Goal: Task Accomplishment & Management: Manage account settings

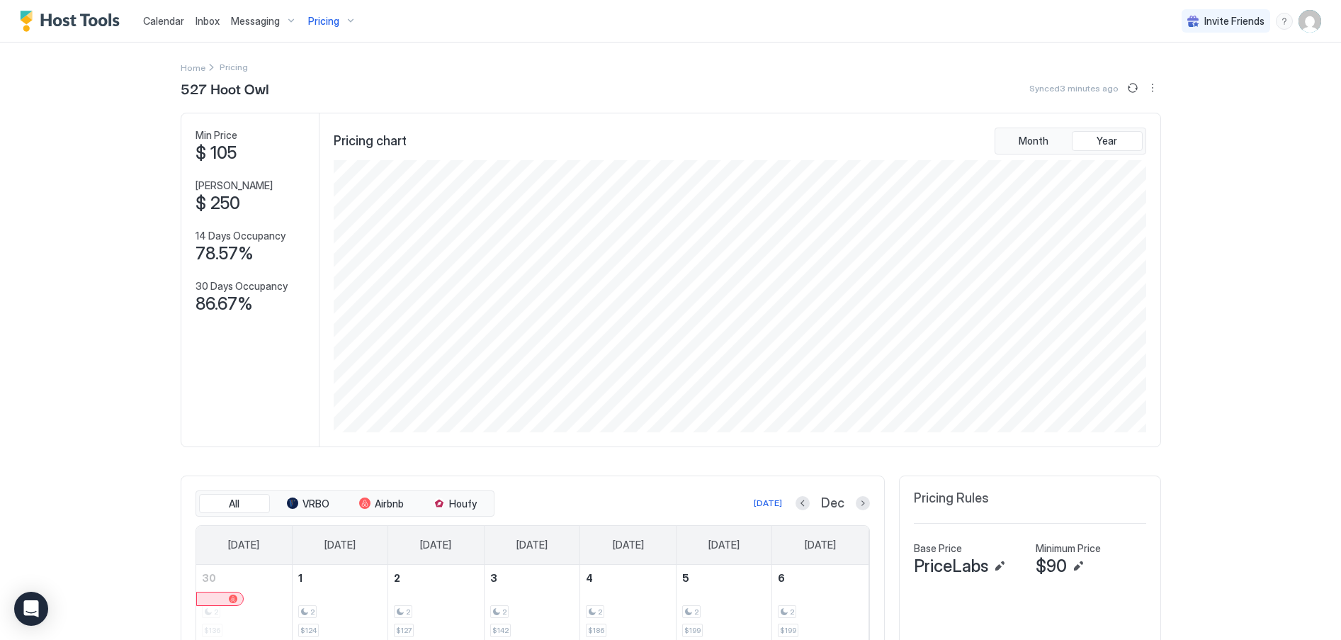
scroll to position [272, 815]
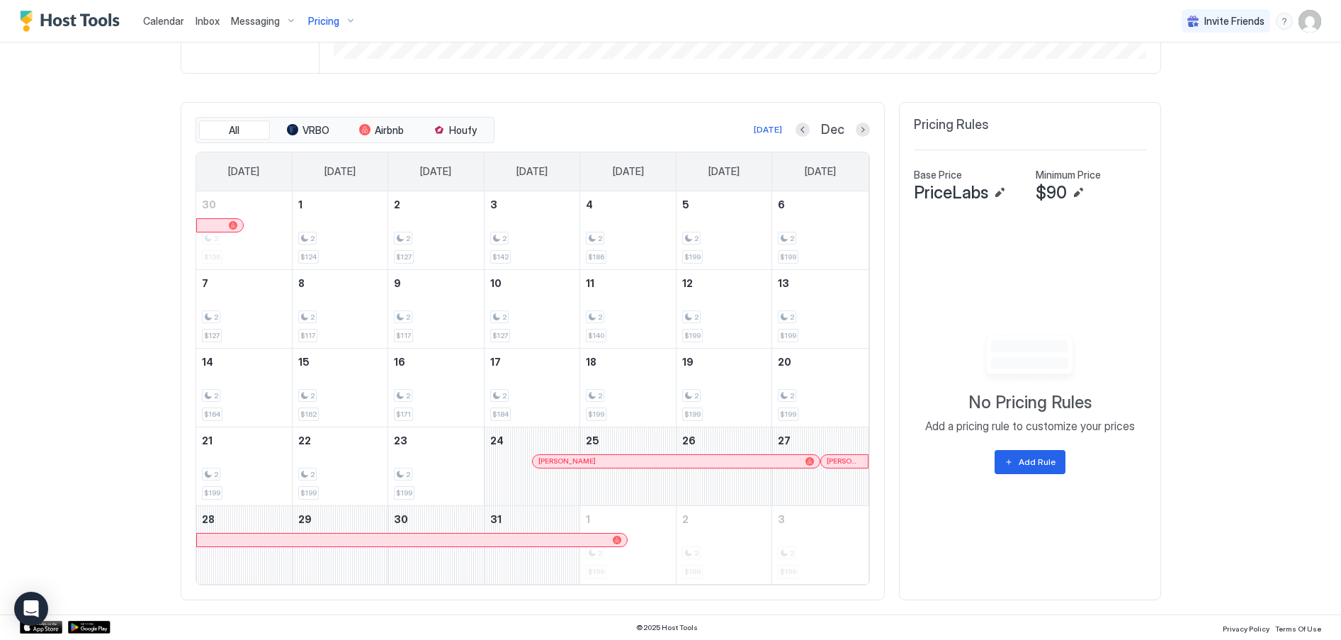
click at [342, 17] on div "Pricing" at bounding box center [333, 21] width 60 height 24
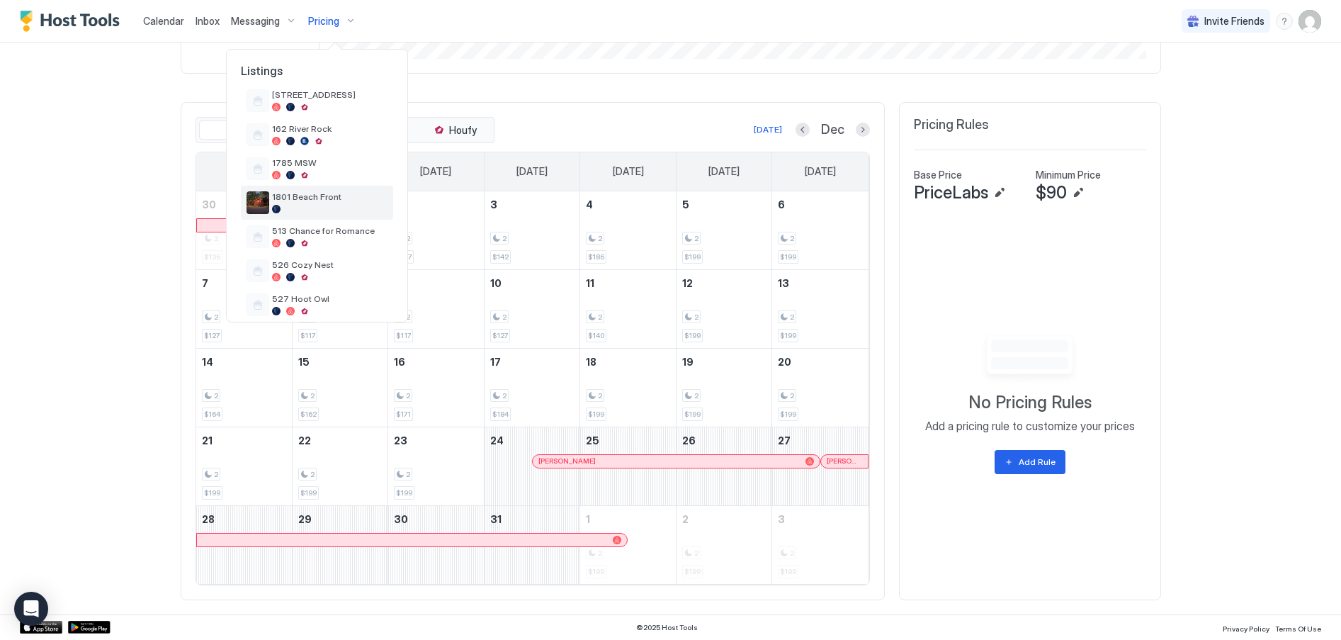
scroll to position [0, 0]
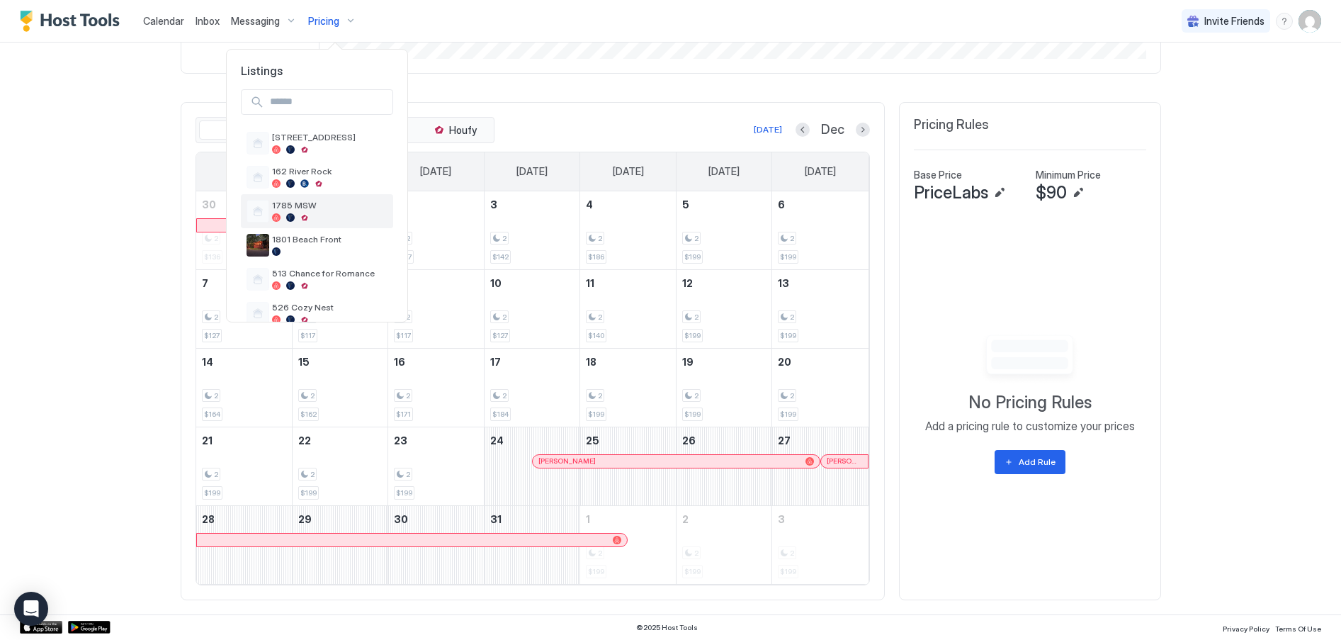
click at [303, 207] on span "1785 MSW" at bounding box center [329, 205] width 115 height 11
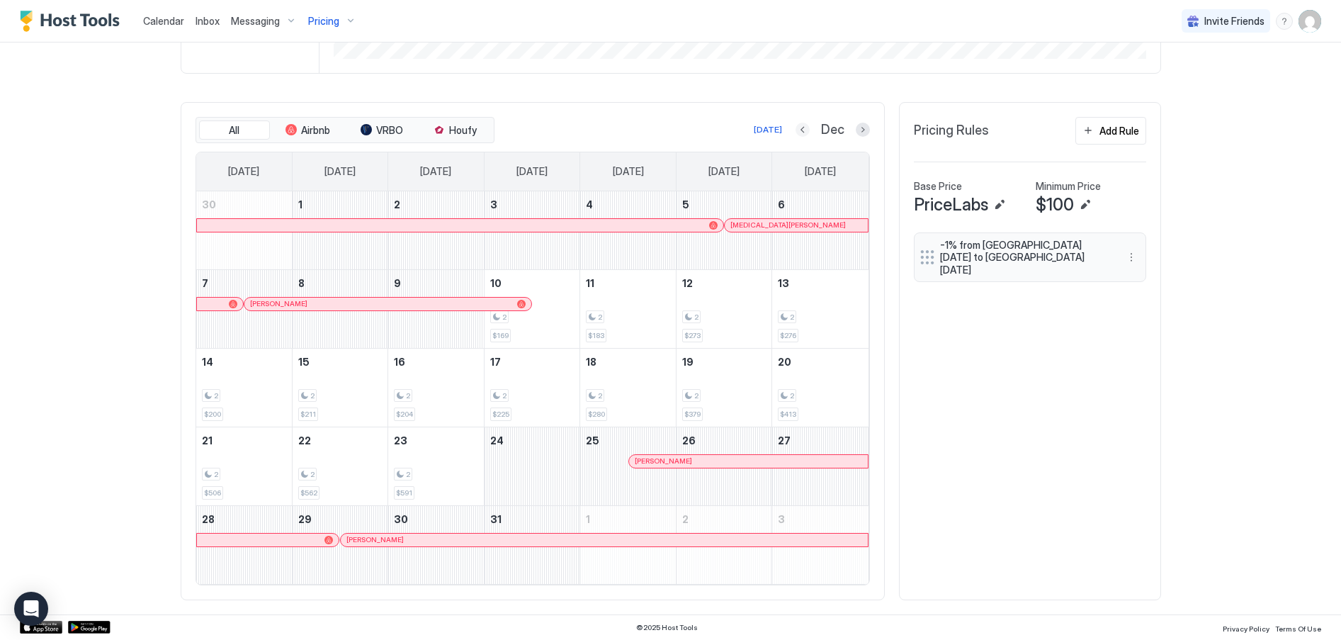
click at [798, 129] on button "Previous month" at bounding box center [803, 130] width 14 height 14
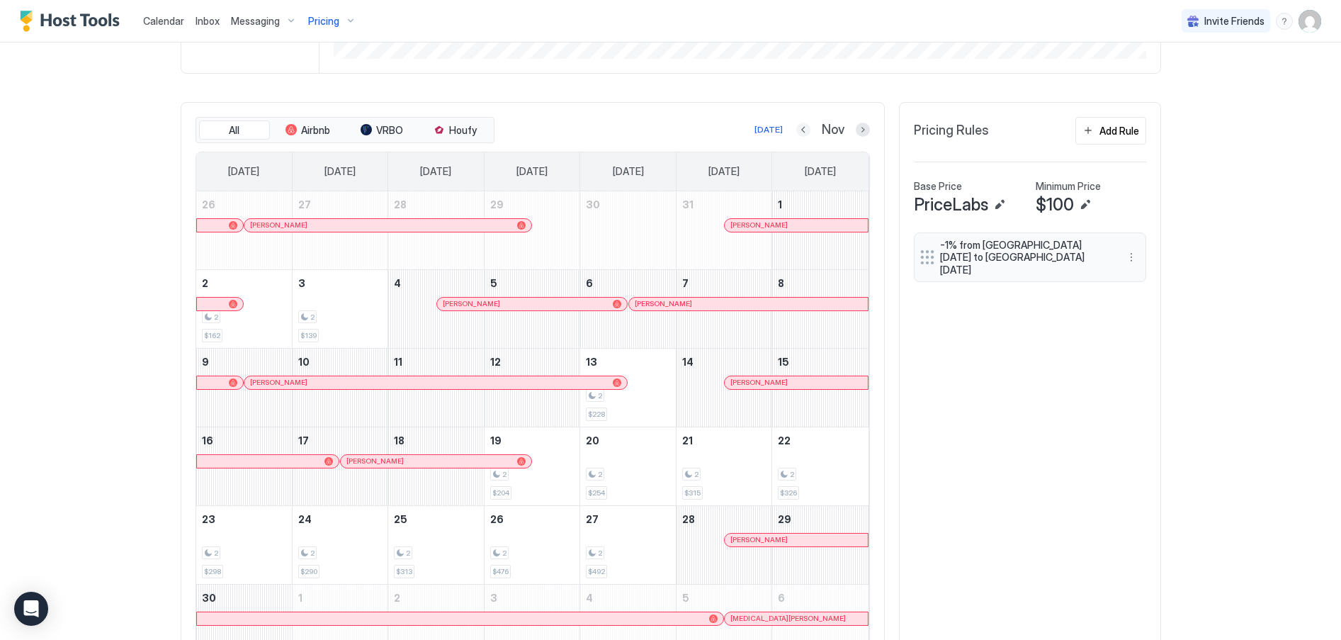
click at [796, 128] on button "Previous month" at bounding box center [803, 130] width 14 height 14
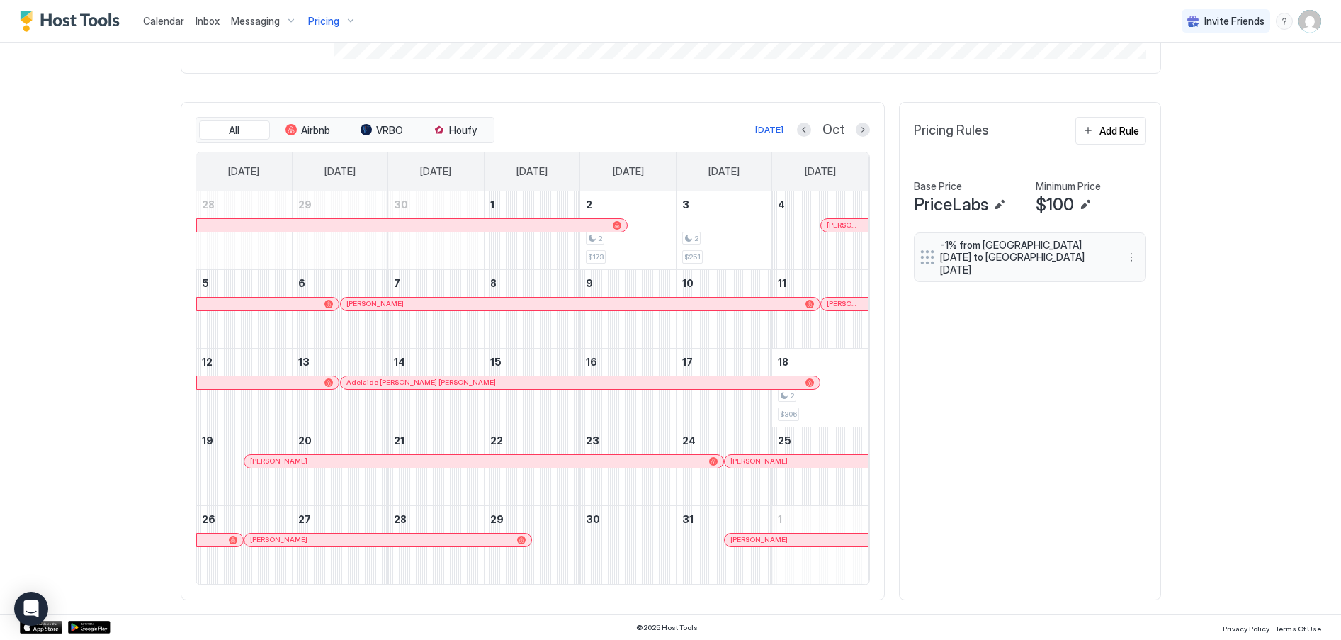
click at [349, 21] on div "Pricing" at bounding box center [333, 21] width 60 height 24
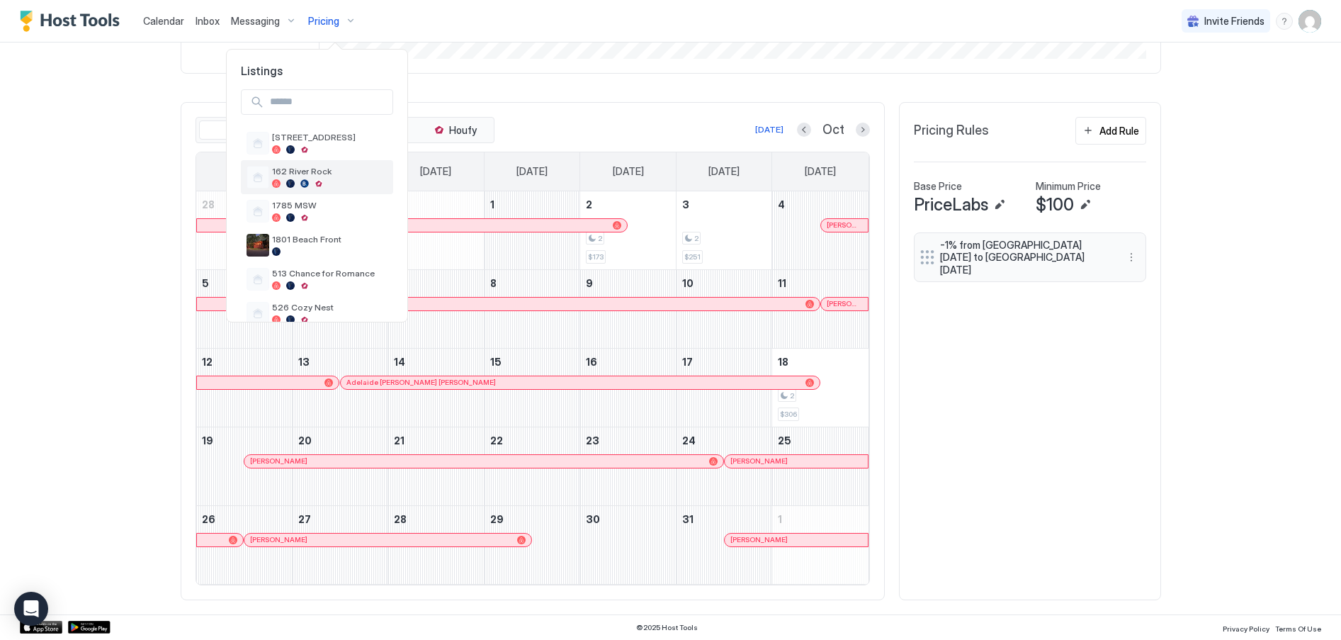
click at [295, 178] on div "162 River Rock" at bounding box center [329, 177] width 115 height 22
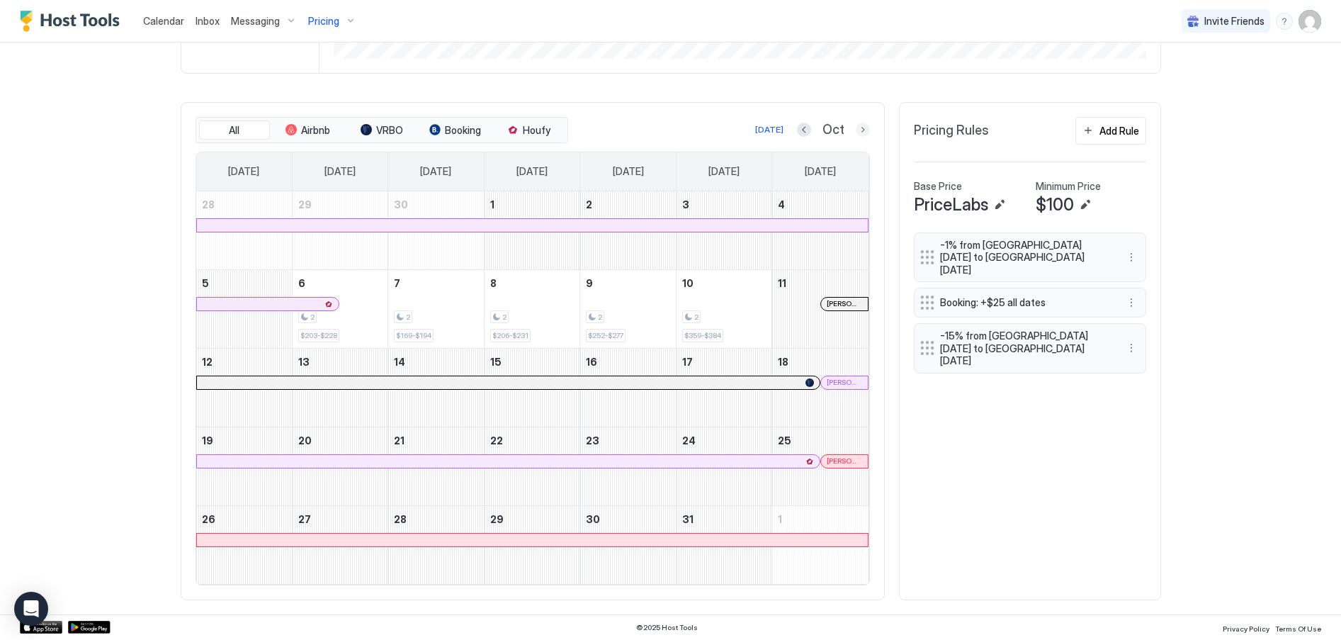
click at [856, 130] on button "Next month" at bounding box center [863, 130] width 14 height 14
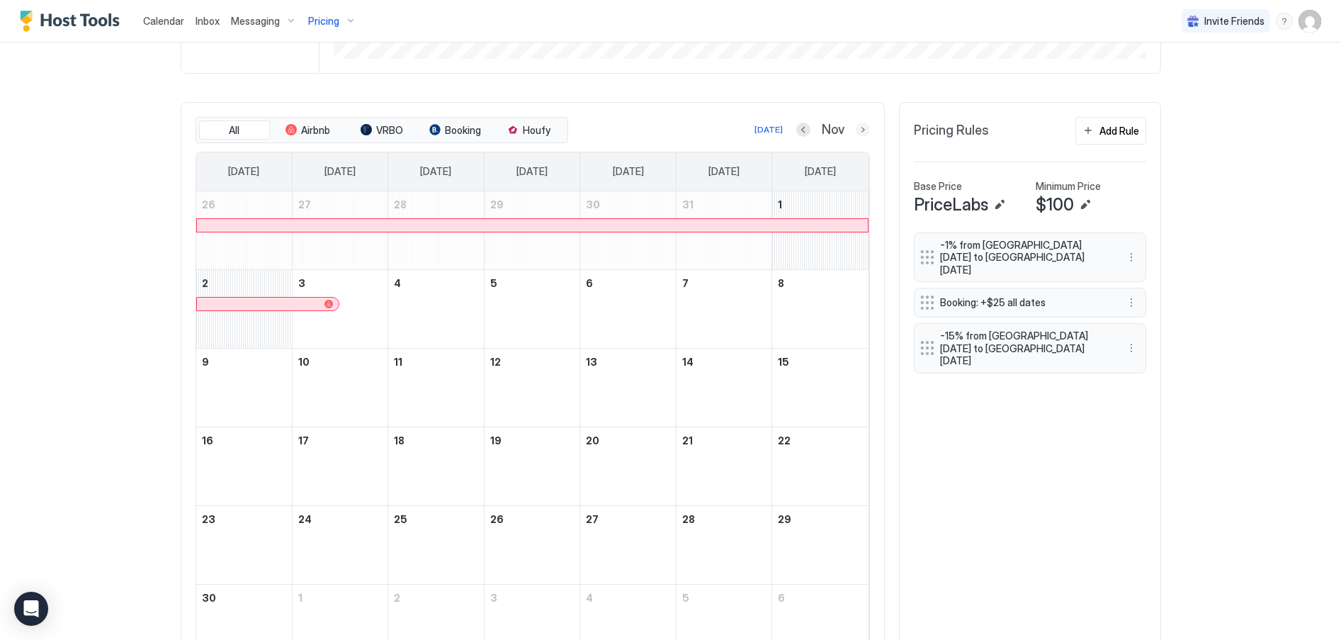
click at [856, 130] on button "Next month" at bounding box center [863, 130] width 14 height 14
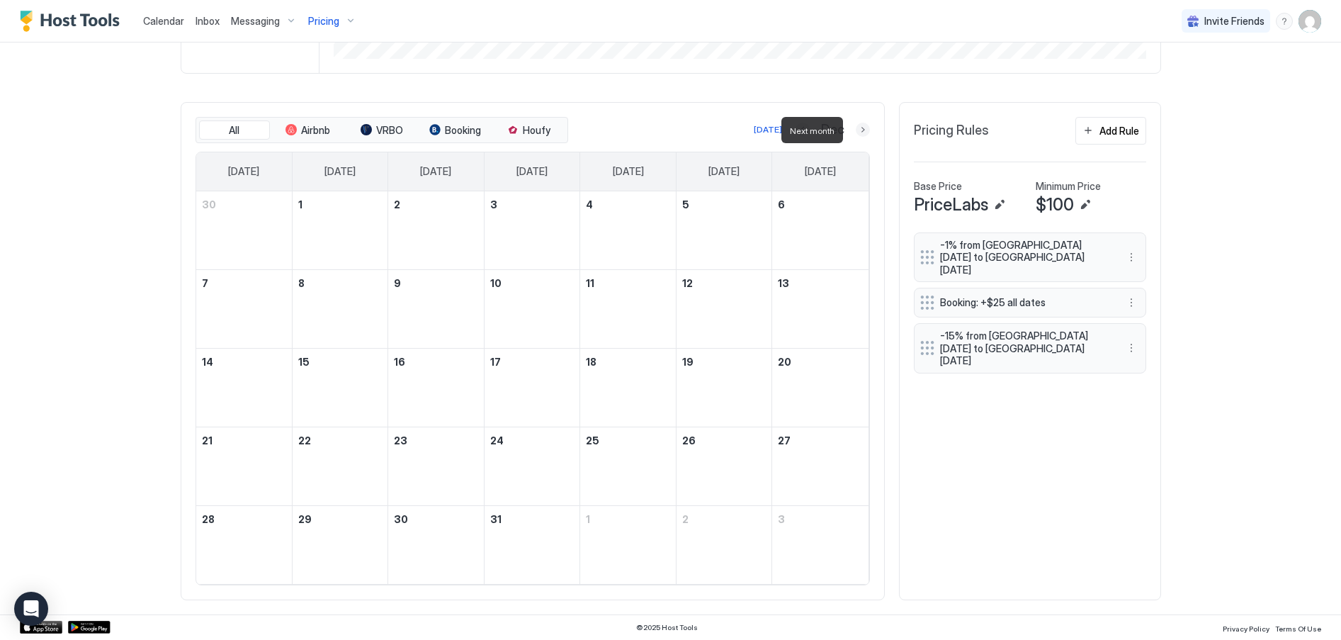
click at [856, 130] on button "Next month" at bounding box center [863, 130] width 14 height 14
click at [854, 130] on div "162 River Rock Synced about 7 hours ago Min Price $ 0 Max Price $ 522 14 Days O…" at bounding box center [671, 159] width 981 height 910
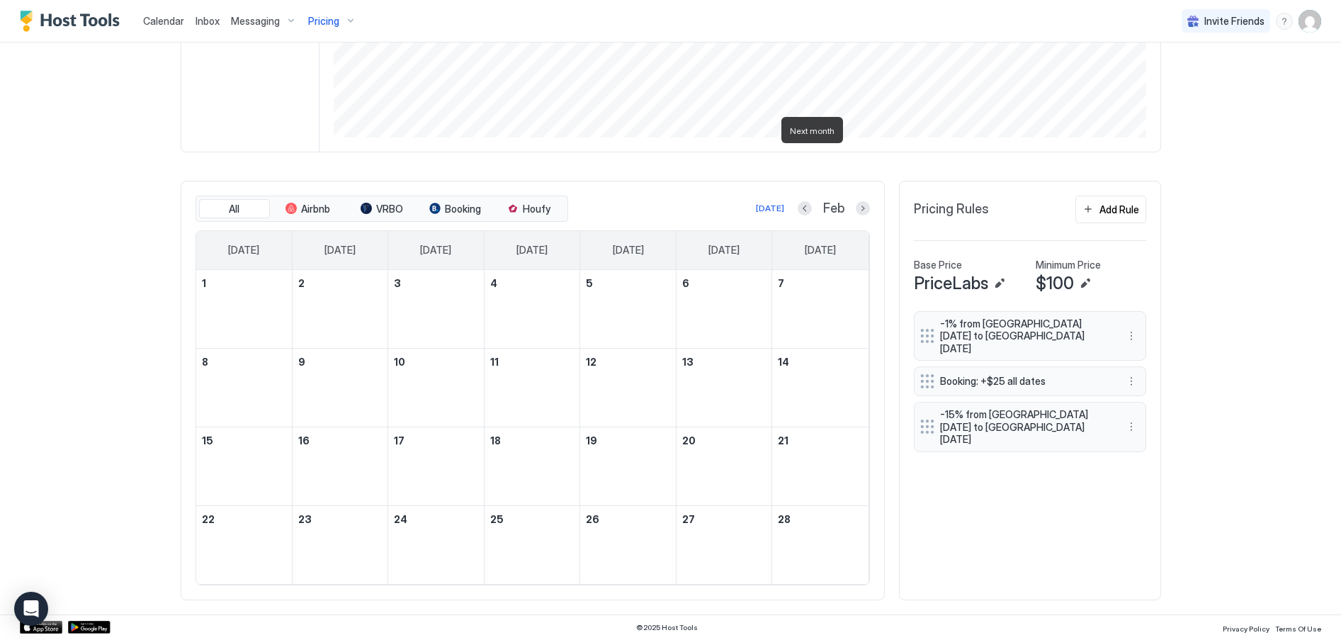
scroll to position [295, 0]
click at [861, 210] on button "Next month" at bounding box center [863, 208] width 14 height 14
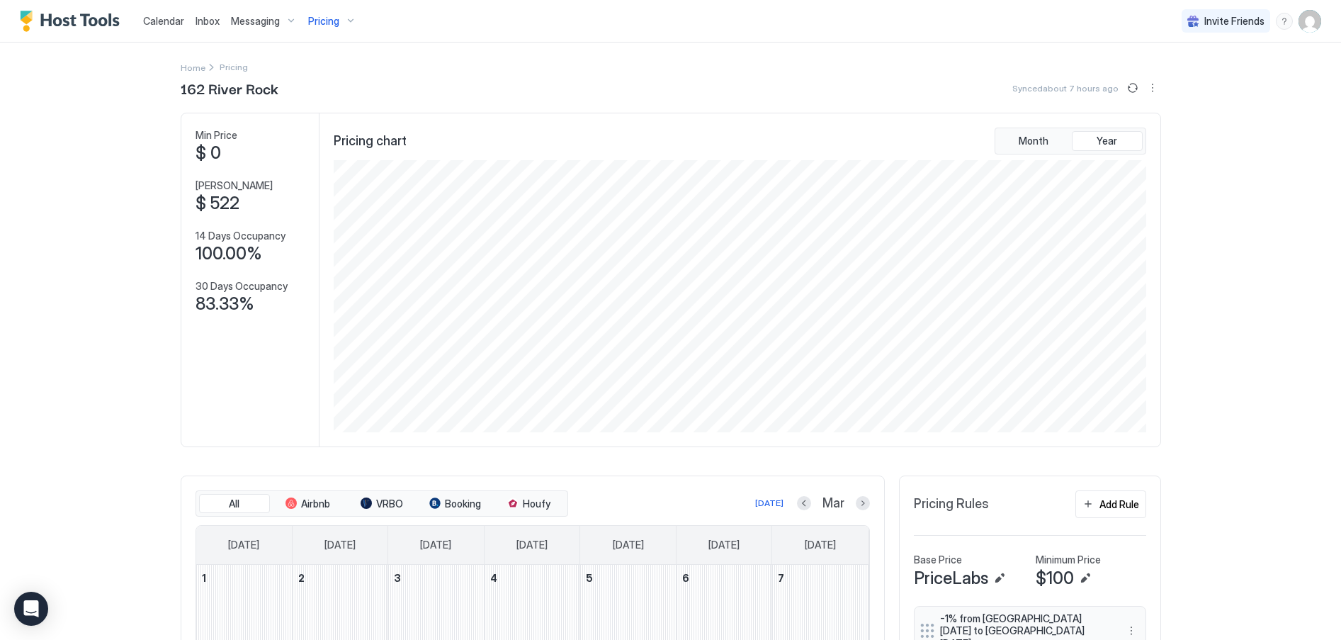
scroll to position [283, 0]
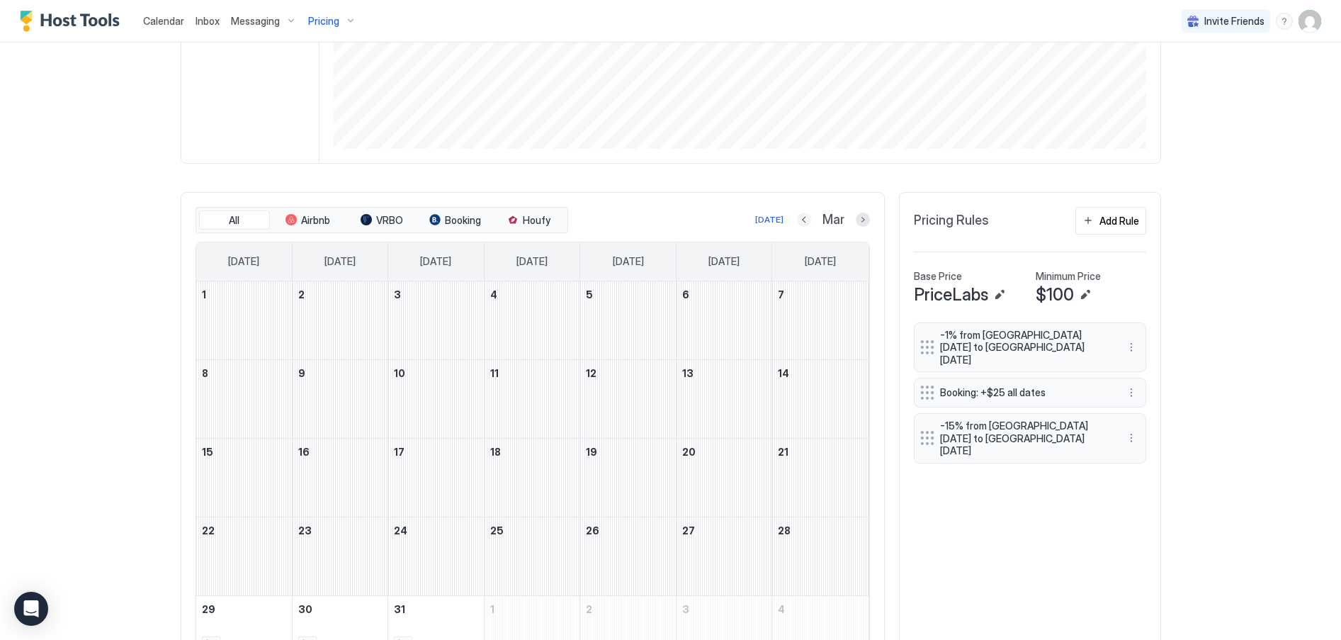
click at [801, 221] on button "Previous month" at bounding box center [804, 220] width 14 height 14
click at [801, 221] on button "Previous month" at bounding box center [805, 220] width 14 height 14
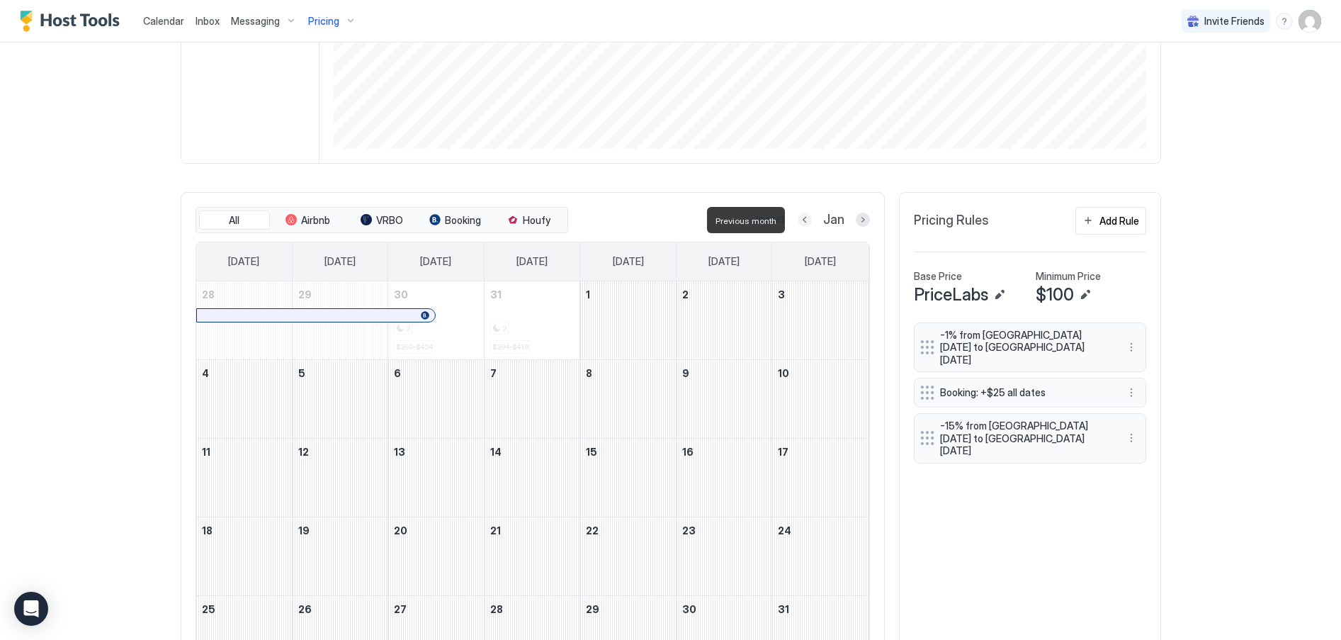
click at [801, 221] on button "Previous month" at bounding box center [805, 220] width 14 height 14
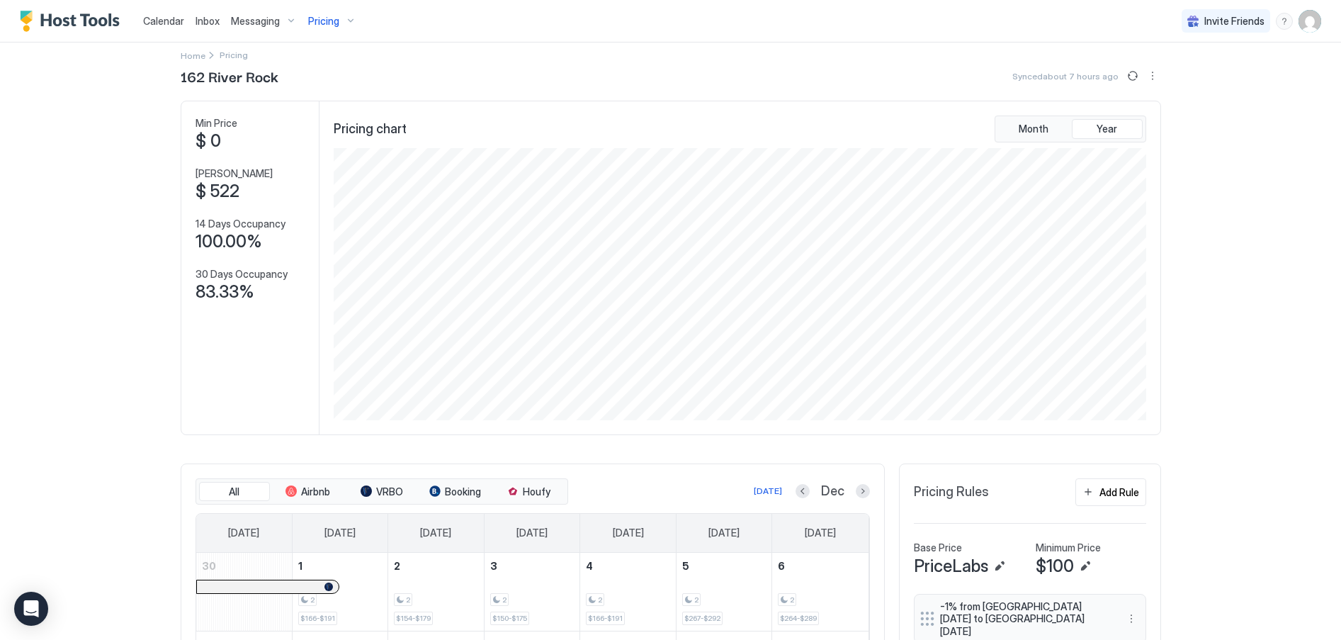
scroll to position [0, 0]
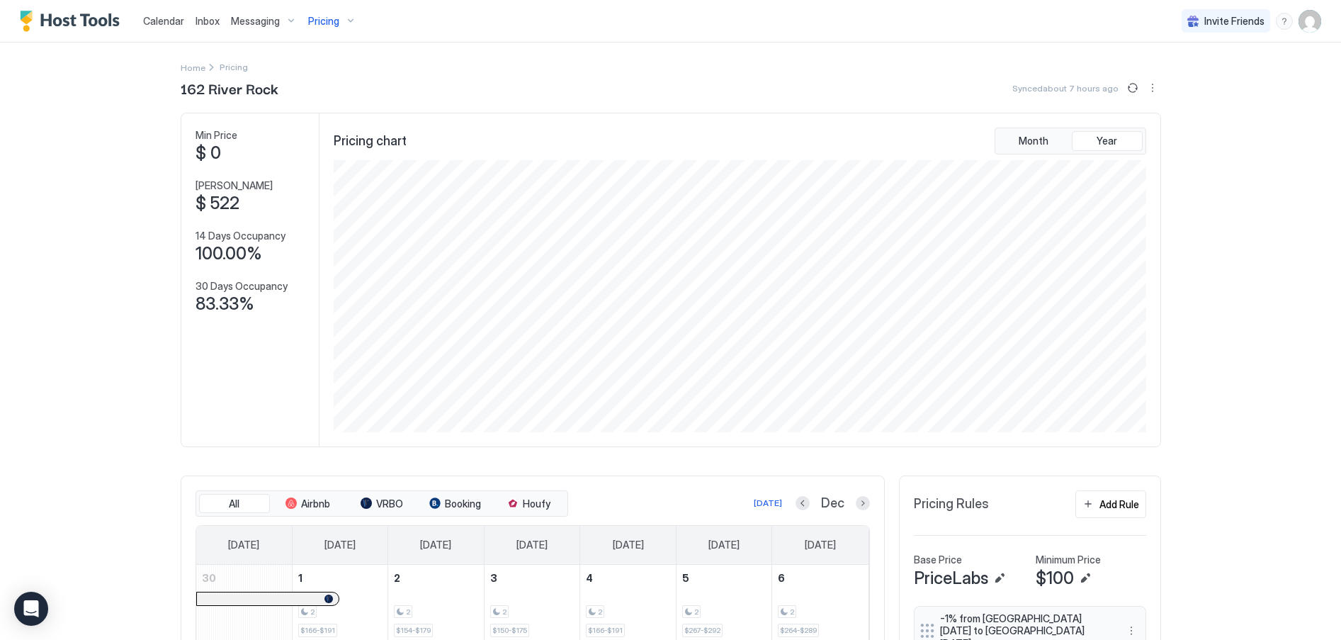
click at [349, 18] on div "Pricing" at bounding box center [333, 21] width 60 height 24
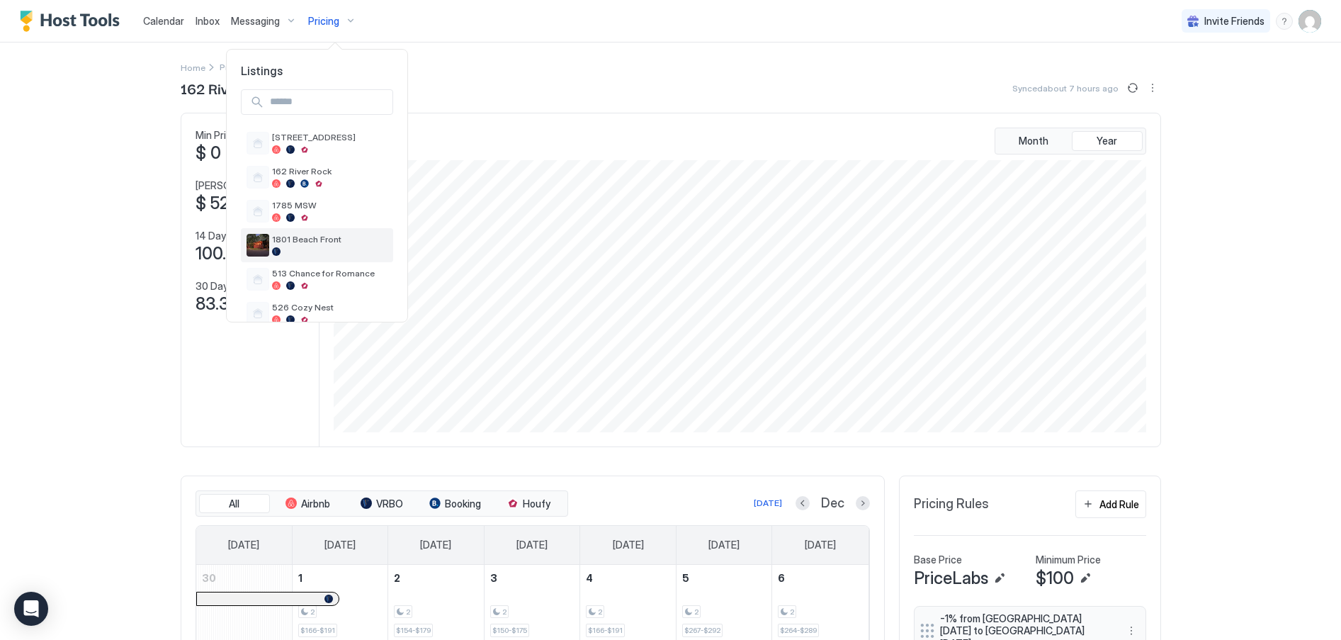
scroll to position [91, 0]
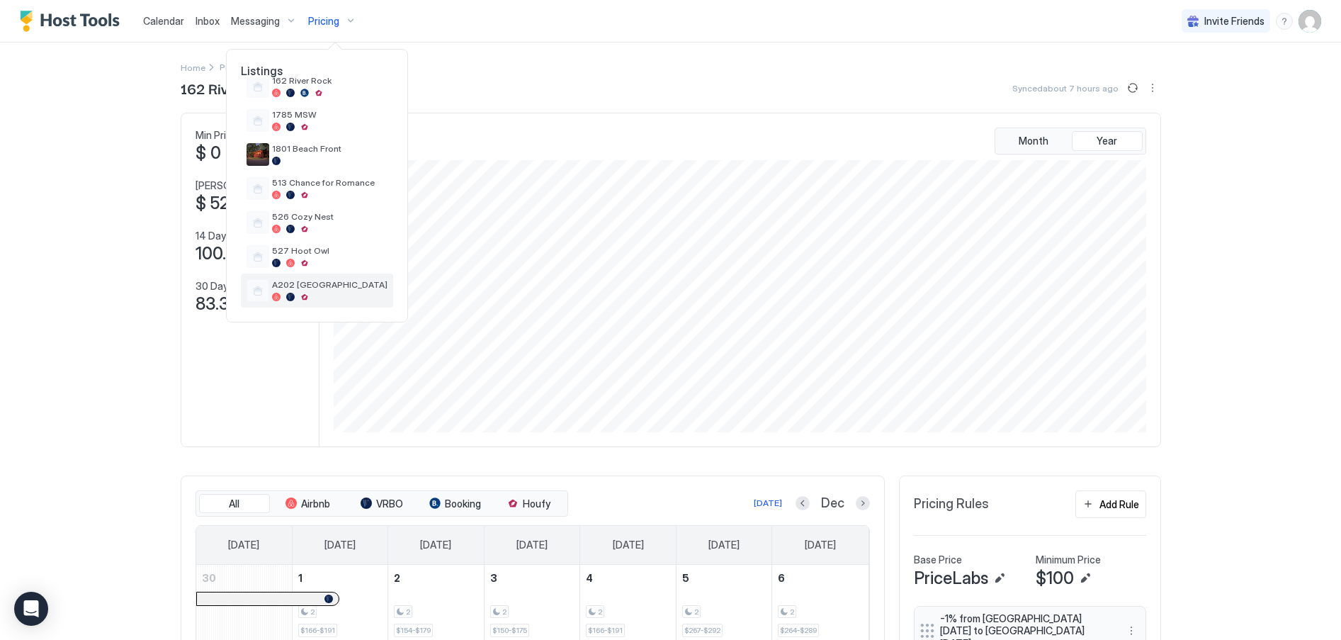
click at [299, 291] on div "A202 [GEOGRAPHIC_DATA]" at bounding box center [329, 290] width 115 height 22
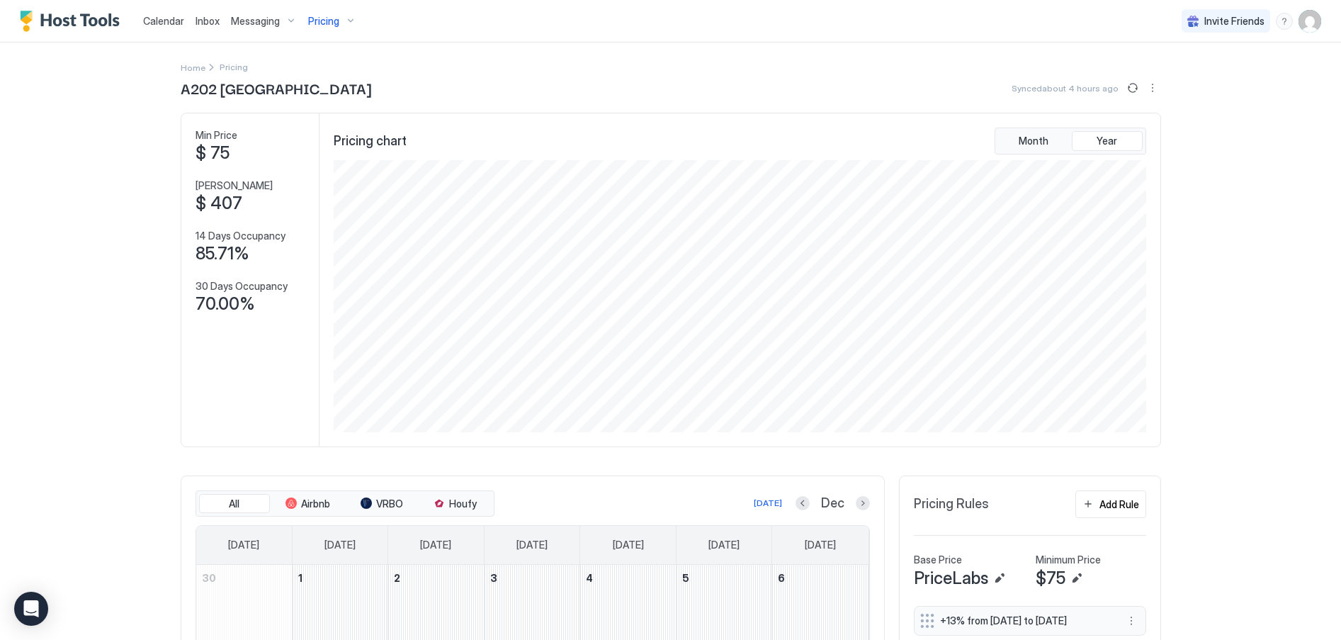
scroll to position [373, 0]
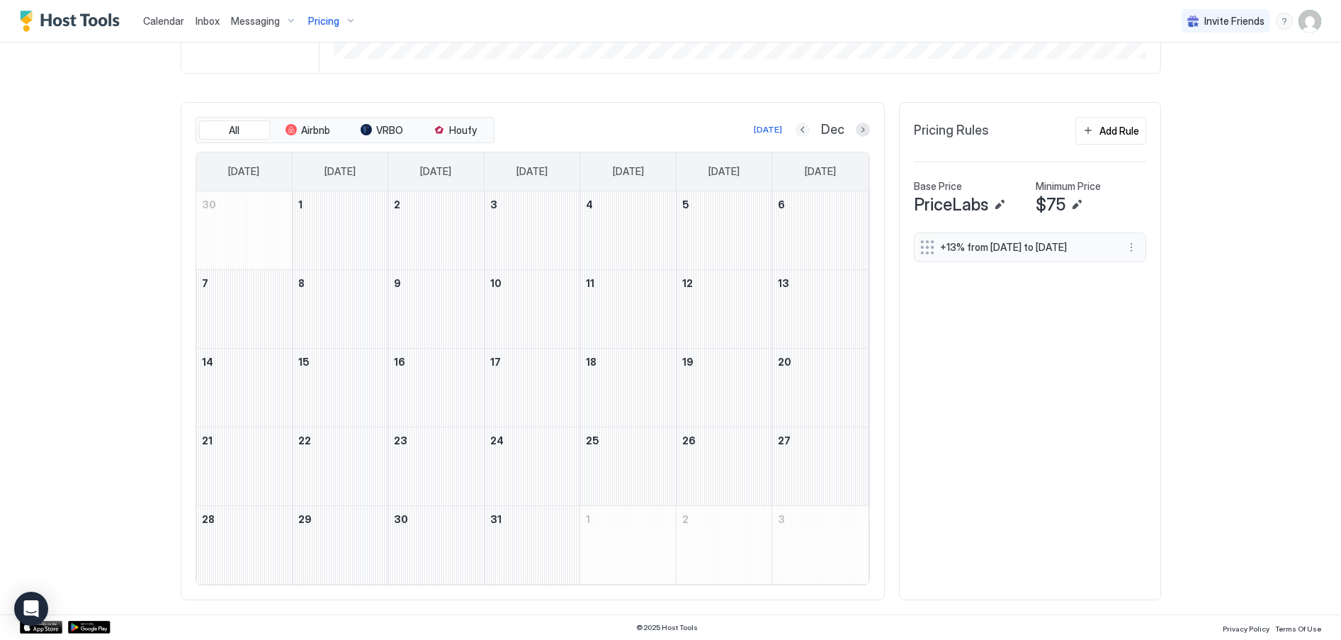
click at [801, 132] on button "Previous month" at bounding box center [803, 130] width 14 height 14
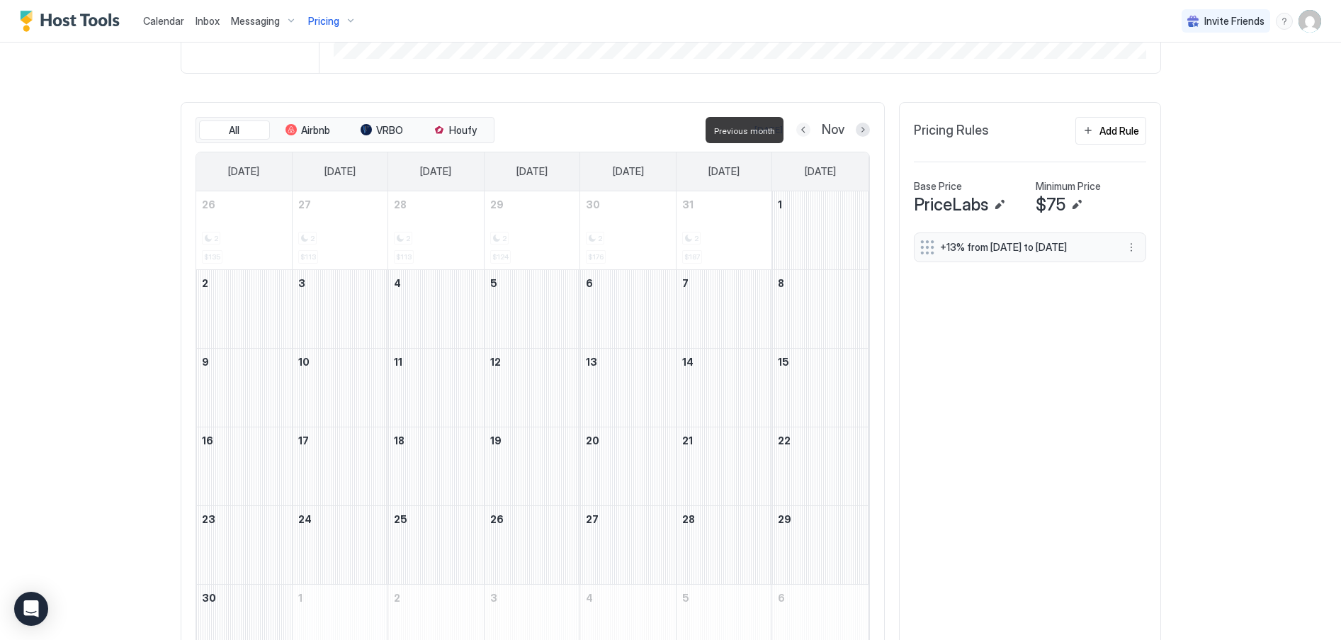
click at [796, 131] on button "Previous month" at bounding box center [803, 130] width 14 height 14
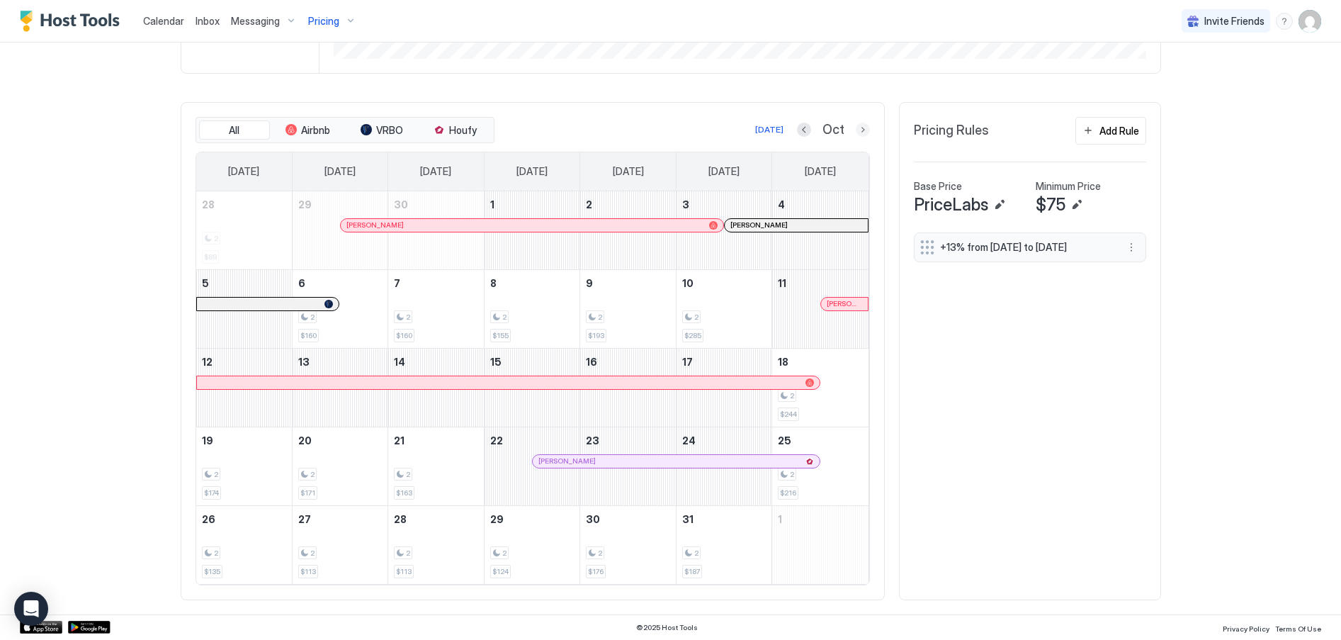
click at [860, 132] on button "Next month" at bounding box center [863, 130] width 14 height 14
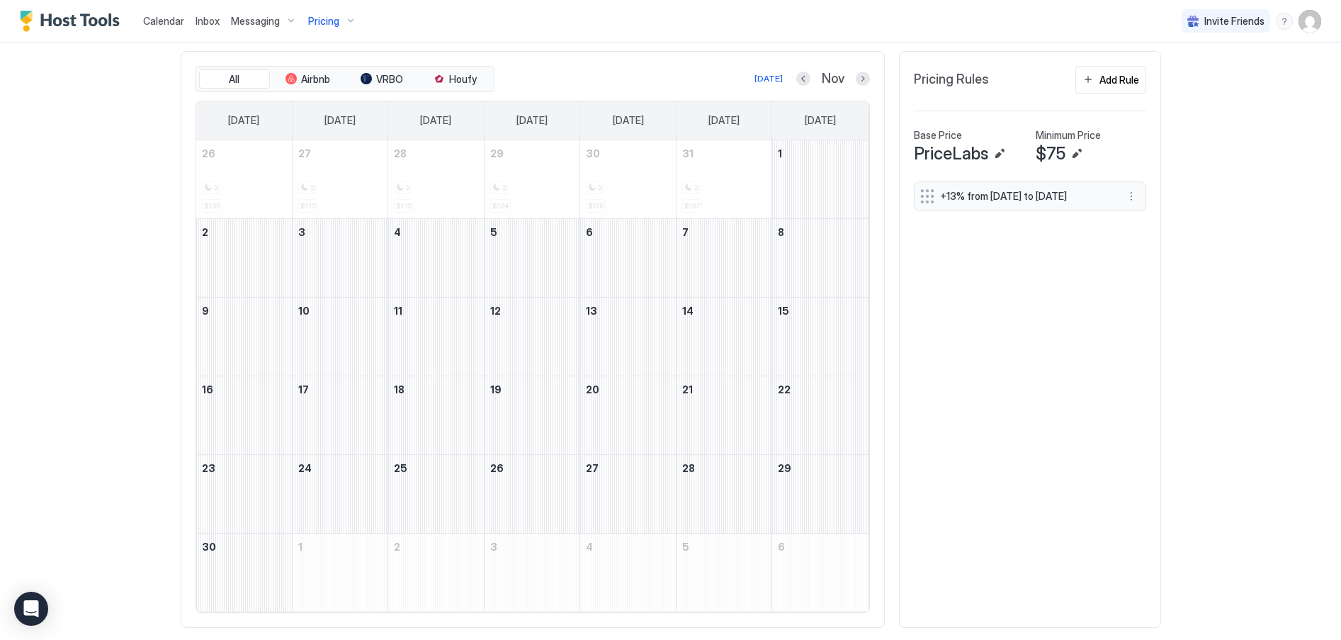
scroll to position [452, 0]
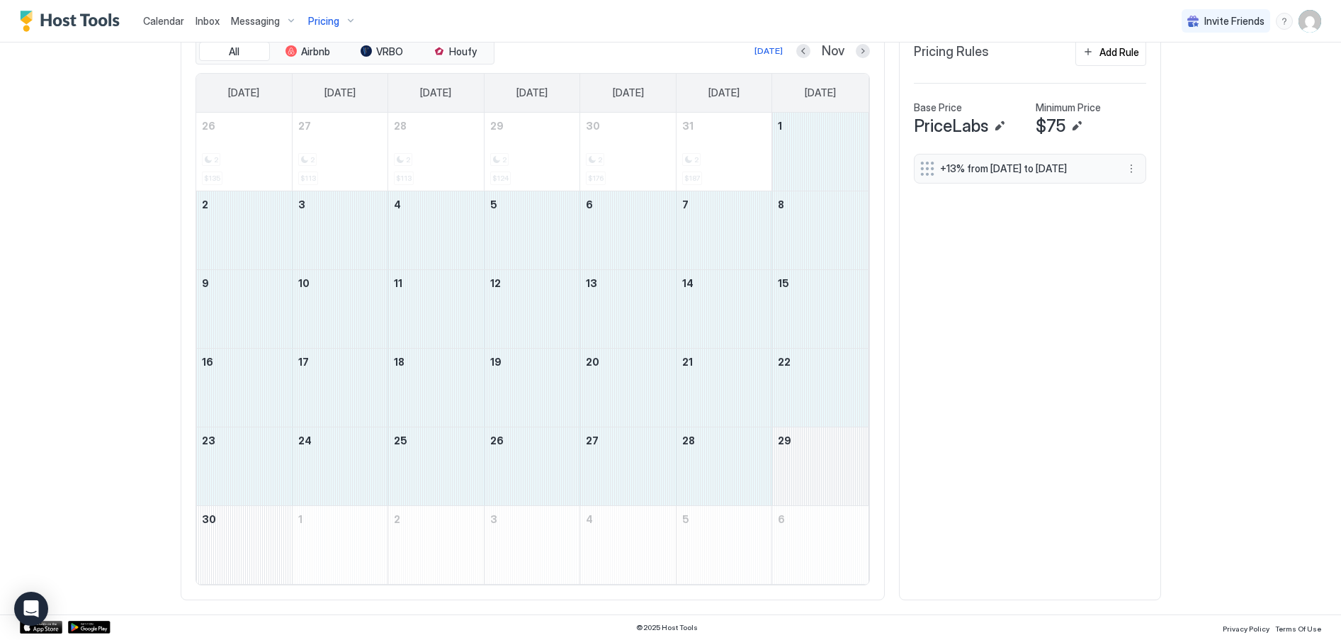
drag, startPoint x: 814, startPoint y: 184, endPoint x: 806, endPoint y: 476, distance: 292.0
click at [806, 476] on tbody "26 2 $135 27 2 $113 28 2 $113 29 2 $124 30 2 $176 31 2 $187 1 2 3 4 5 6 7 8 9 1…" at bounding box center [532, 348] width 672 height 471
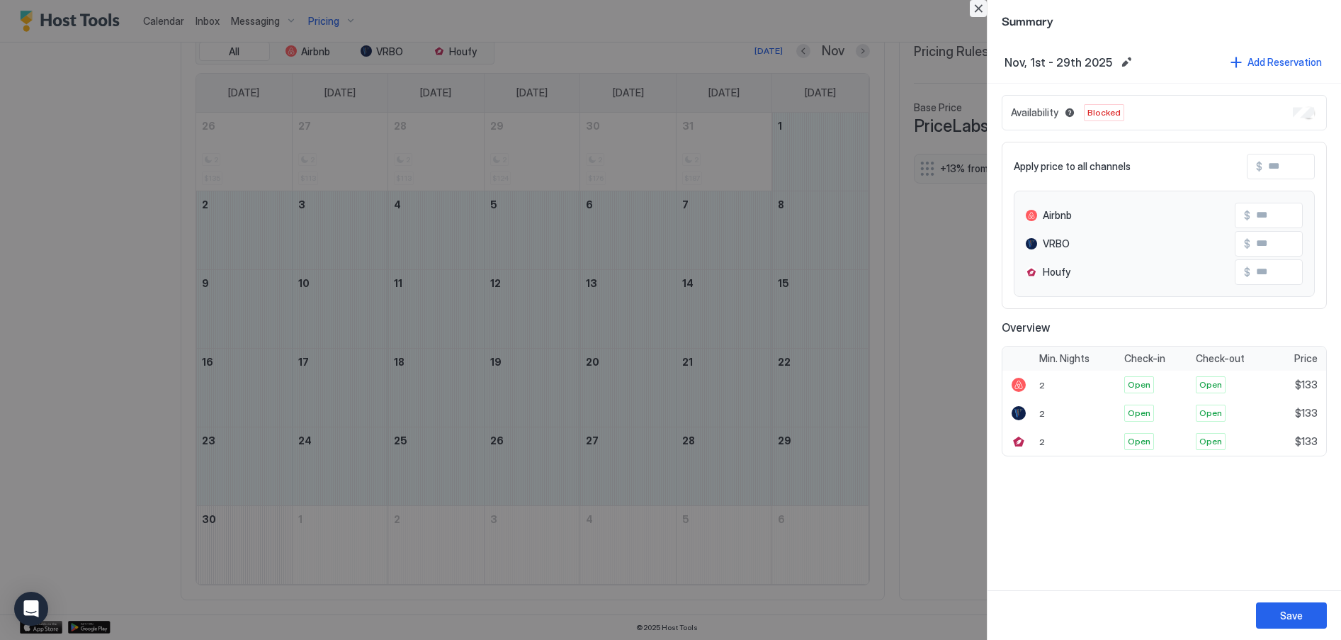
click at [981, 10] on button "Close" at bounding box center [978, 8] width 17 height 17
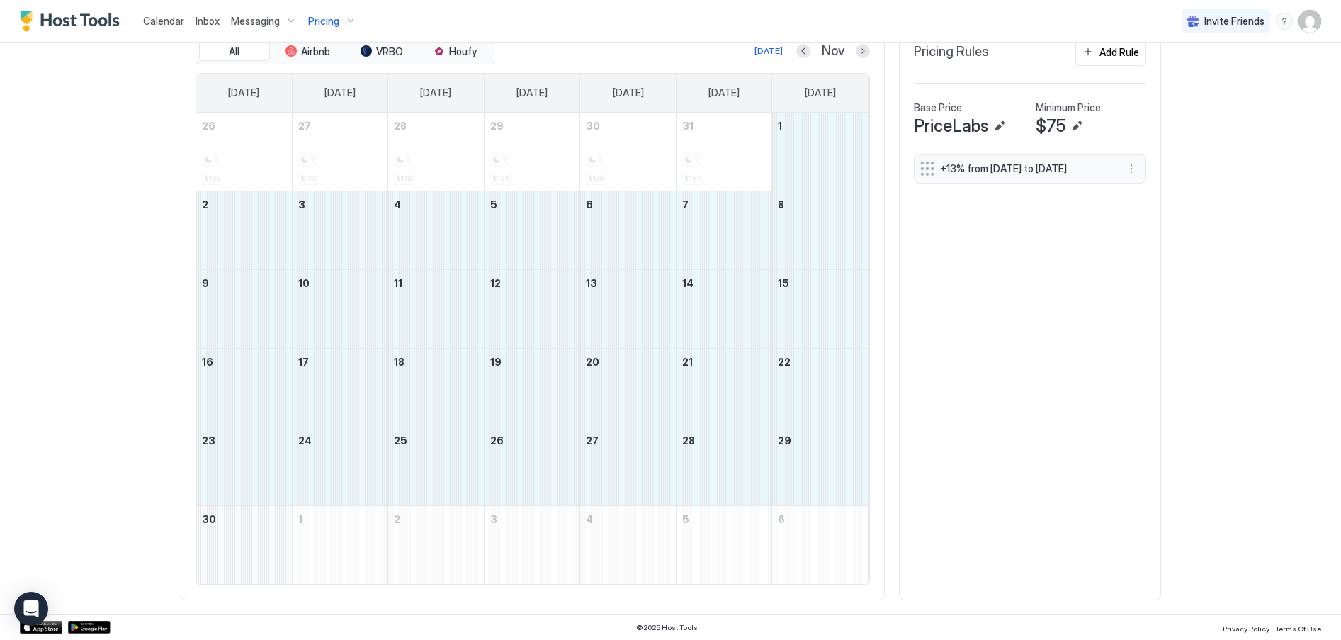
drag, startPoint x: 828, startPoint y: 145, endPoint x: 254, endPoint y: 544, distance: 698.9
click at [254, 546] on tbody "26 2 $135 27 2 $113 28 2 $113 29 2 $124 30 2 $176 31 2 $187 1 2 3 4 5 6 7 8 9 1…" at bounding box center [532, 348] width 672 height 471
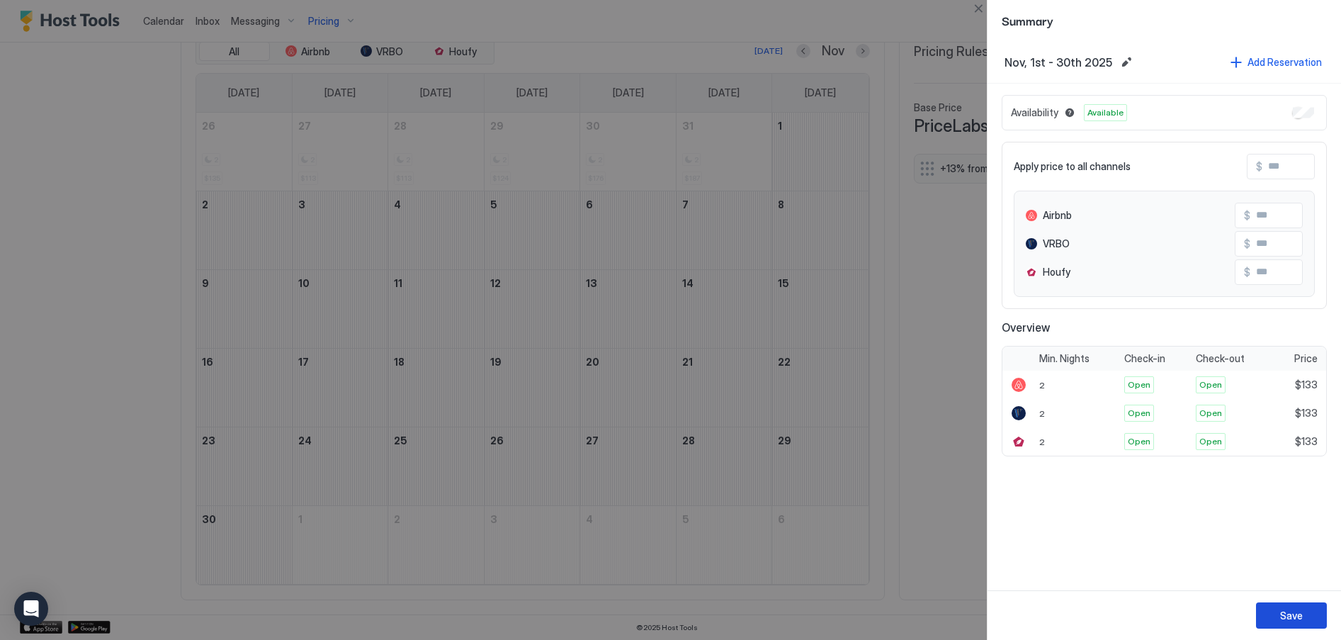
click at [1289, 611] on div "Save" at bounding box center [1291, 615] width 23 height 15
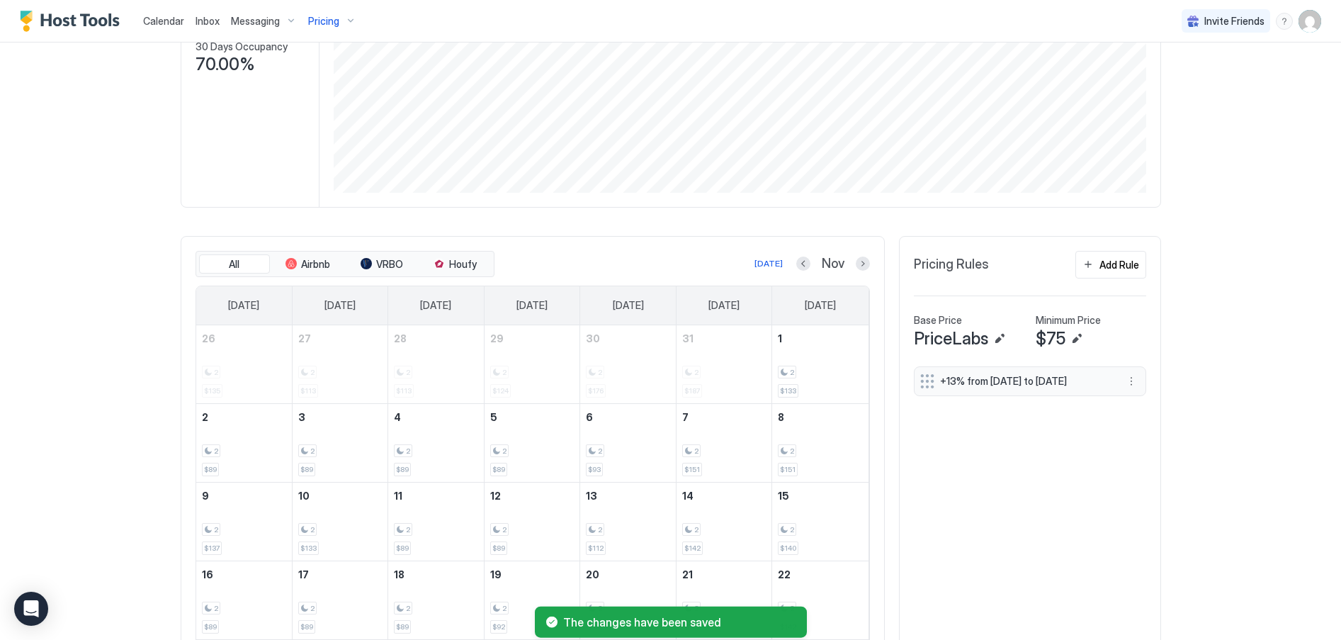
scroll to position [425, 0]
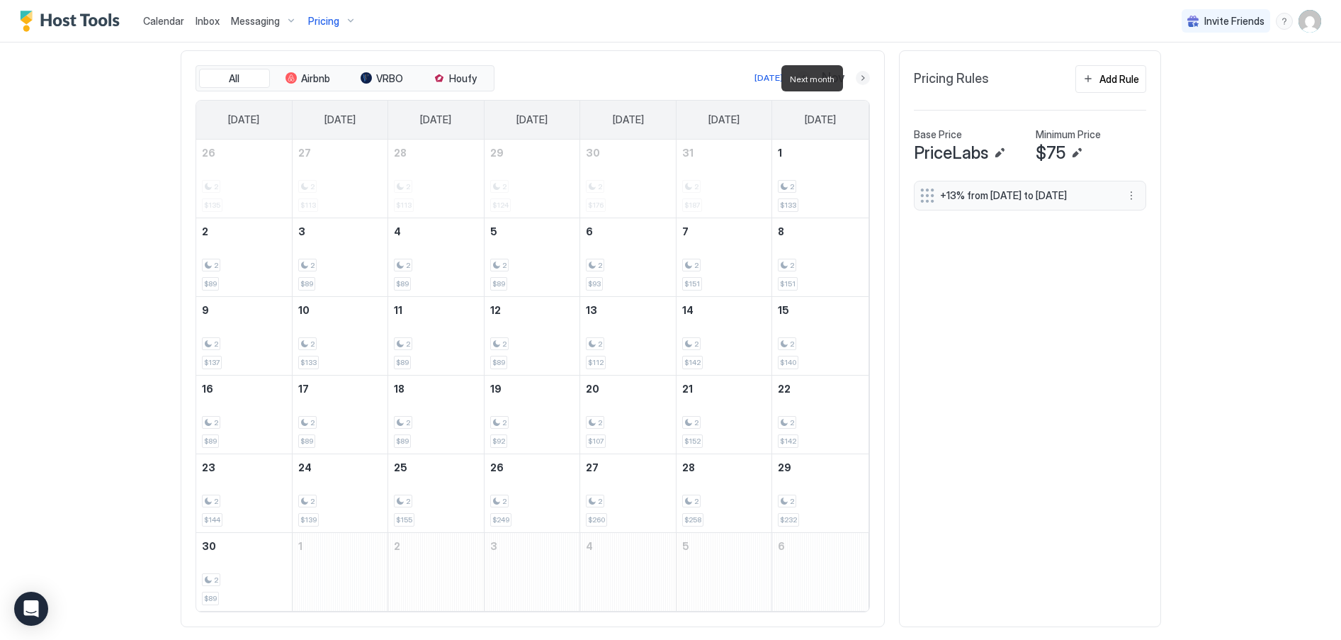
click at [856, 80] on button "Next month" at bounding box center [863, 78] width 14 height 14
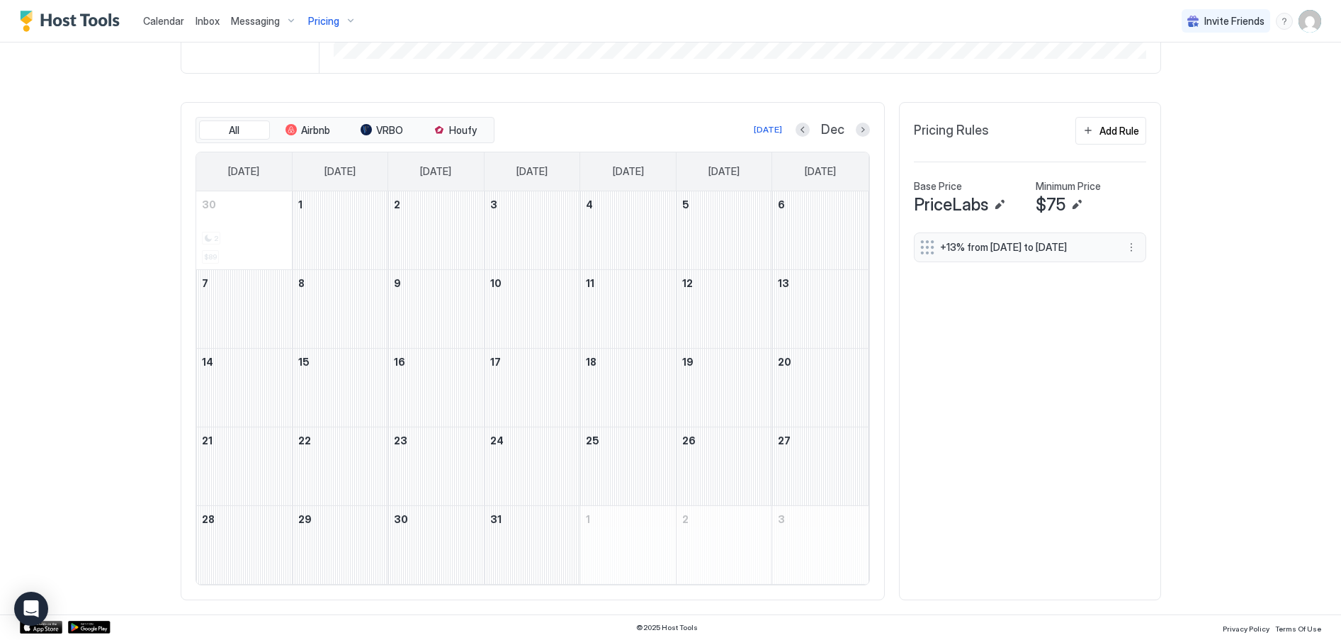
scroll to position [373, 0]
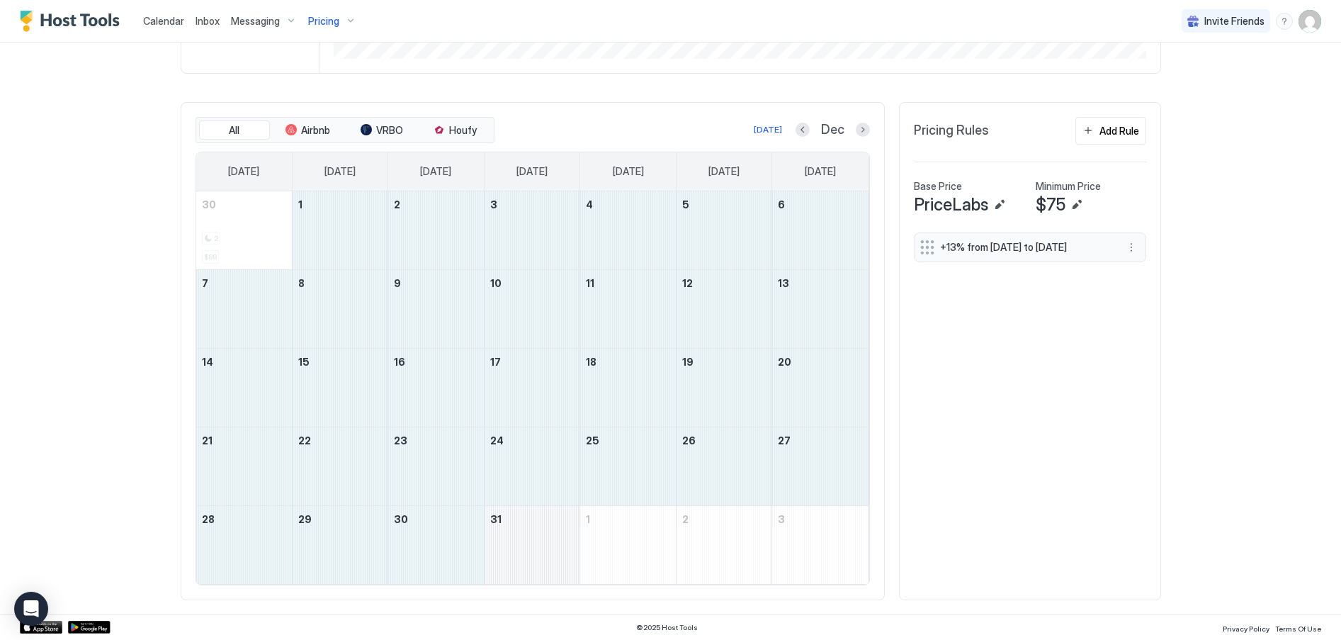
drag, startPoint x: 328, startPoint y: 226, endPoint x: 541, endPoint y: 560, distance: 396.6
click at [541, 560] on tbody "30 2 $89 1 2 3 4 5 6 7 8 9 10 11 12 13 14 15 16 17 18 19 20 21 22 23 24 25 26 2…" at bounding box center [532, 387] width 672 height 392
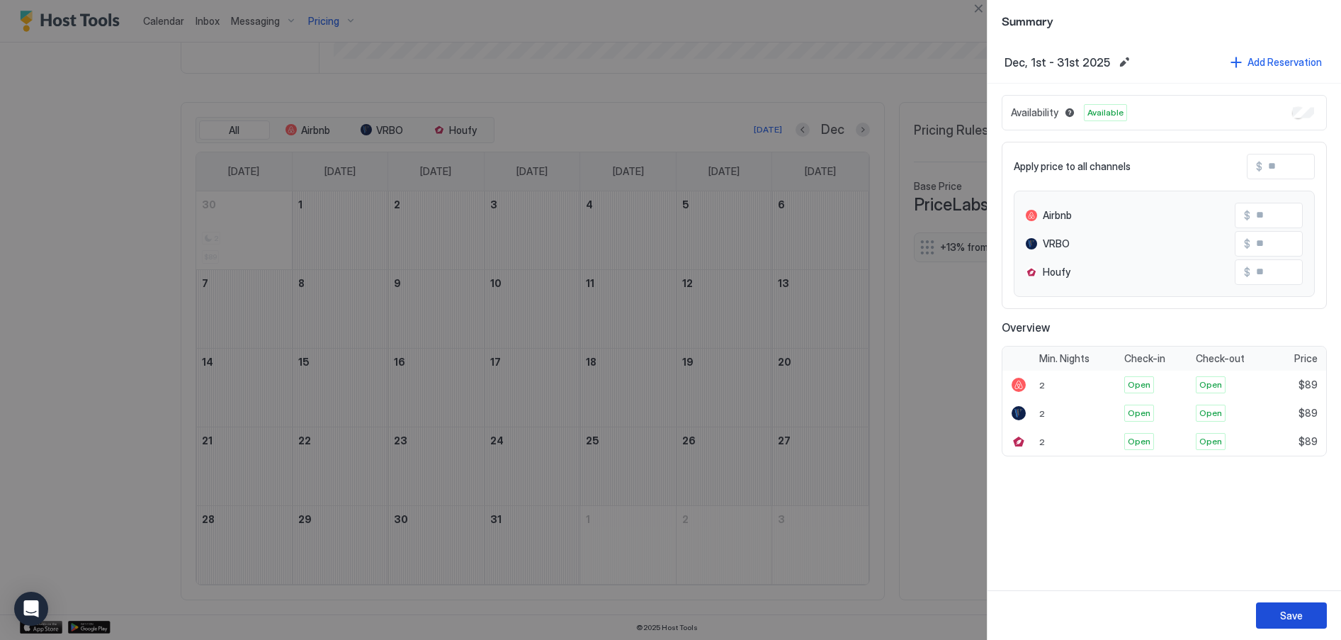
click at [1297, 615] on div "Save" at bounding box center [1291, 615] width 23 height 15
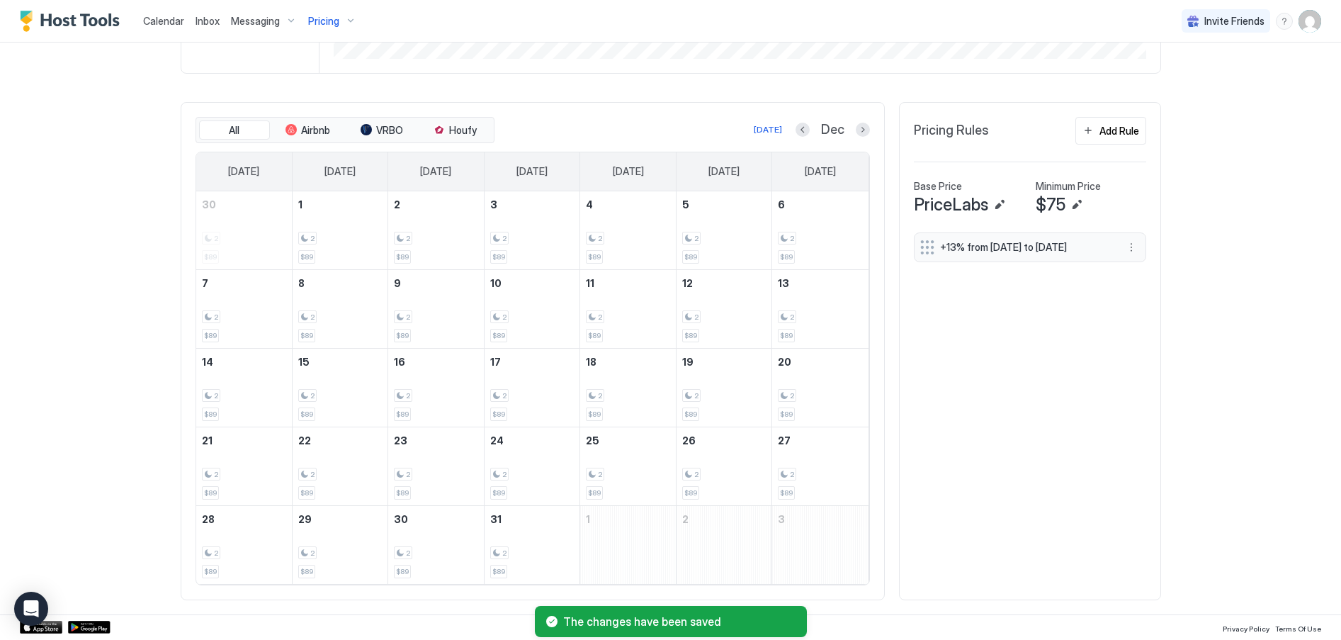
click at [858, 134] on button "Next month" at bounding box center [863, 130] width 14 height 14
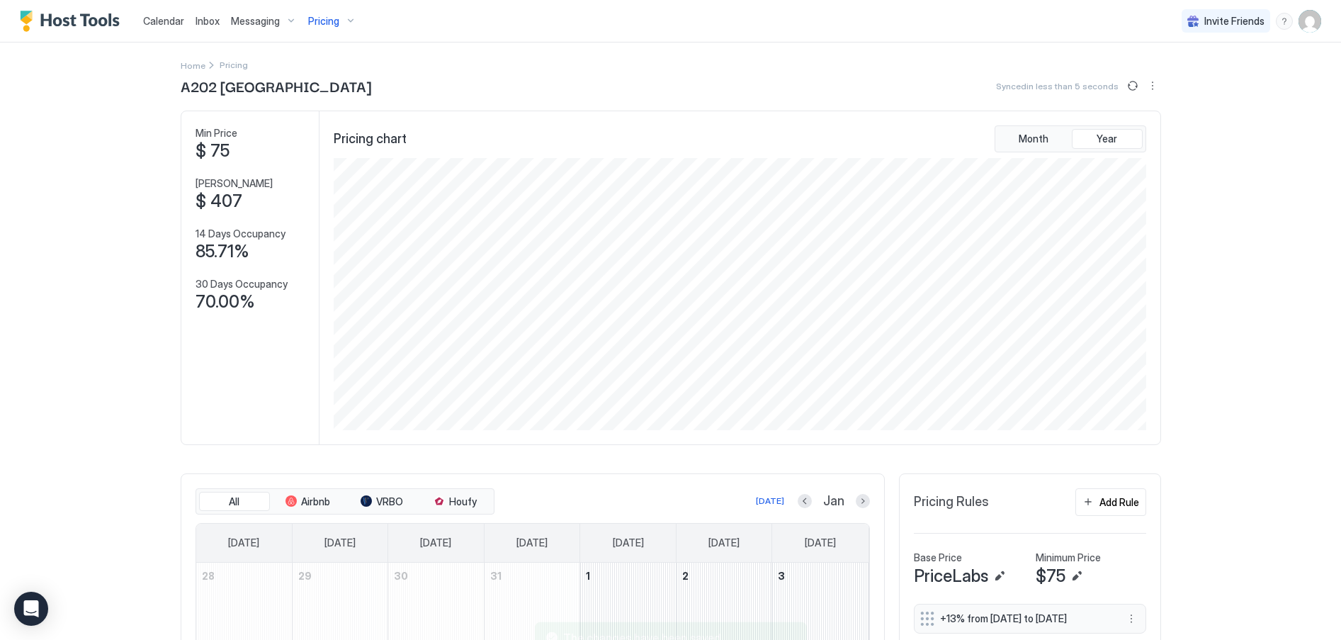
scroll to position [0, 0]
click at [348, 26] on div "Pricing" at bounding box center [333, 21] width 60 height 24
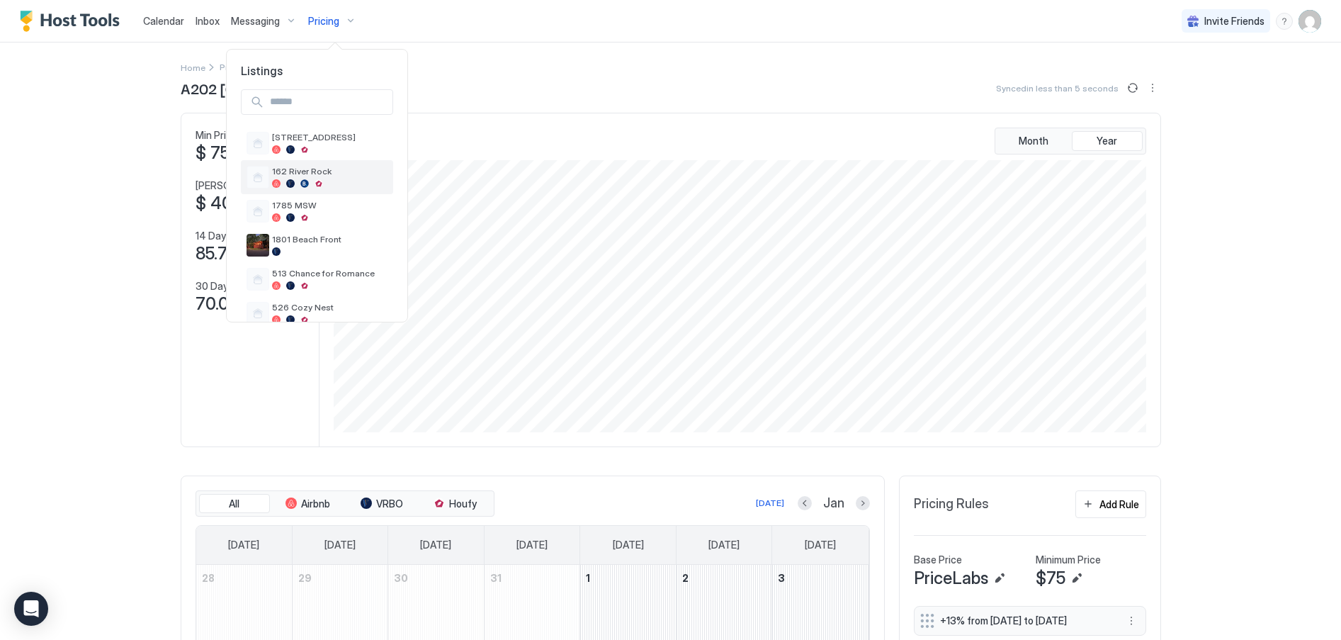
click at [303, 179] on div at bounding box center [304, 183] width 9 height 9
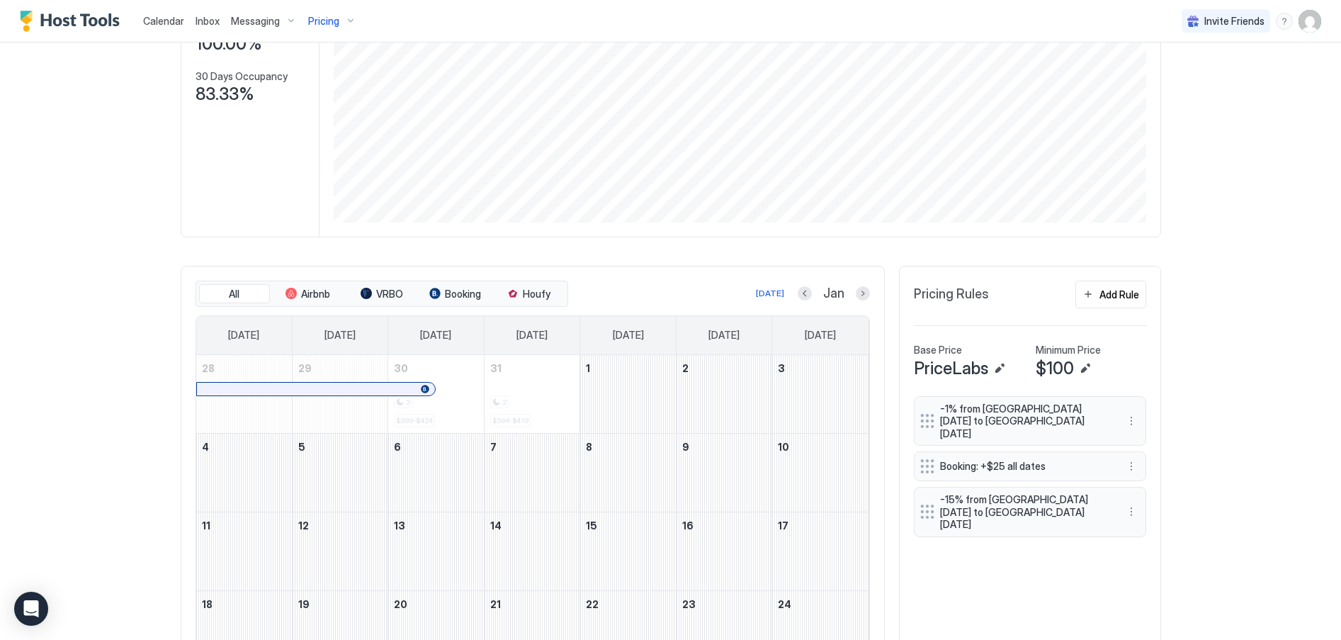
scroll to position [283, 0]
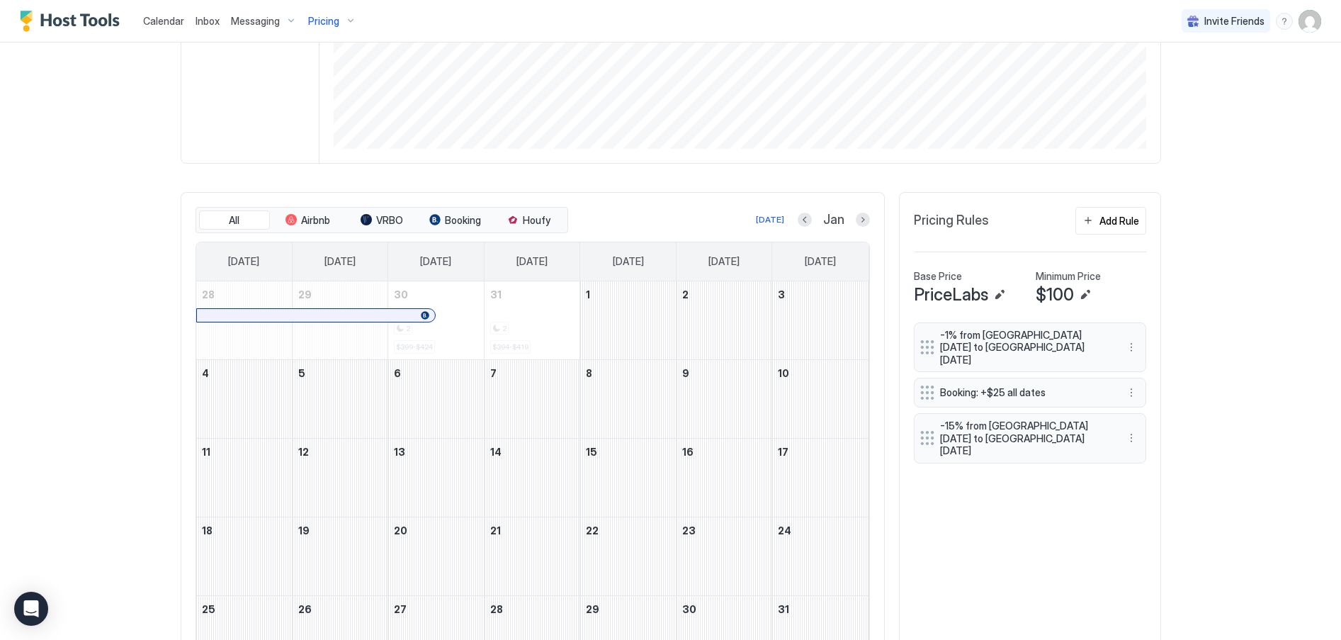
click at [799, 220] on button "Previous month" at bounding box center [805, 220] width 14 height 14
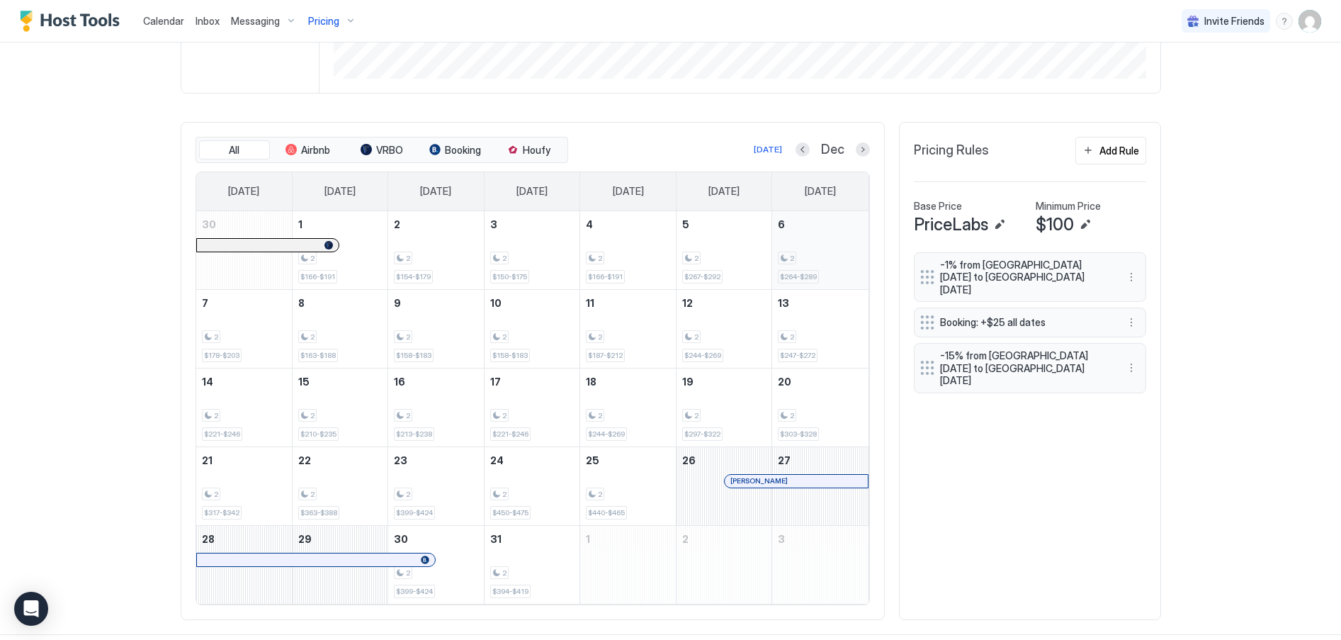
scroll to position [373, 0]
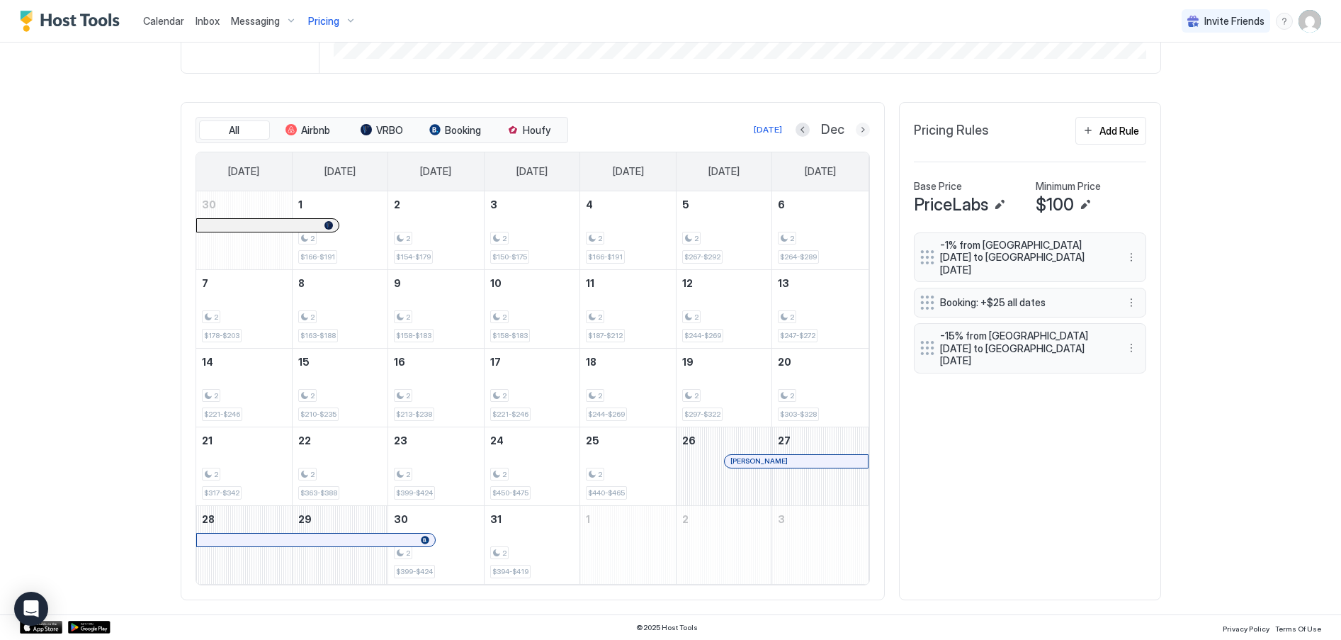
click at [859, 133] on button "Next month" at bounding box center [863, 130] width 14 height 14
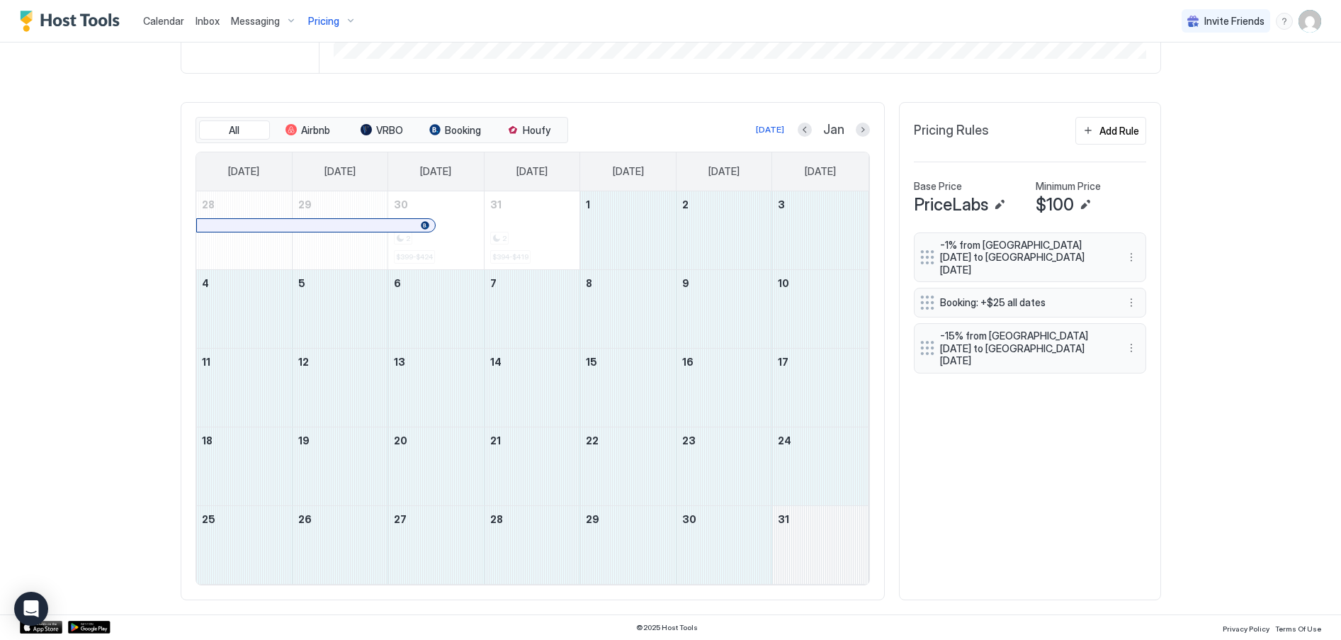
drag, startPoint x: 623, startPoint y: 220, endPoint x: 806, endPoint y: 563, distance: 389.2
click at [806, 563] on tbody "28 29 30 2 $399-$424 31 2 $394-$419 1 2 3 4 5 6 7 8 9 10 11 12 13 14 15 16 17 1…" at bounding box center [532, 387] width 672 height 392
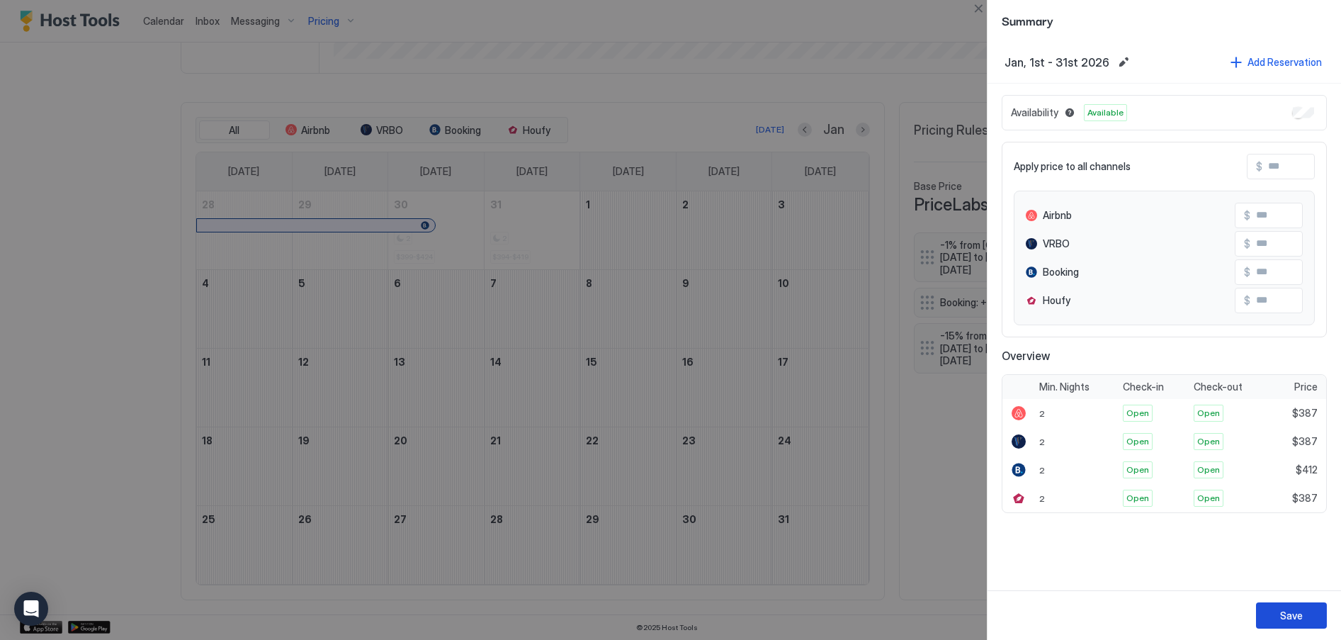
click at [1296, 615] on div "Save" at bounding box center [1291, 615] width 23 height 15
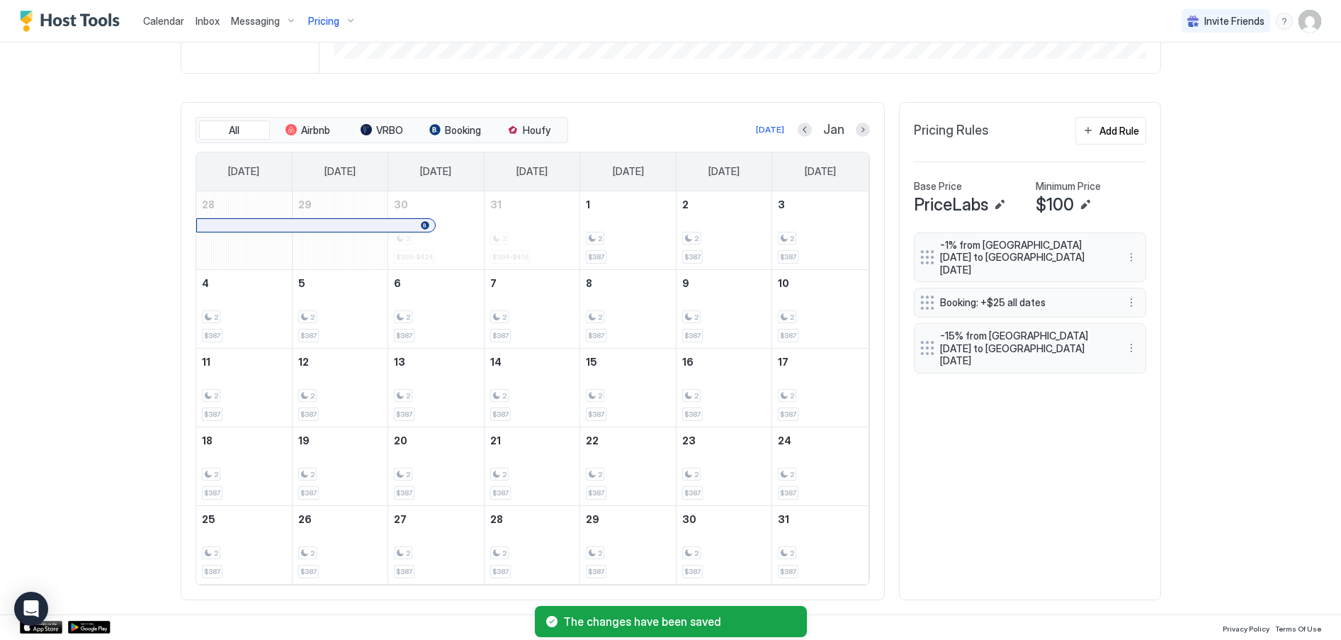
click at [860, 129] on button "Next month" at bounding box center [863, 130] width 14 height 14
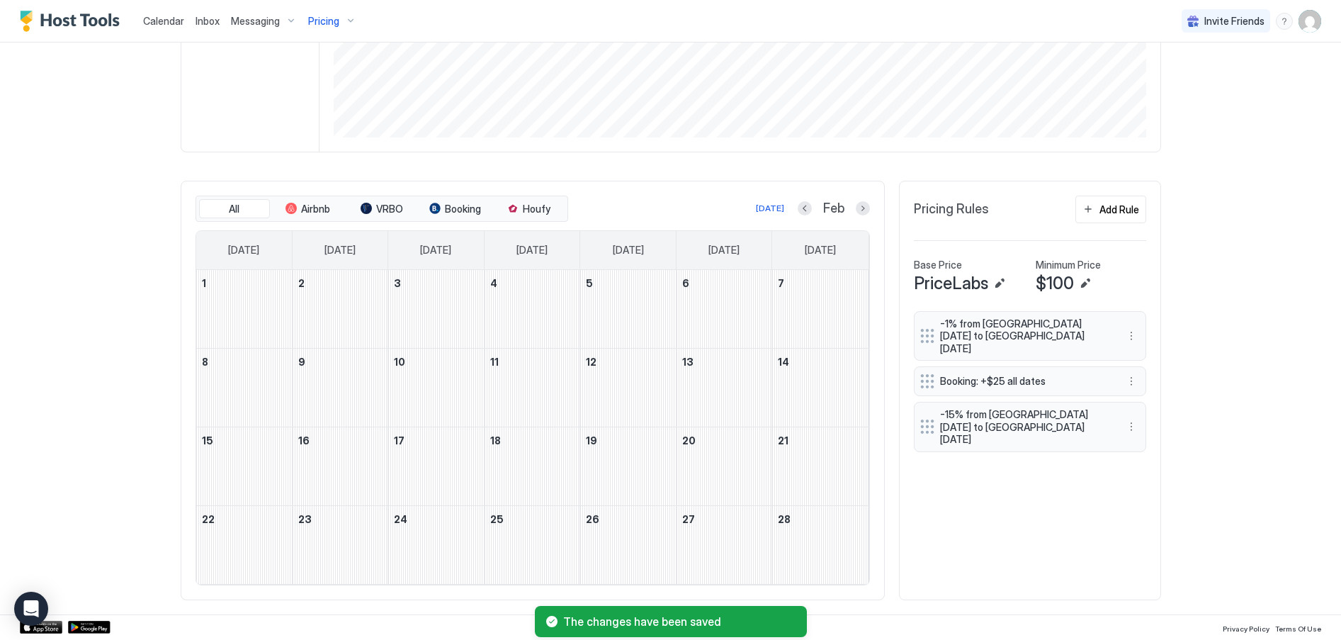
scroll to position [295, 0]
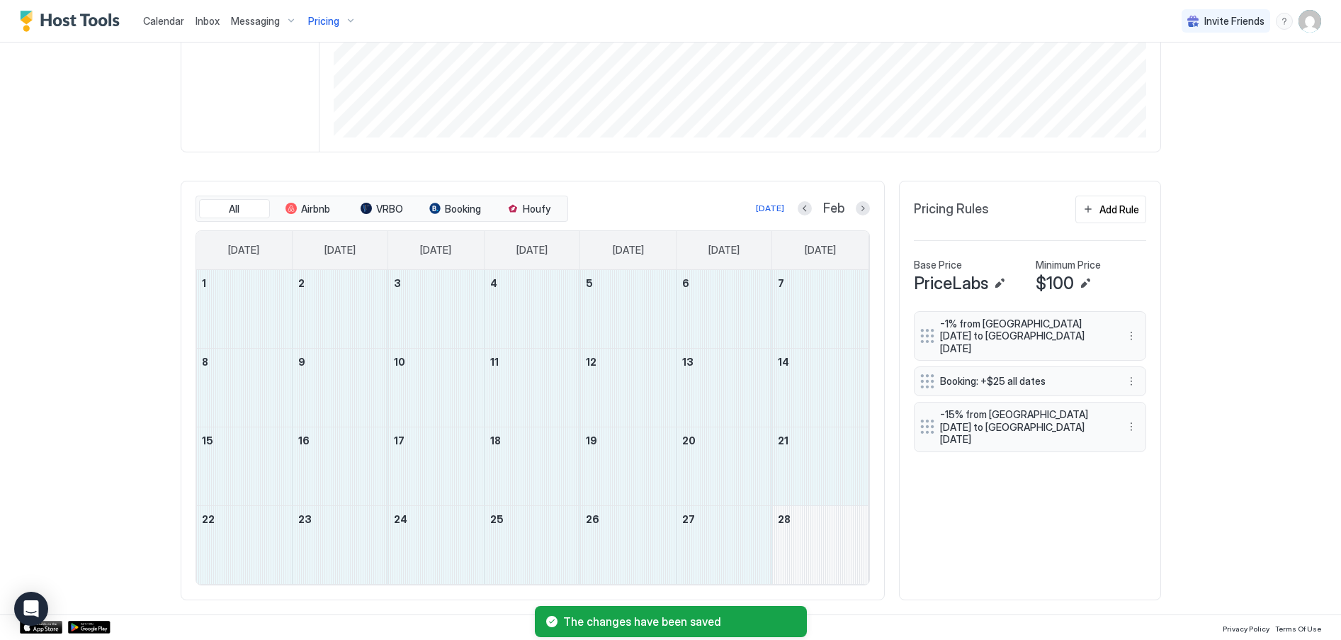
drag, startPoint x: 229, startPoint y: 286, endPoint x: 815, endPoint y: 553, distance: 643.9
click at [815, 553] on tbody "1 2 3 4 5 6 7 8 9 10 11 12 13 14 15 16 17 18 19 20 21 22 23 24 25 26 27 28" at bounding box center [532, 427] width 672 height 314
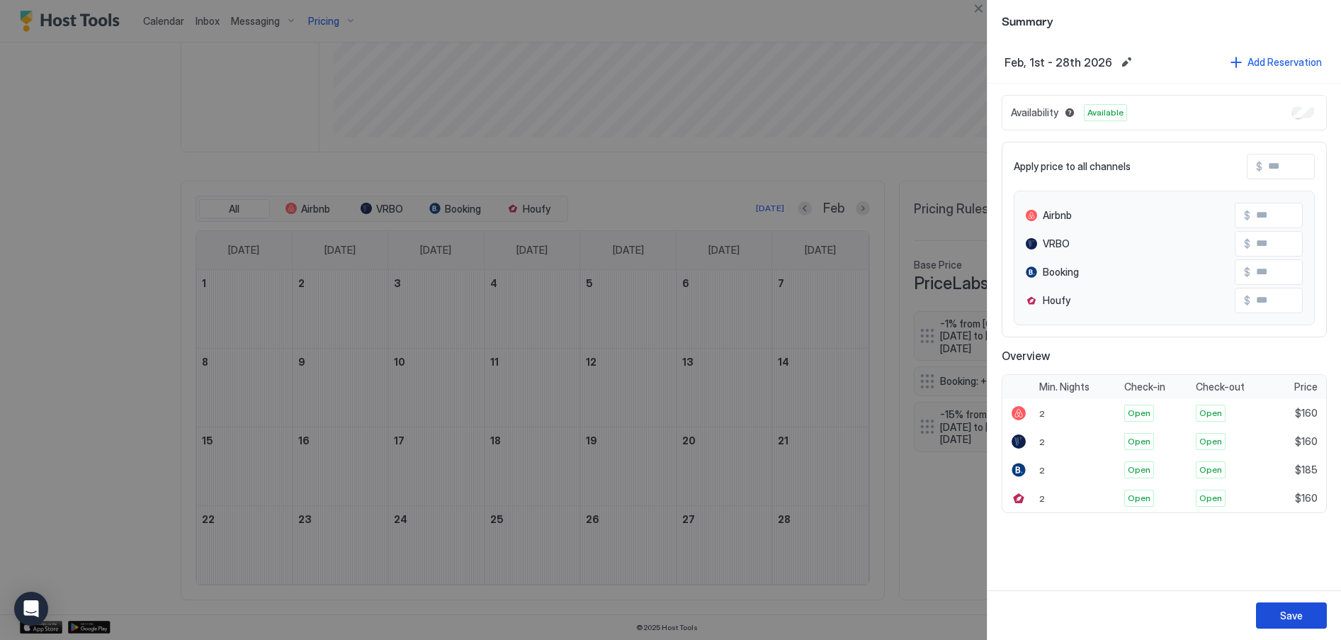
click at [1296, 608] on div "Save" at bounding box center [1291, 615] width 23 height 15
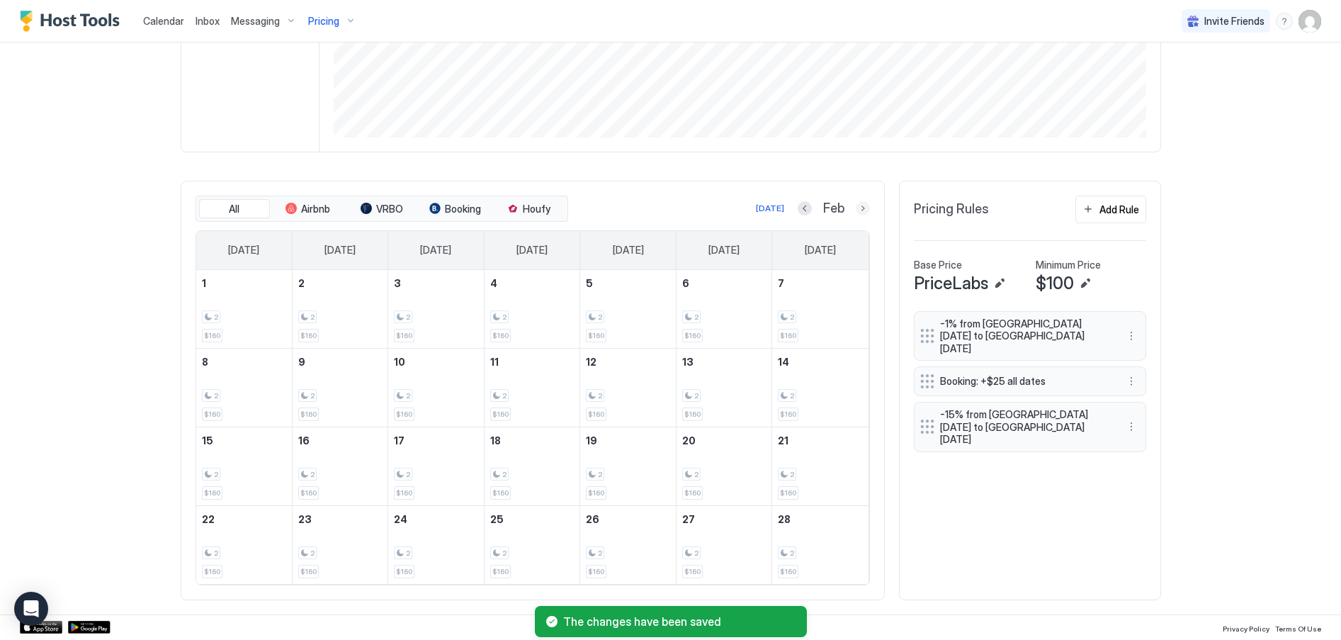
click at [860, 208] on button "Next month" at bounding box center [863, 208] width 14 height 14
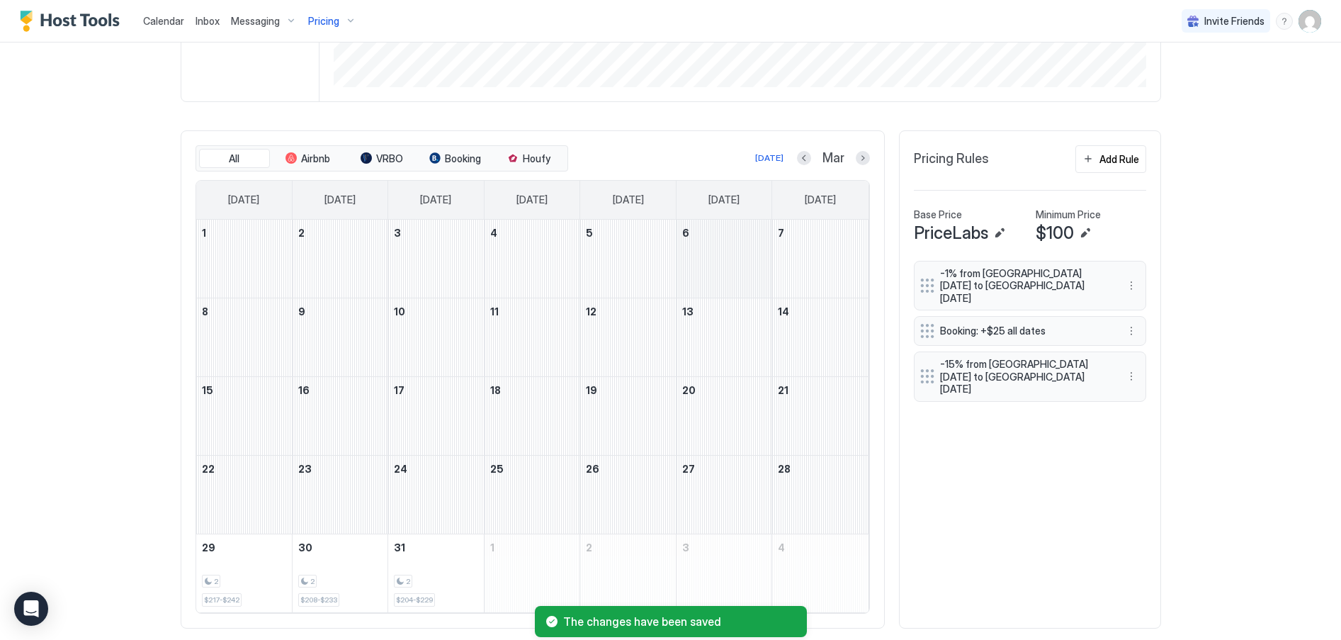
scroll to position [373, 0]
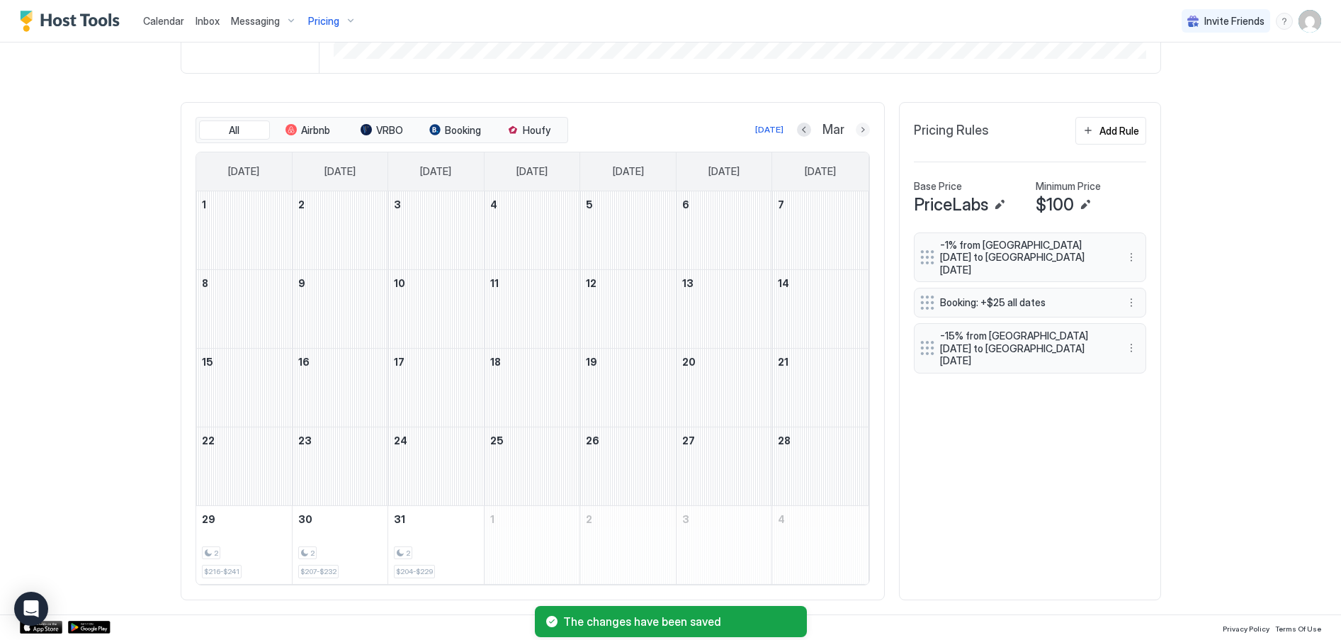
click at [861, 134] on button "Next month" at bounding box center [863, 130] width 14 height 14
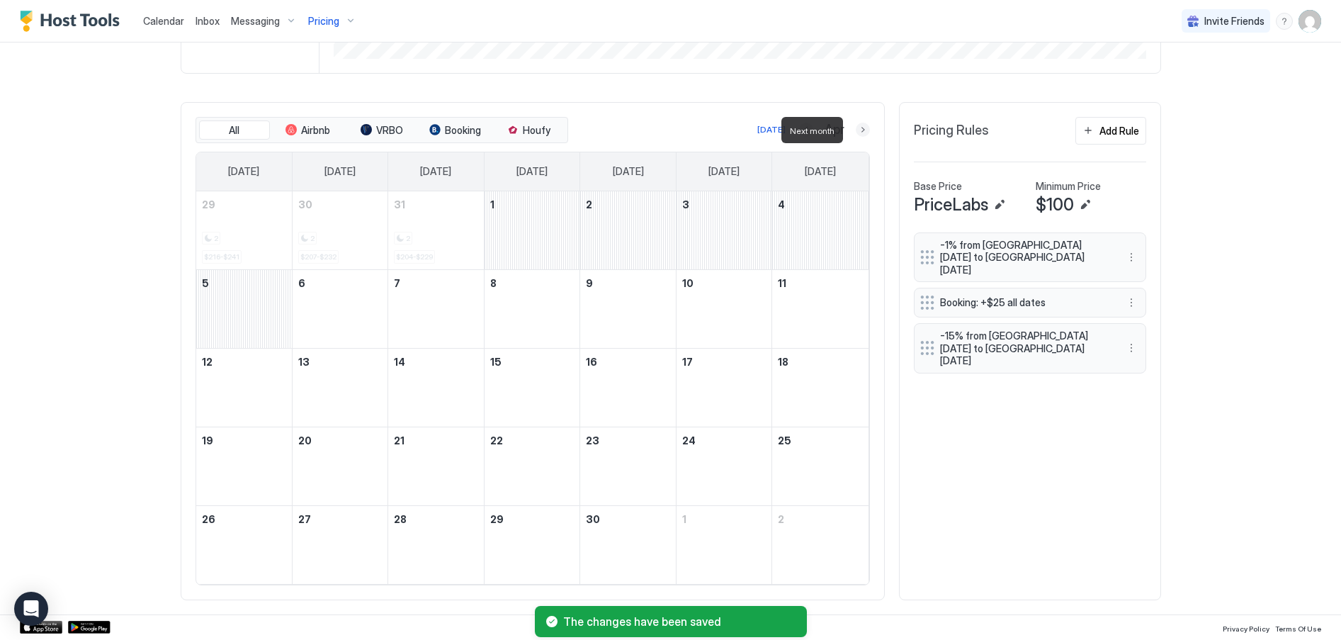
click at [861, 134] on button "Next month" at bounding box center [863, 130] width 14 height 14
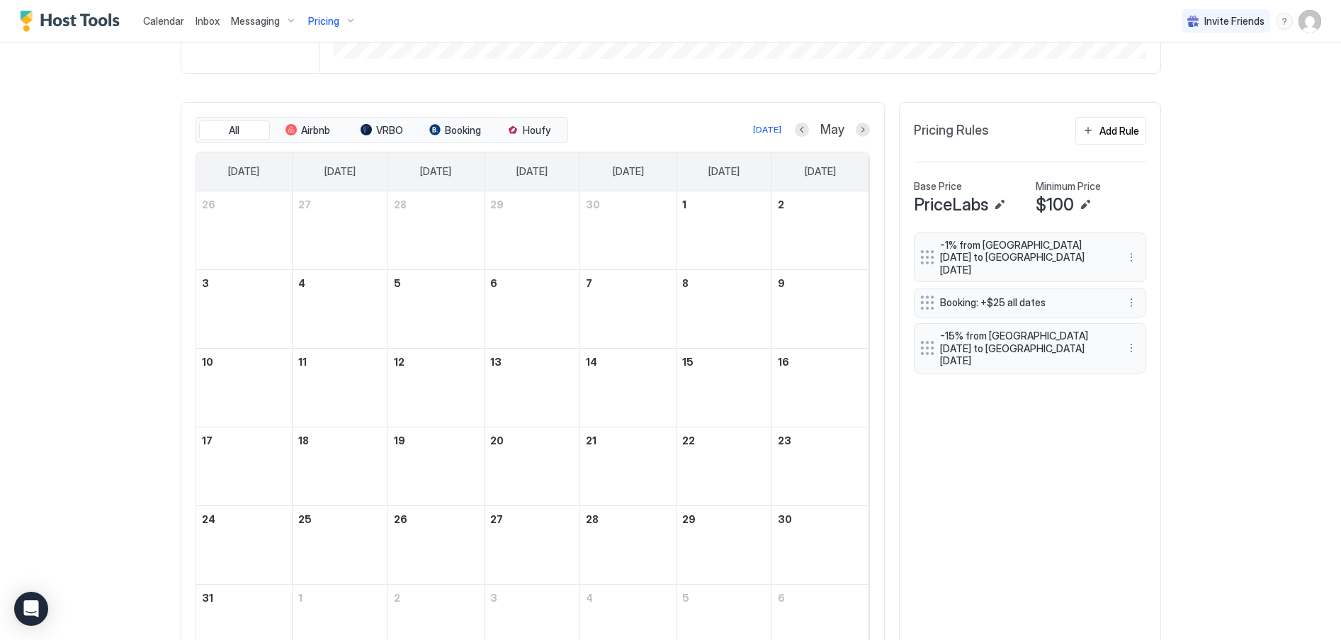
click at [801, 128] on button "Previous month" at bounding box center [802, 130] width 14 height 14
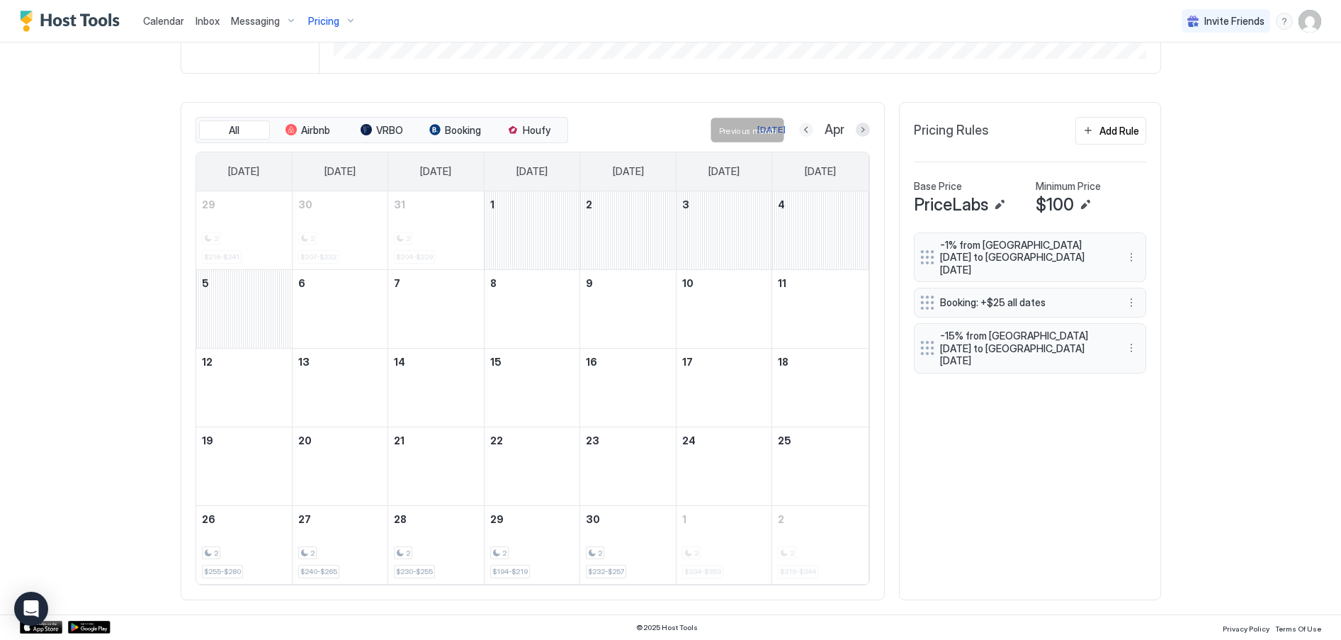
click at [801, 128] on button "Previous month" at bounding box center [806, 130] width 14 height 14
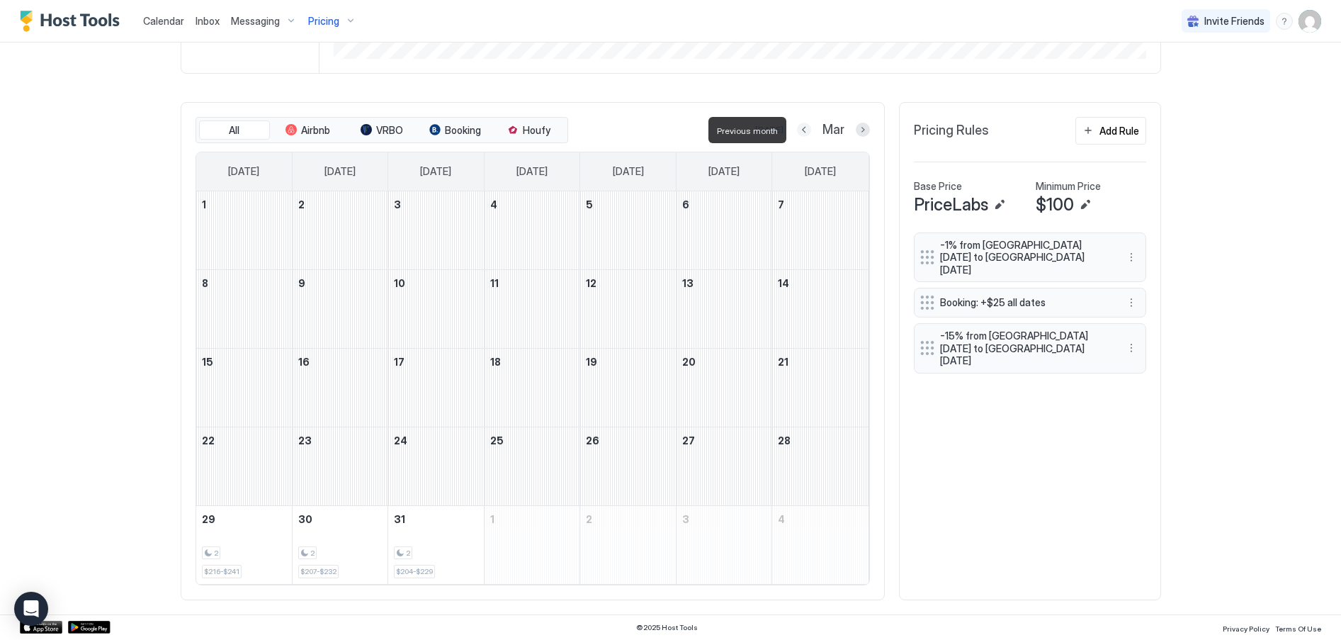
click at [801, 128] on button "Previous month" at bounding box center [804, 130] width 14 height 14
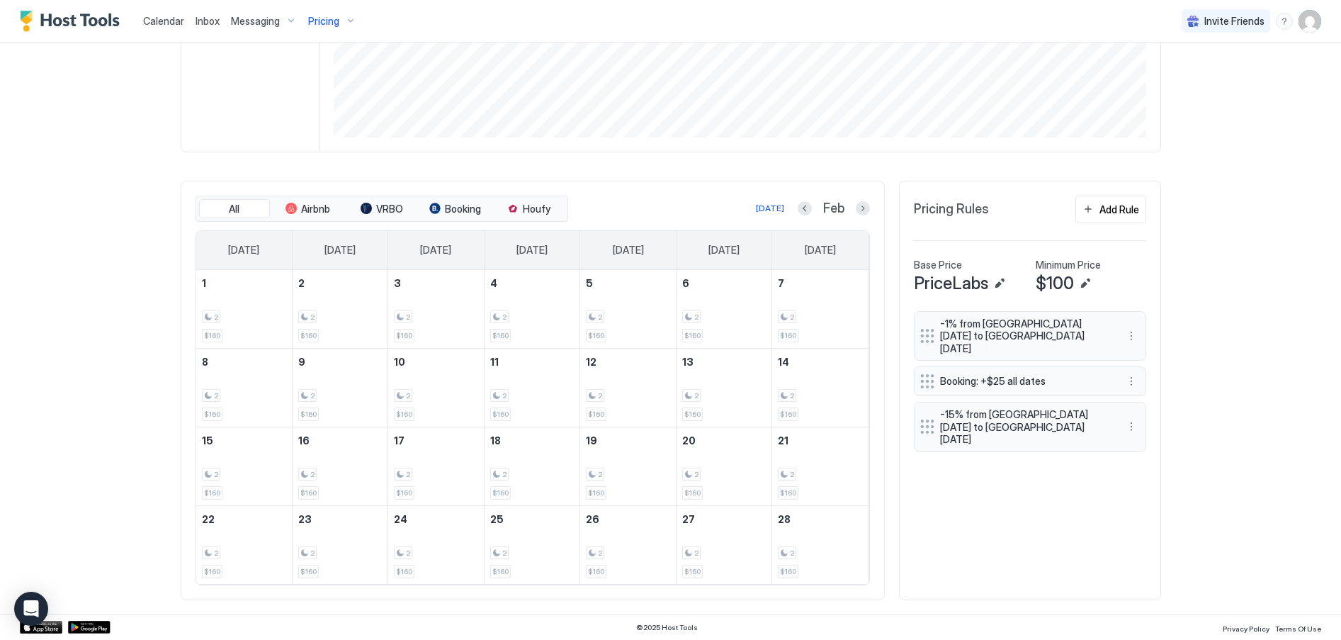
scroll to position [295, 0]
click at [863, 207] on button "Next month" at bounding box center [863, 208] width 14 height 14
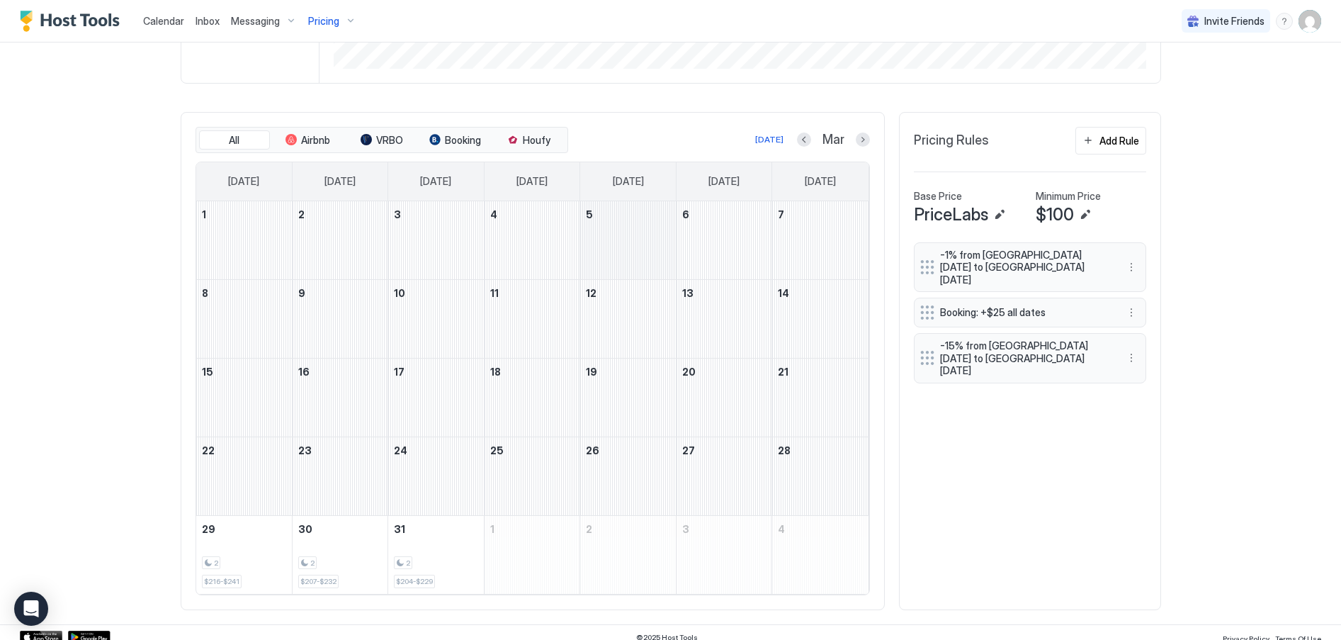
scroll to position [373, 0]
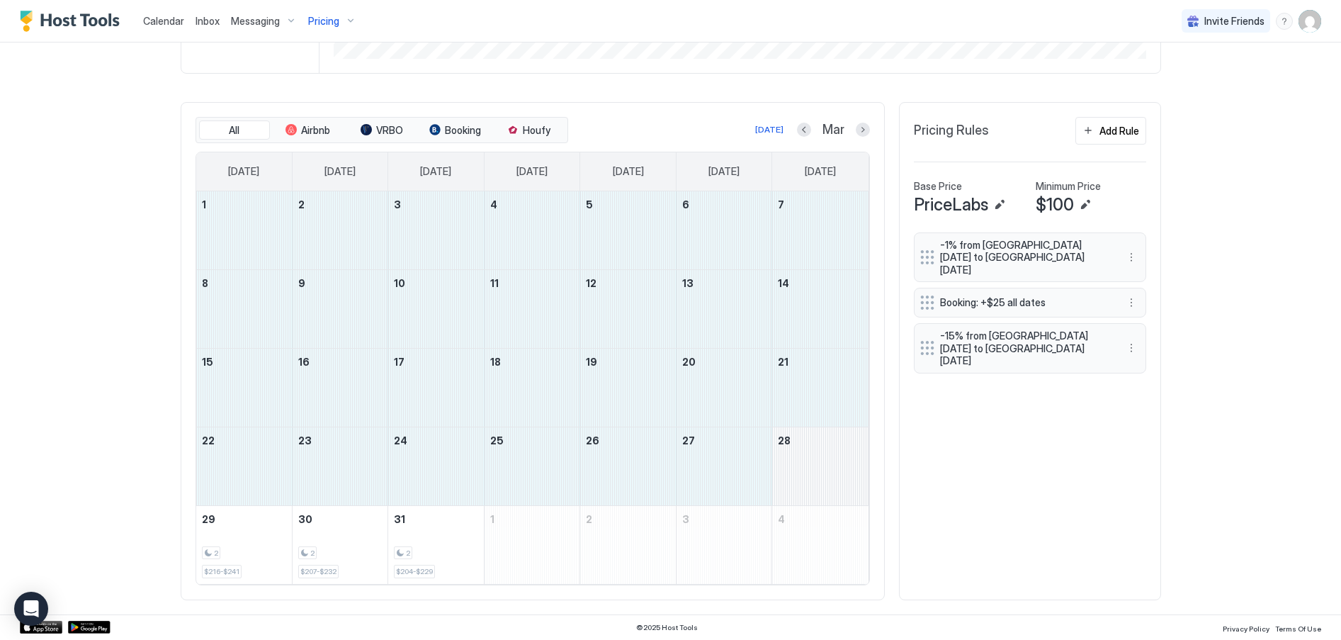
drag, startPoint x: 232, startPoint y: 215, endPoint x: 837, endPoint y: 491, distance: 664.2
click at [837, 491] on tbody "1 2 3 4 5 6 7 8 9 10 11 12 13 14 15 16 17 18 19 20 21 22 23 24 25 26 27 28 29 2…" at bounding box center [532, 387] width 672 height 392
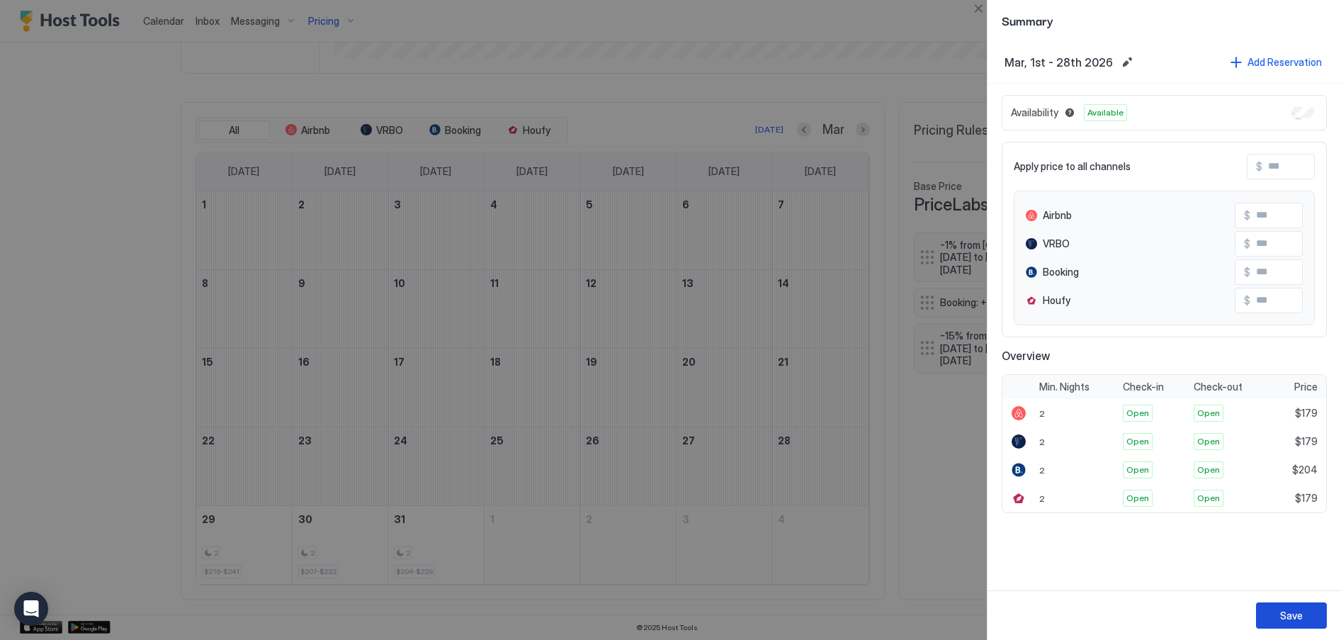
click at [1284, 614] on div "Save" at bounding box center [1291, 615] width 23 height 15
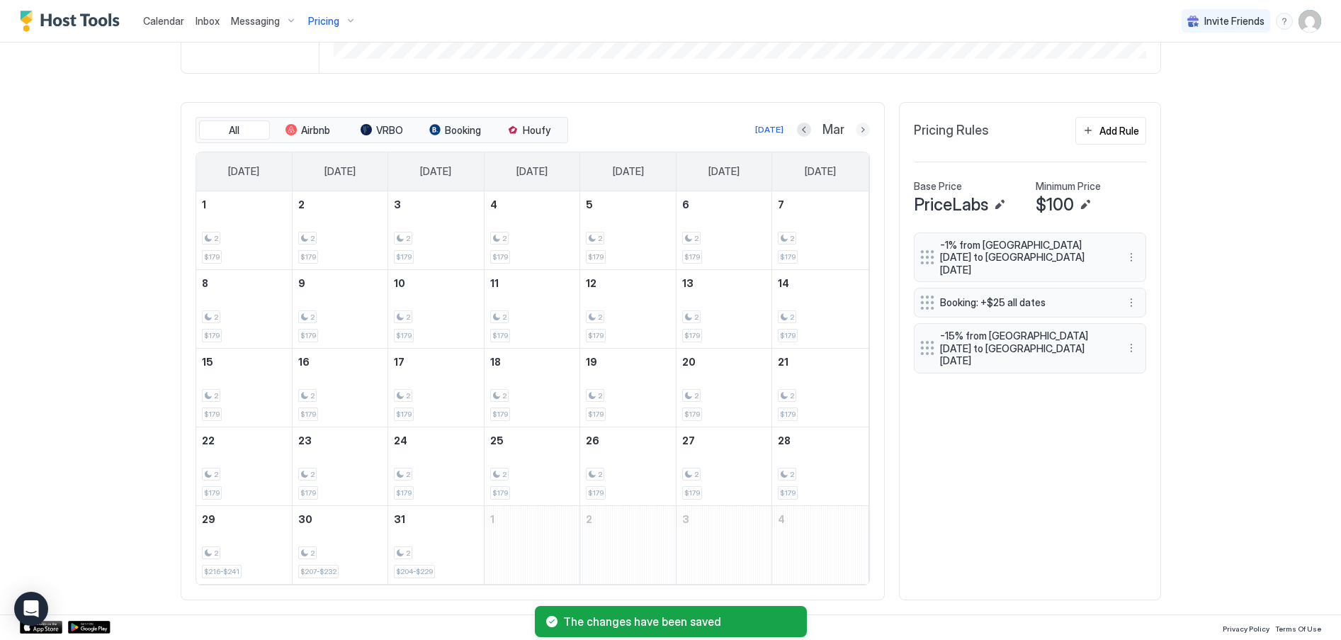
click at [857, 129] on button "Next month" at bounding box center [863, 130] width 14 height 14
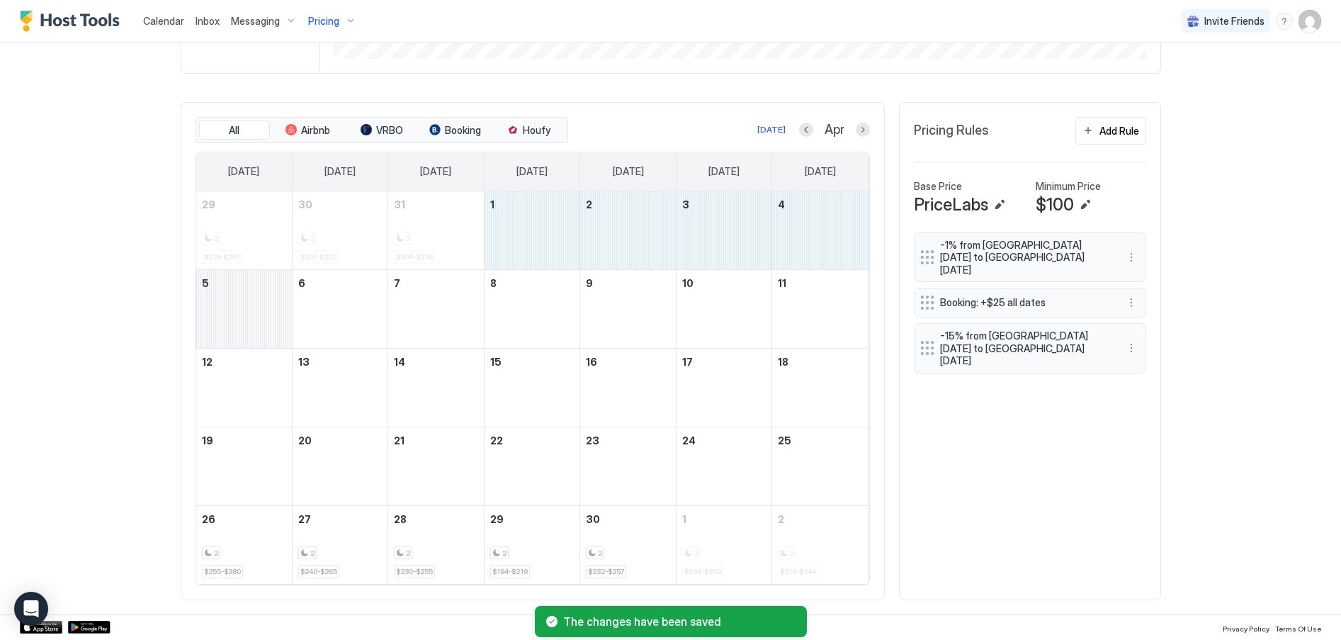
drag, startPoint x: 515, startPoint y: 232, endPoint x: 229, endPoint y: 324, distance: 300.9
click at [229, 324] on tbody "29 2 $216-$241 30 2 $207-$232 31 2 $204-$229 1 2 3 4 5 6 7 8 9 10 11 12 13 14 1…" at bounding box center [532, 387] width 672 height 392
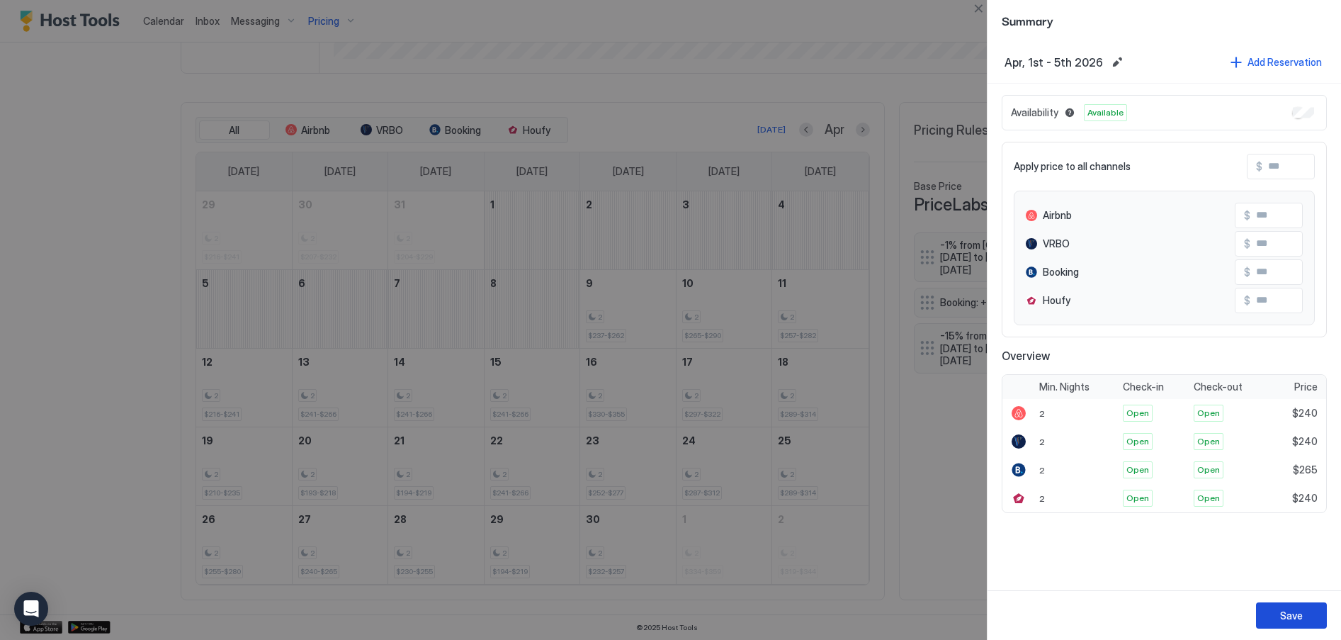
click at [1293, 616] on div "Save" at bounding box center [1291, 615] width 23 height 15
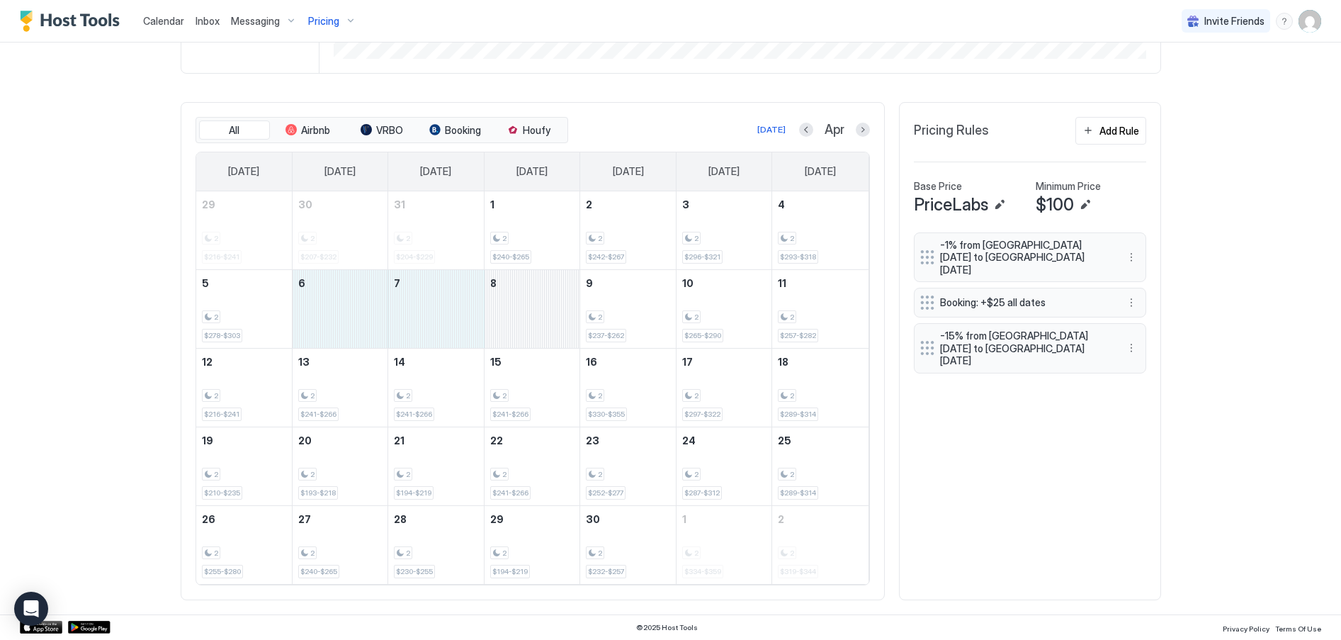
drag, startPoint x: 327, startPoint y: 310, endPoint x: 541, endPoint y: 319, distance: 214.8
click at [541, 319] on tr "5 2 $278-$303 6 7 8 9 2 $237-$262 10 2 $265-$290 11 2 $257-$282" at bounding box center [532, 308] width 672 height 79
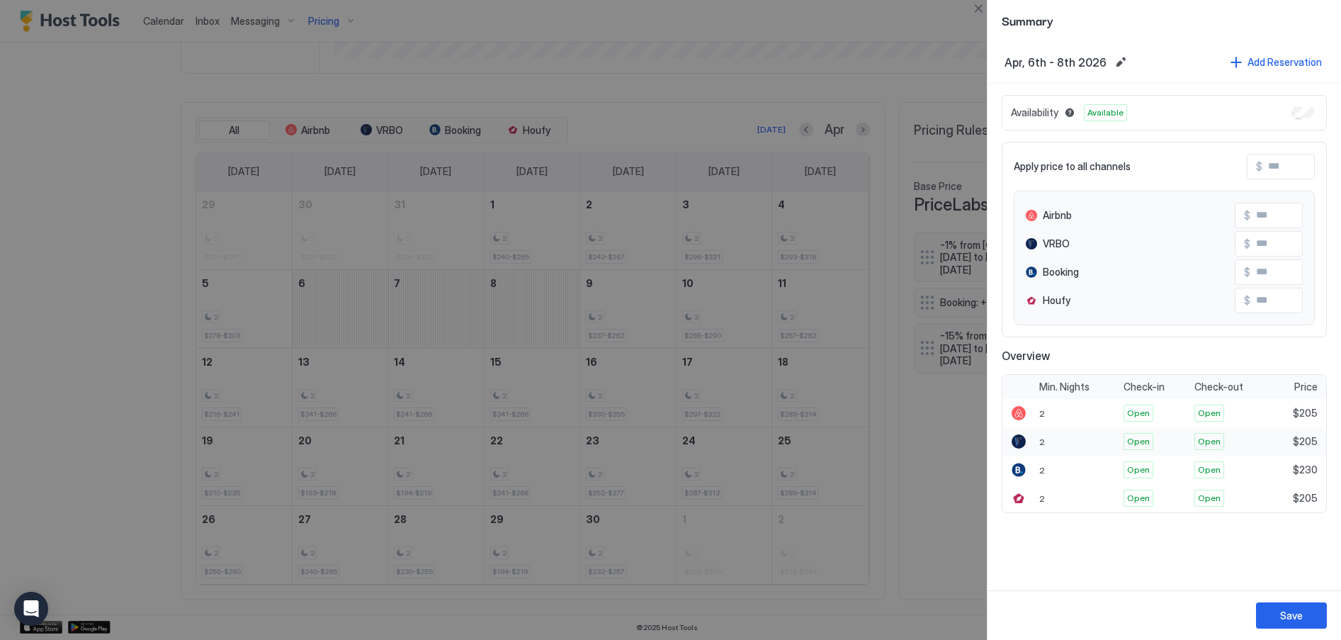
scroll to position [422, 0]
click at [1292, 614] on div "Save" at bounding box center [1291, 615] width 23 height 15
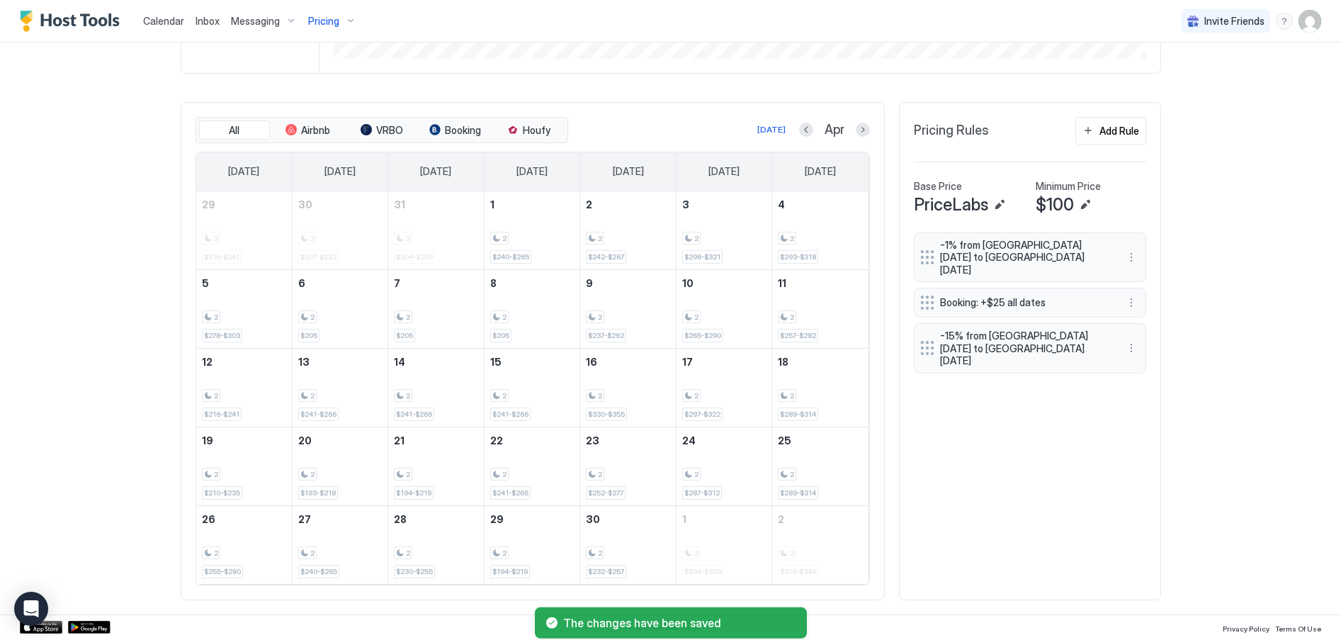
scroll to position [373, 0]
click at [856, 128] on button "Next month" at bounding box center [863, 130] width 14 height 14
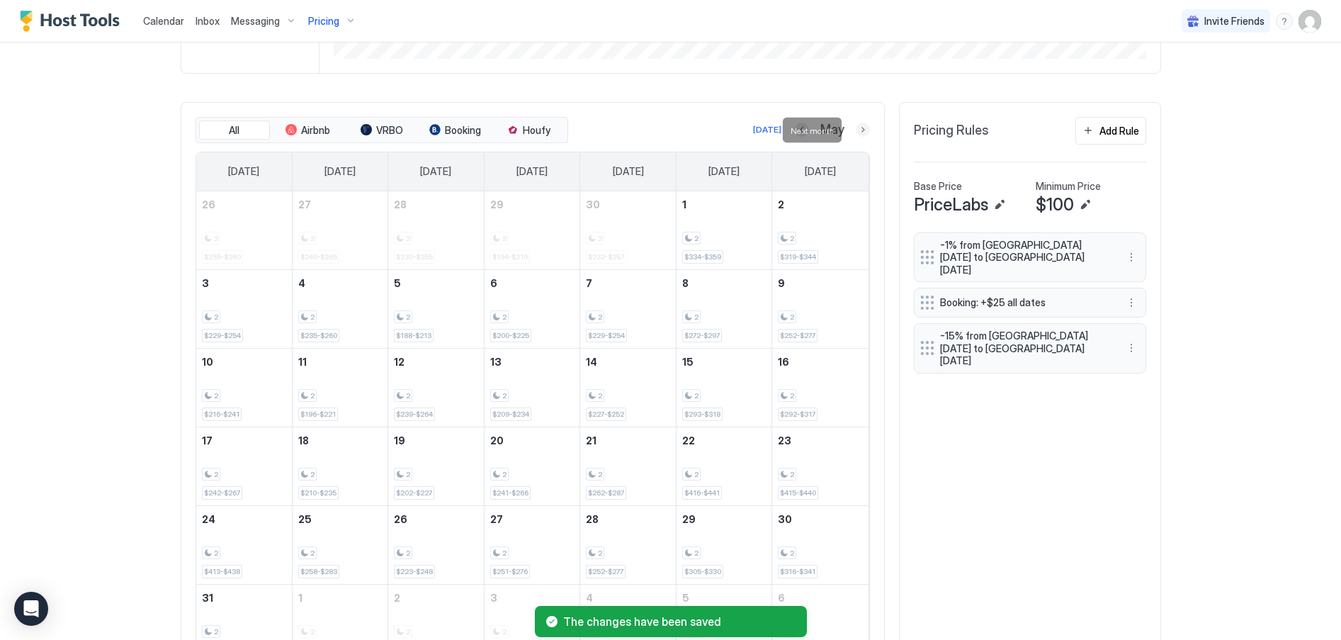
click at [856, 128] on button "Next month" at bounding box center [863, 130] width 14 height 14
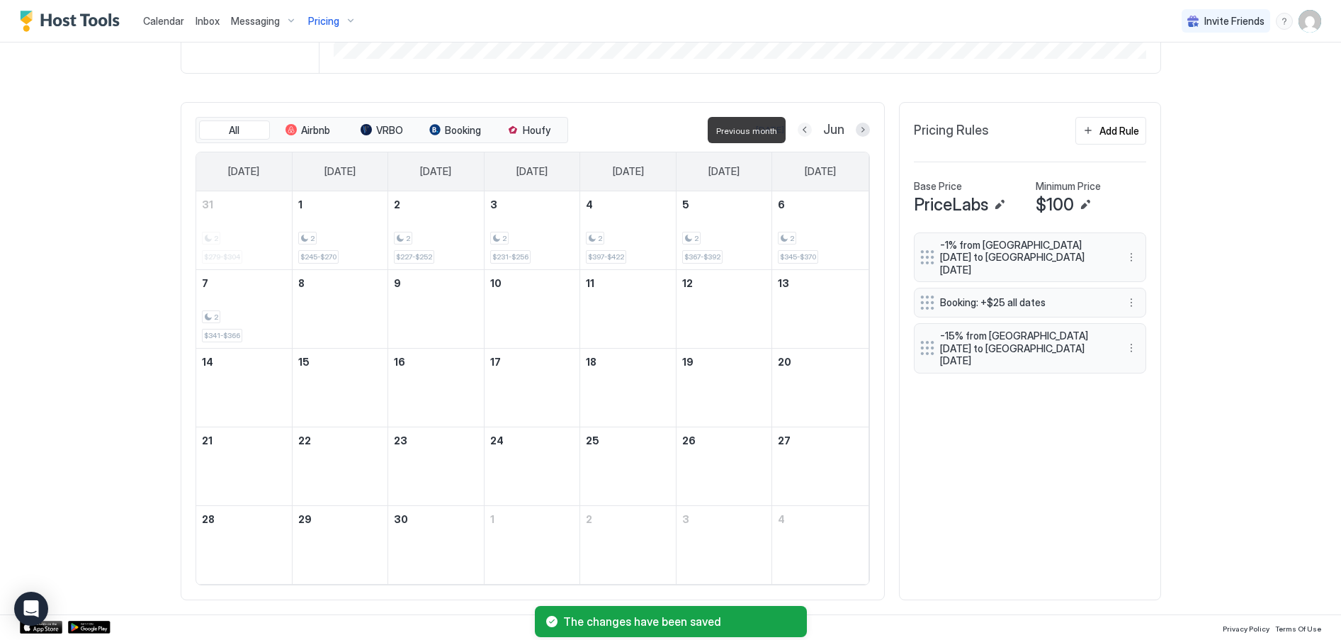
click at [798, 130] on button "Previous month" at bounding box center [805, 130] width 14 height 14
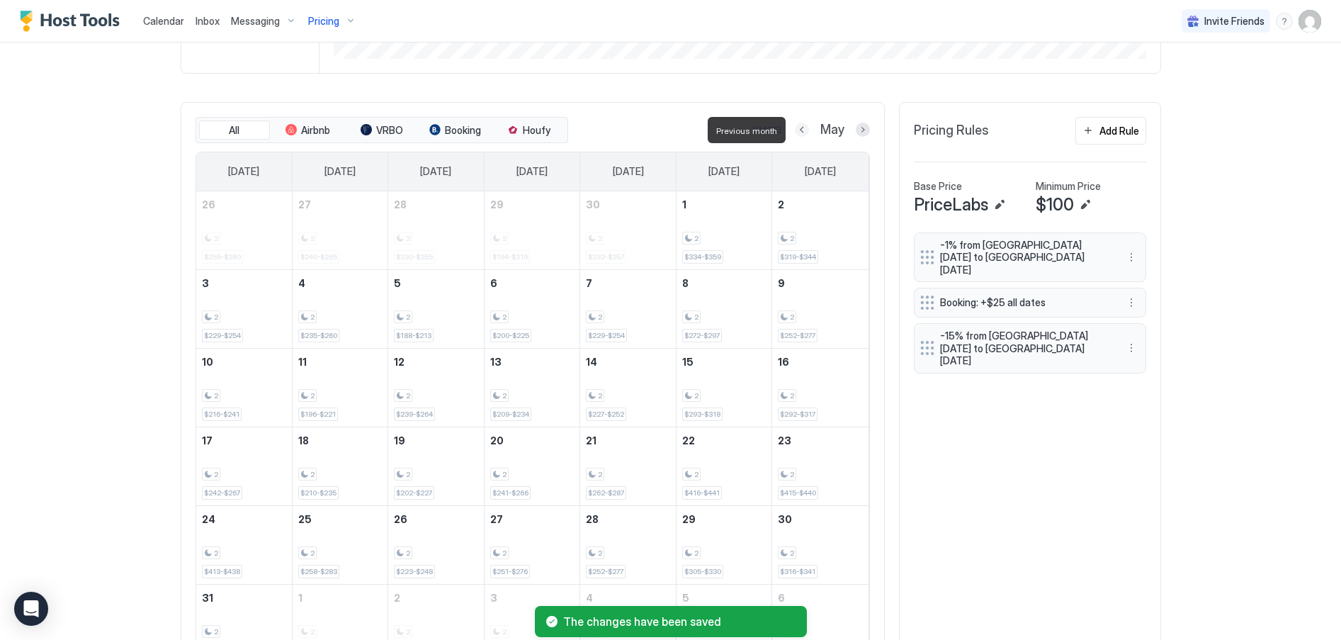
click at [796, 130] on button "Previous month" at bounding box center [802, 130] width 14 height 14
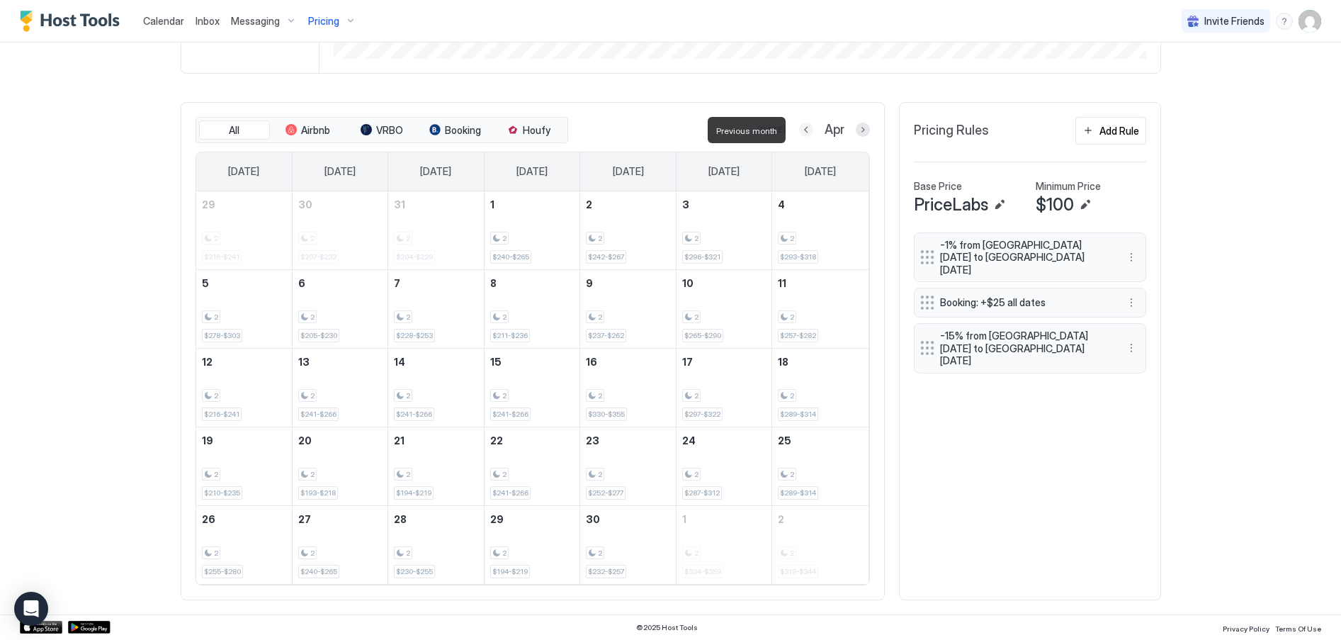
click at [799, 129] on button "Previous month" at bounding box center [806, 130] width 14 height 14
click at [797, 129] on button "Previous month" at bounding box center [804, 130] width 14 height 14
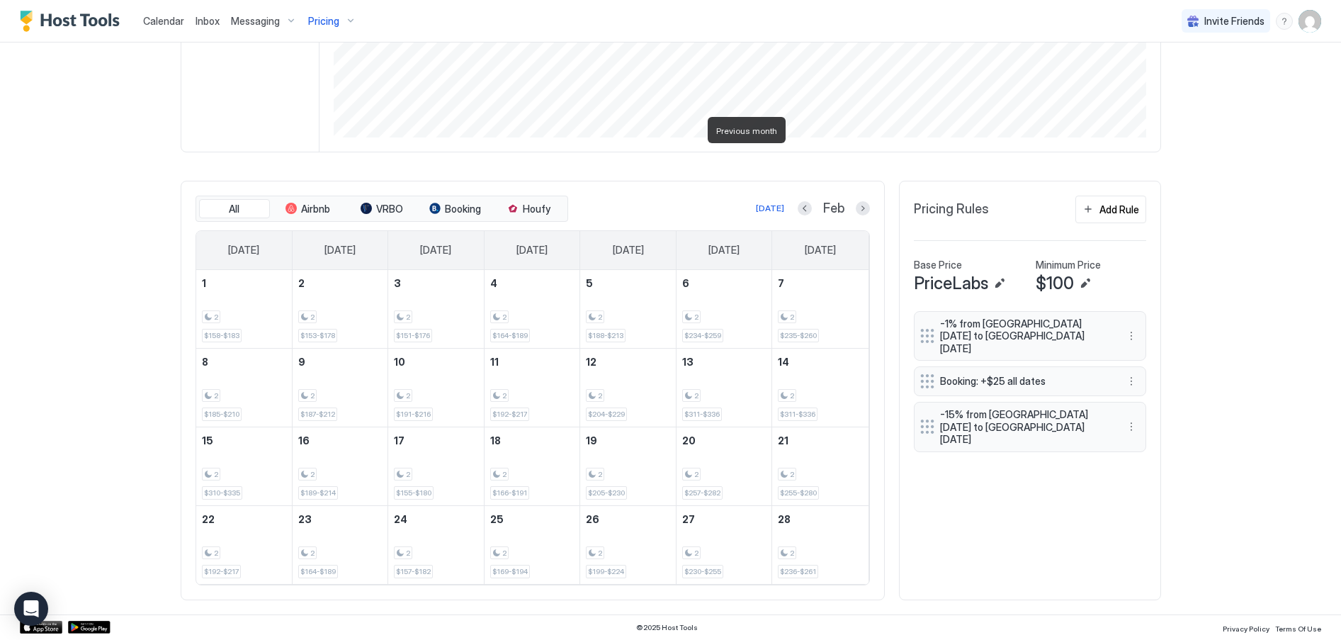
scroll to position [295, 0]
click at [859, 212] on button "Next month" at bounding box center [863, 208] width 14 height 14
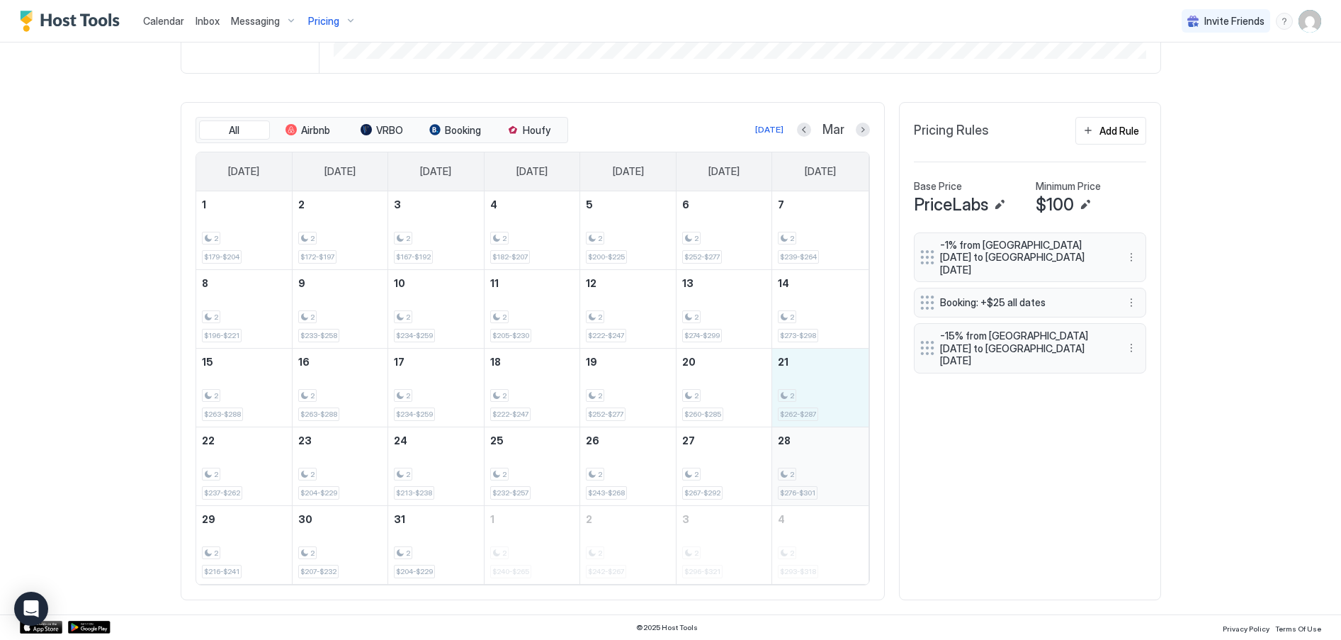
scroll to position [373, 0]
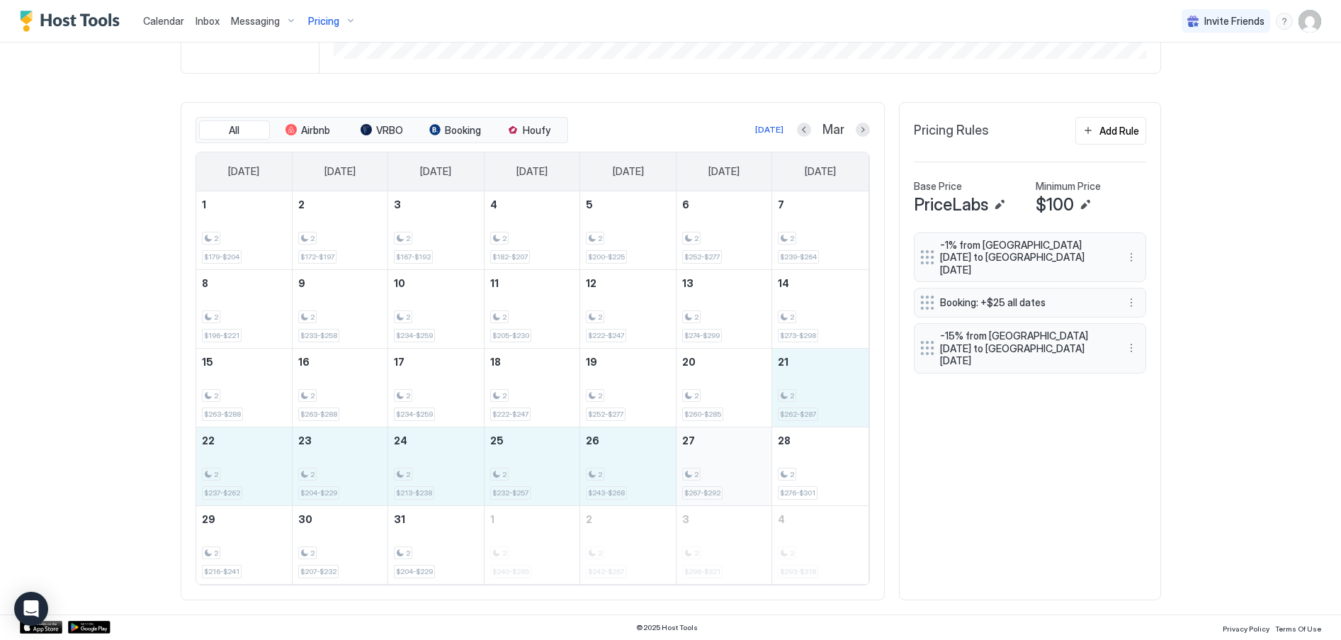
drag, startPoint x: 832, startPoint y: 376, endPoint x: 718, endPoint y: 470, distance: 148.0
click at [718, 470] on tbody "1 2 $179-$204 2 2 $172-$197 3 2 $167-$192 4 2 $182-$207 5 2 $200-$225 6 2 $252-…" at bounding box center [532, 387] width 672 height 392
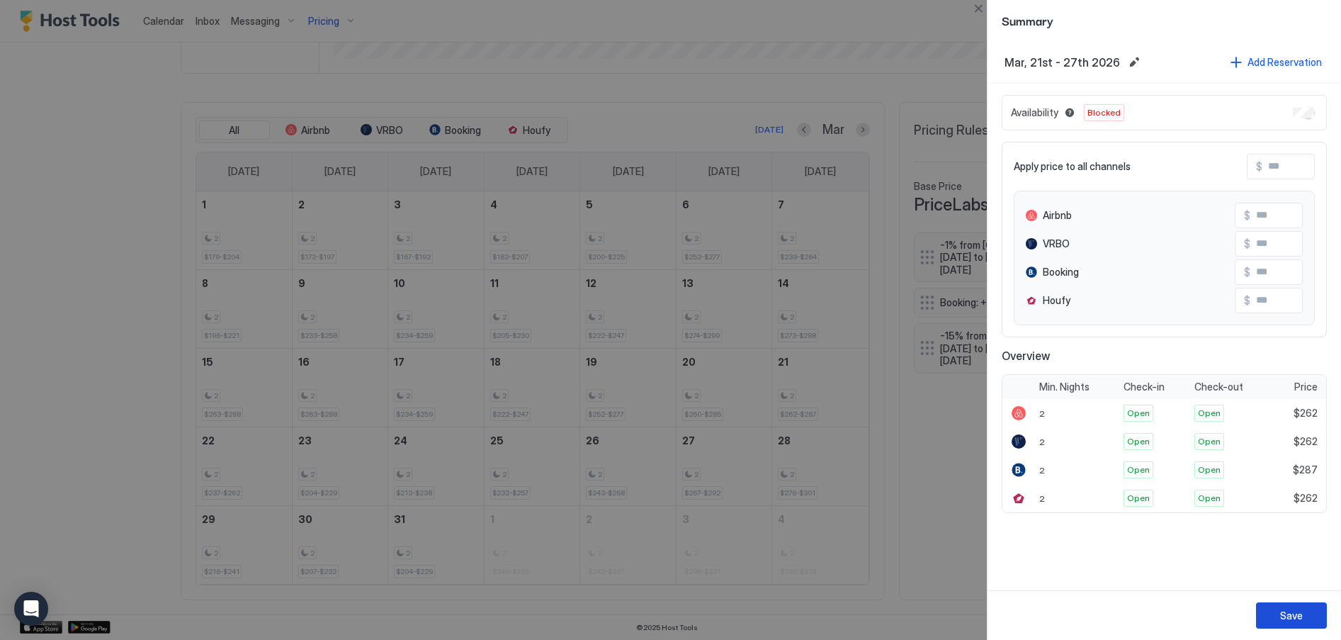
click at [1293, 618] on div "Save" at bounding box center [1291, 615] width 23 height 15
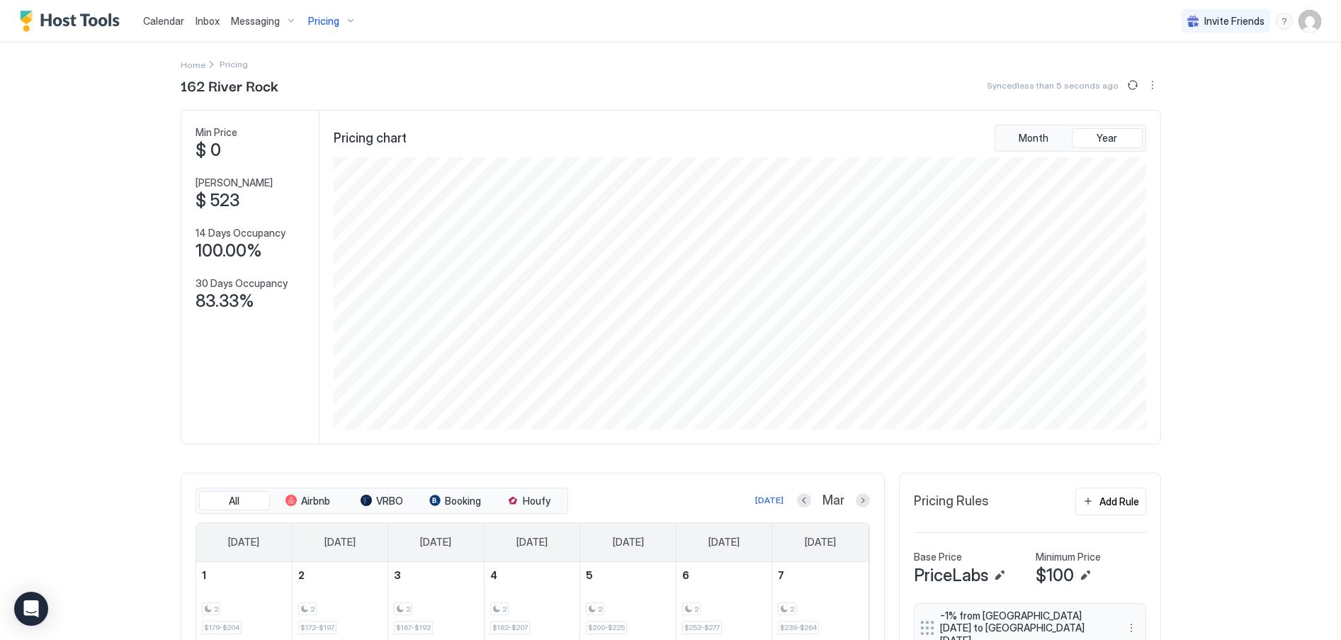
scroll to position [0, 0]
click at [166, 20] on span "Calendar" at bounding box center [163, 21] width 41 height 12
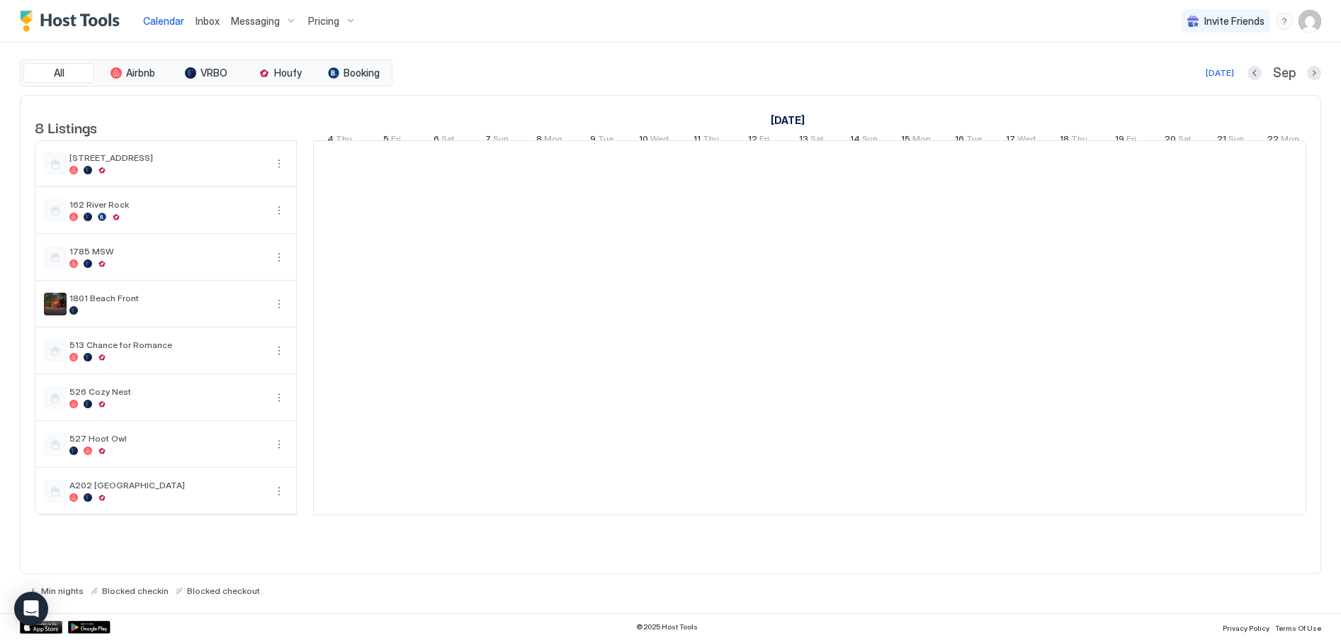
scroll to position [0, 787]
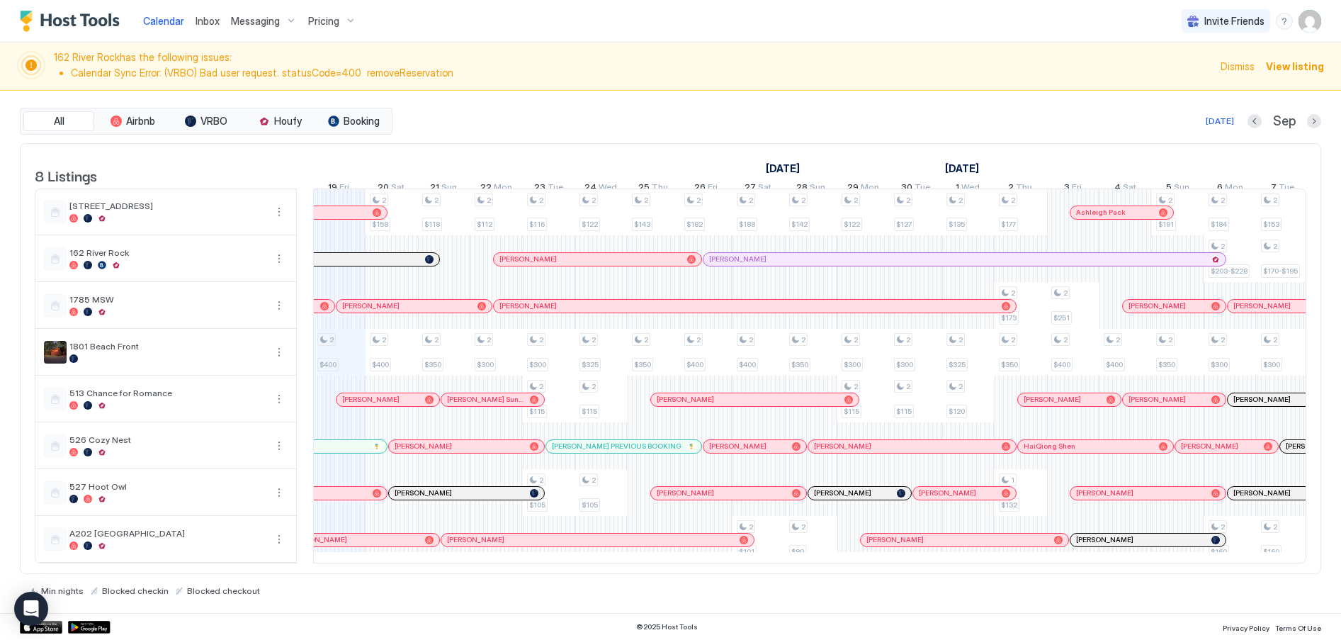
click at [1223, 74] on div "162 River Rock has the following issues: Calendar Sync Error: (VRBO) Bad user r…" at bounding box center [670, 66] width 1307 height 30
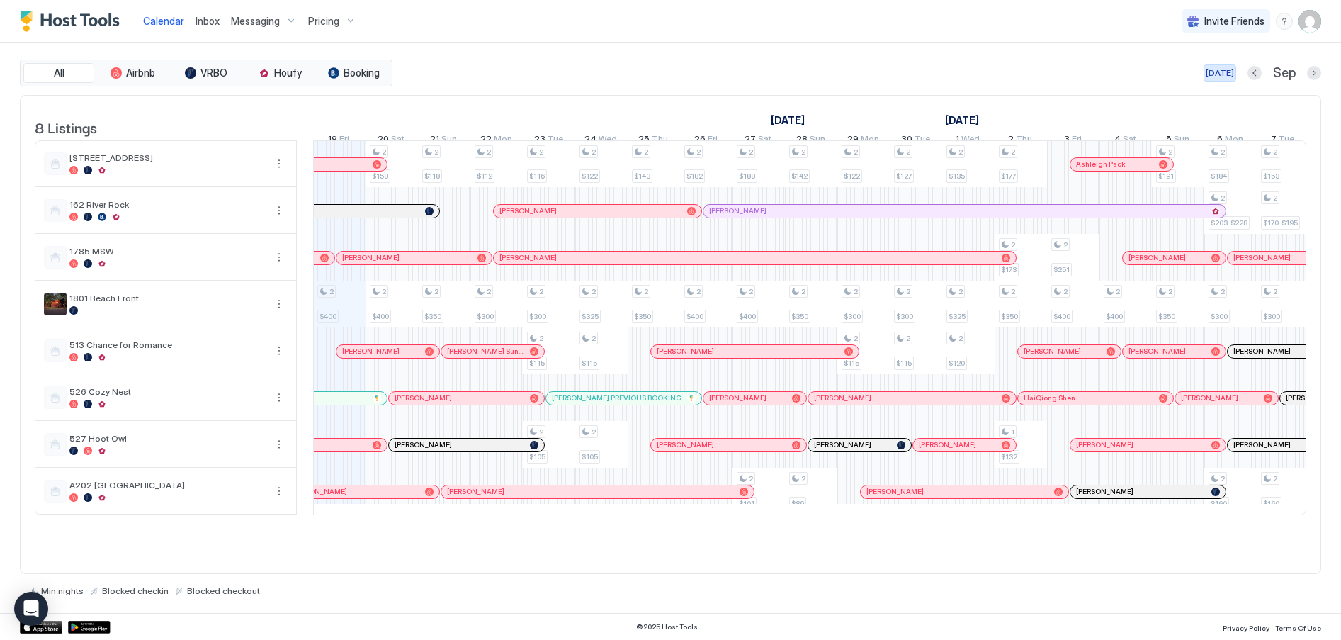
click at [1224, 72] on div "[DATE]" at bounding box center [1220, 73] width 28 height 13
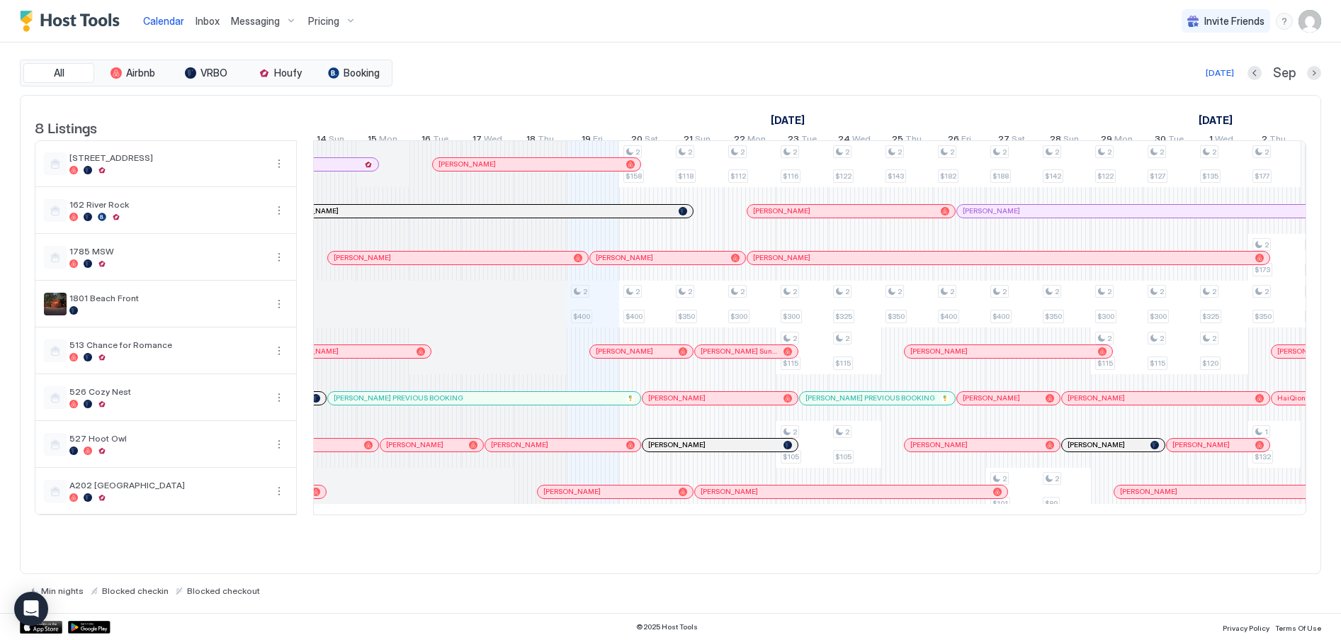
scroll to position [0, 0]
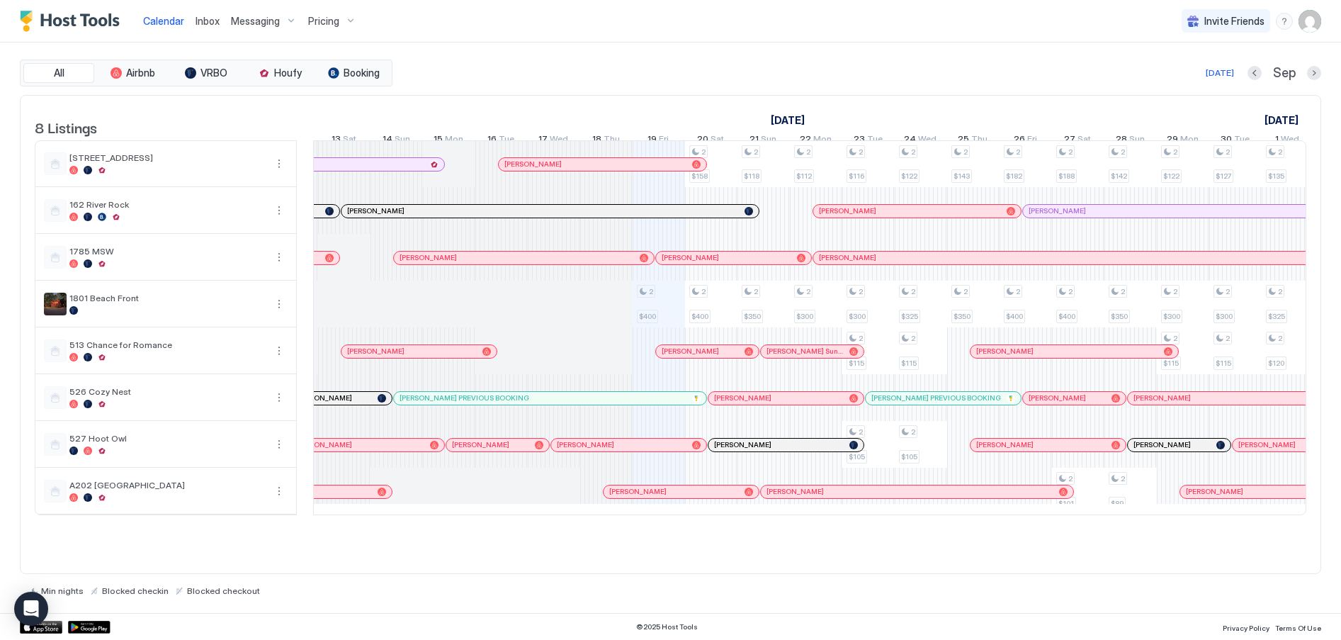
click at [339, 23] on div "Pricing" at bounding box center [333, 21] width 60 height 24
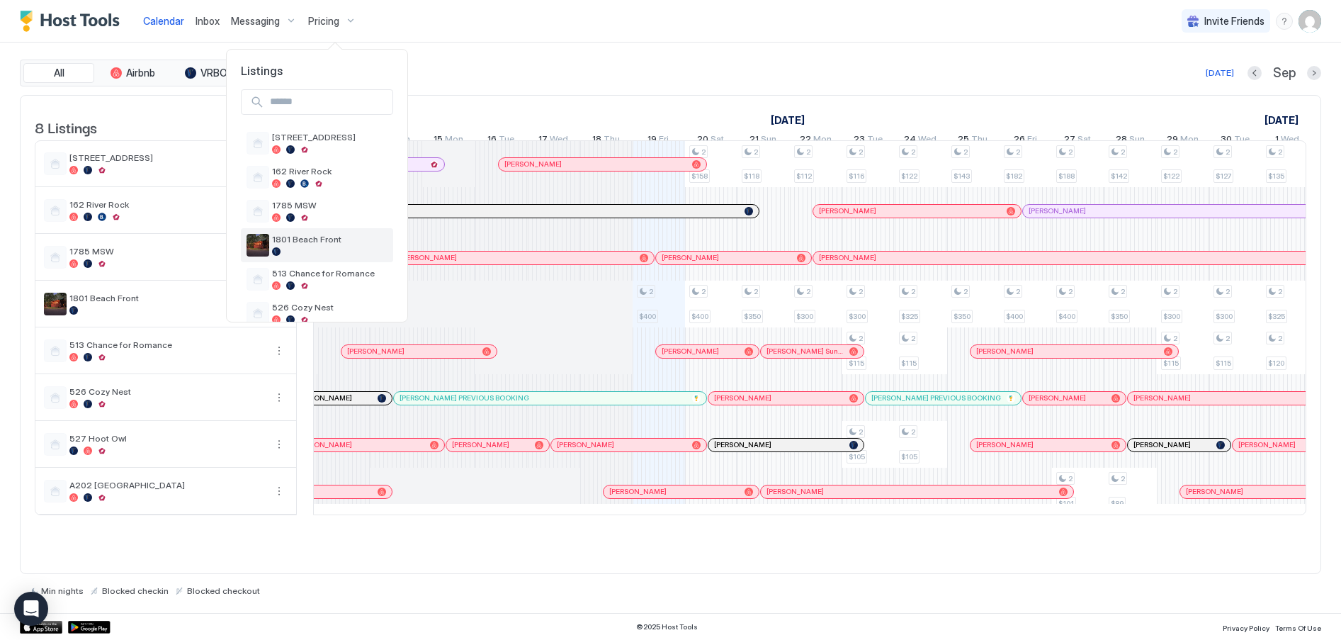
click at [299, 234] on span "1801 Beach Front" at bounding box center [329, 239] width 115 height 11
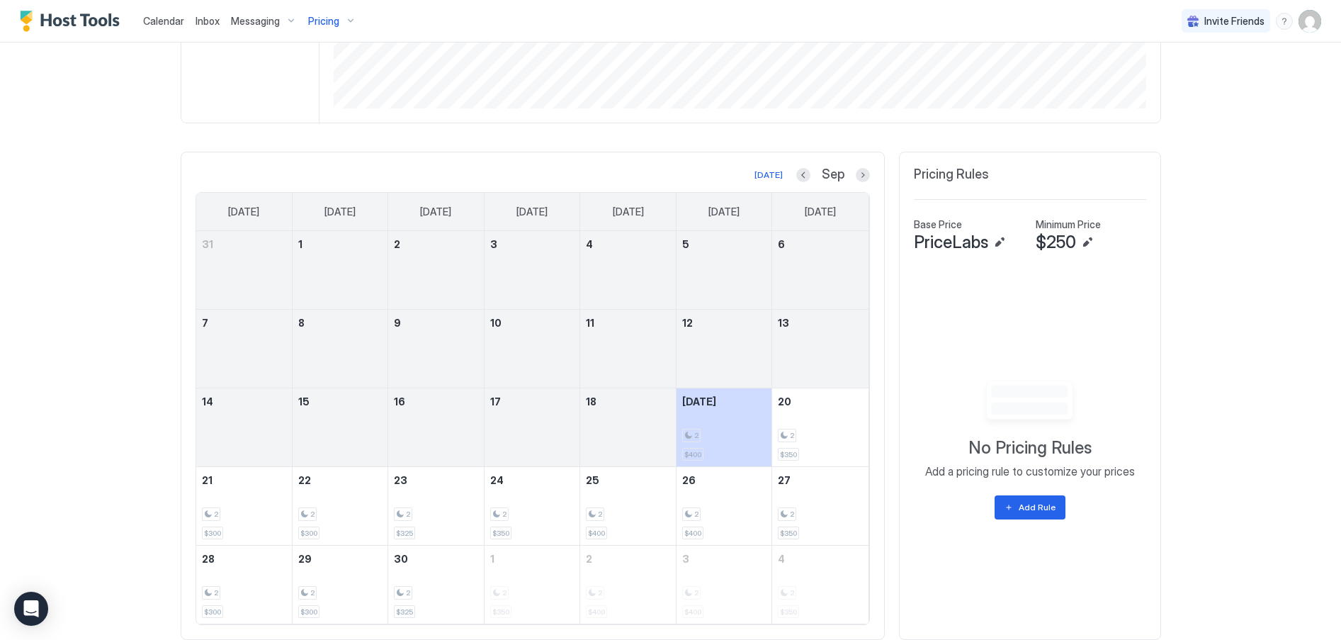
scroll to position [363, 0]
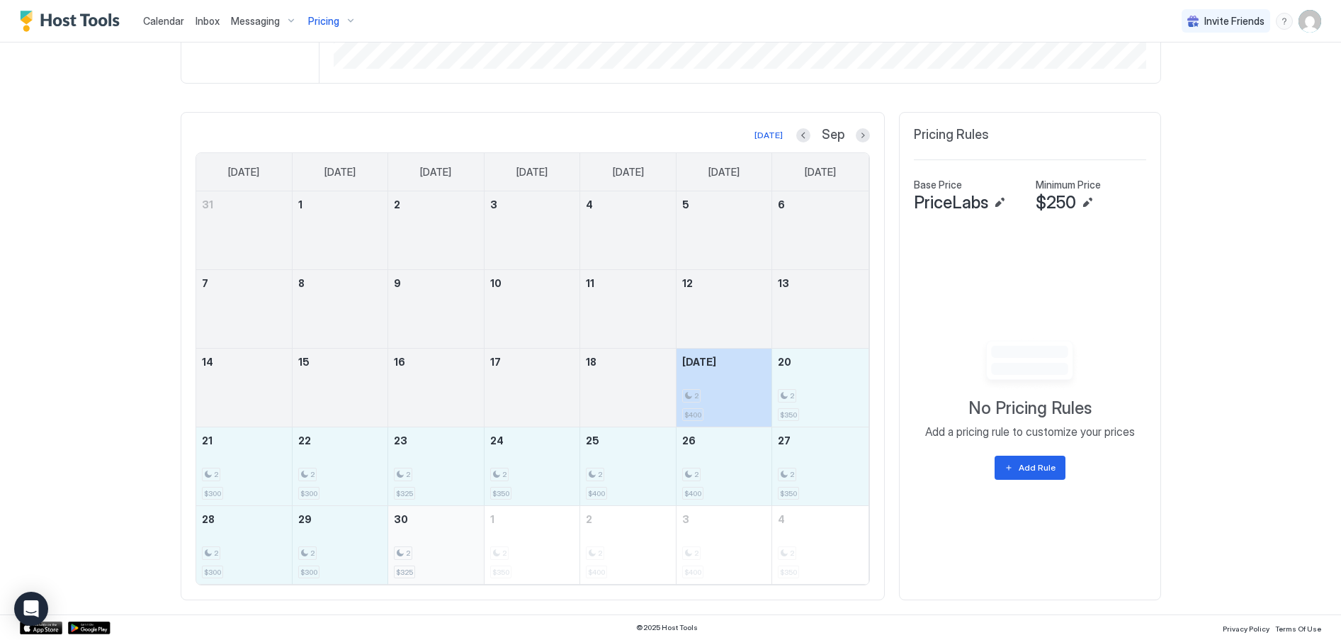
drag, startPoint x: 710, startPoint y: 383, endPoint x: 430, endPoint y: 572, distance: 337.4
click at [430, 572] on tbody "31 1 2 3 4 5 6 7 8 9 10 11 12 13 14 15 16 17 18 [DATE] 2 $400 20 2 $350 21 2 $3…" at bounding box center [532, 387] width 672 height 392
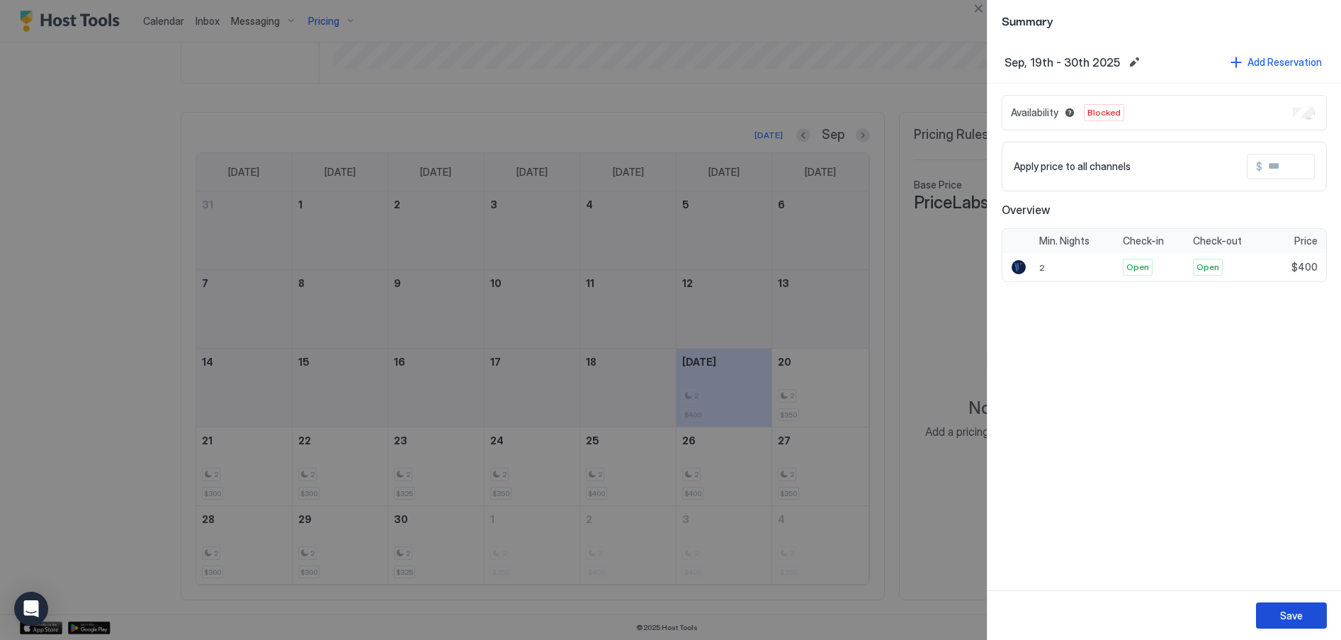
click at [1287, 619] on div "Save" at bounding box center [1291, 615] width 23 height 15
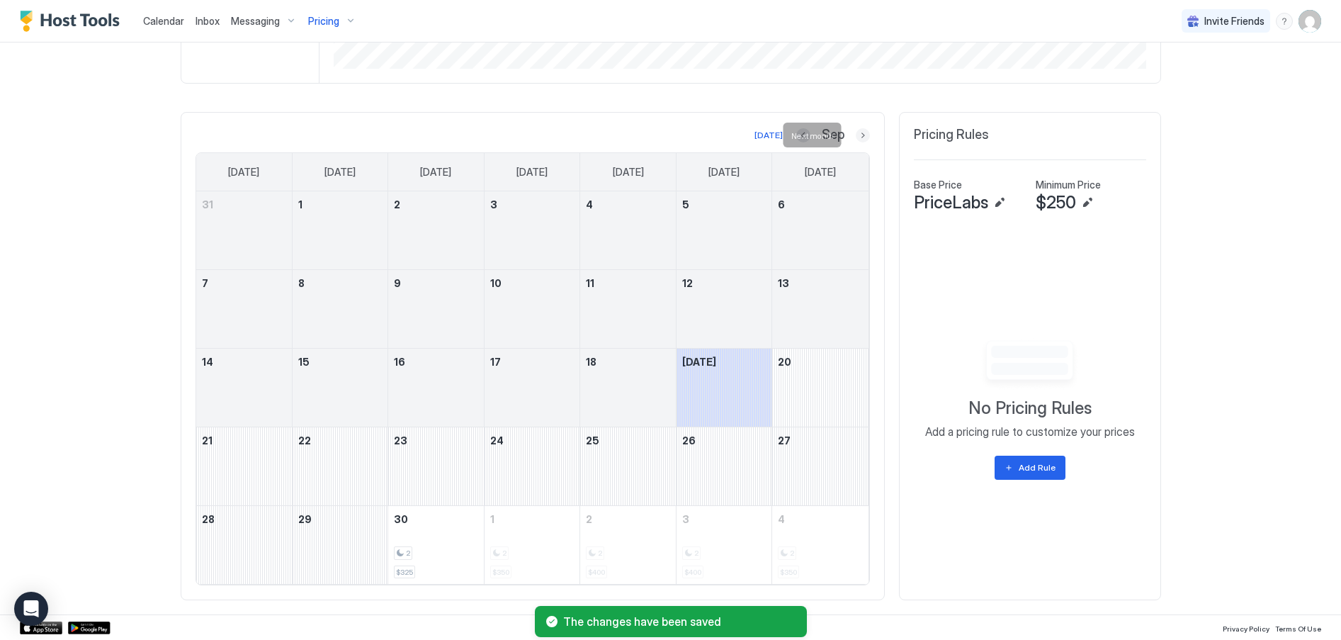
click at [859, 130] on button "Next month" at bounding box center [863, 135] width 14 height 14
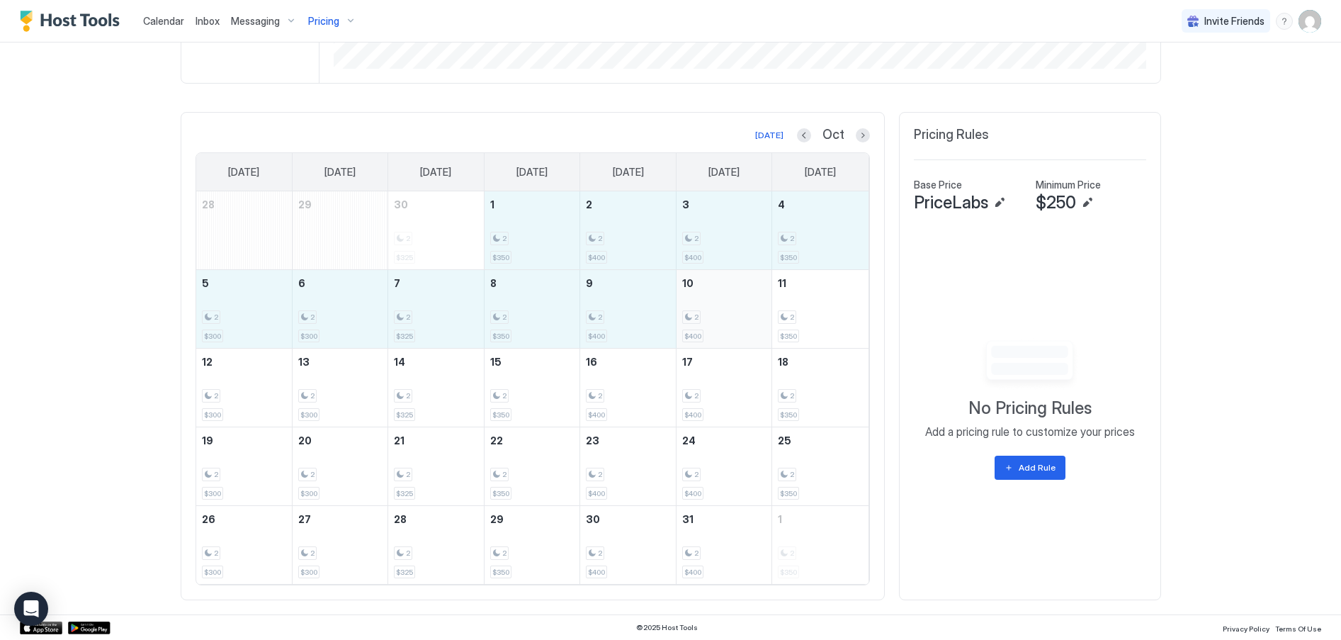
drag, startPoint x: 536, startPoint y: 230, endPoint x: 725, endPoint y: 298, distance: 200.8
click at [725, 298] on tbody "28 29 30 2 $325 1 2 $350 2 2 $400 3 2 $400 4 2 $350 5 2 $300 6 2 $300 7 2 $325 …" at bounding box center [532, 387] width 672 height 392
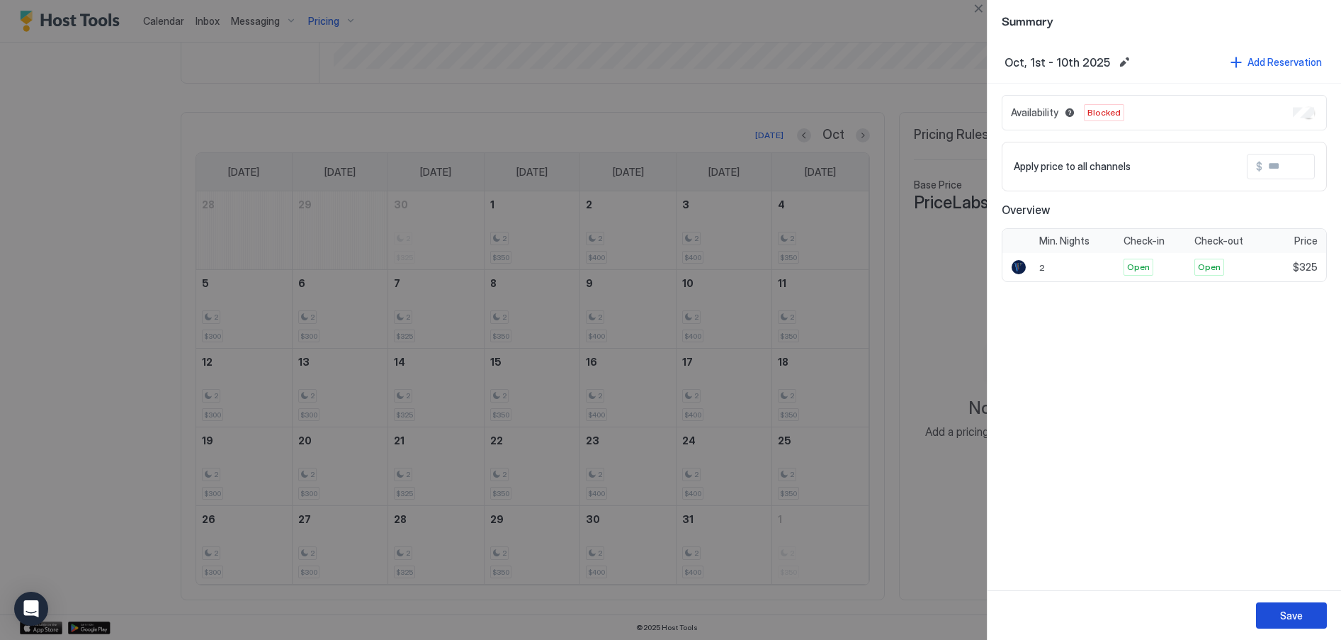
click at [1287, 621] on div "Save" at bounding box center [1291, 615] width 23 height 15
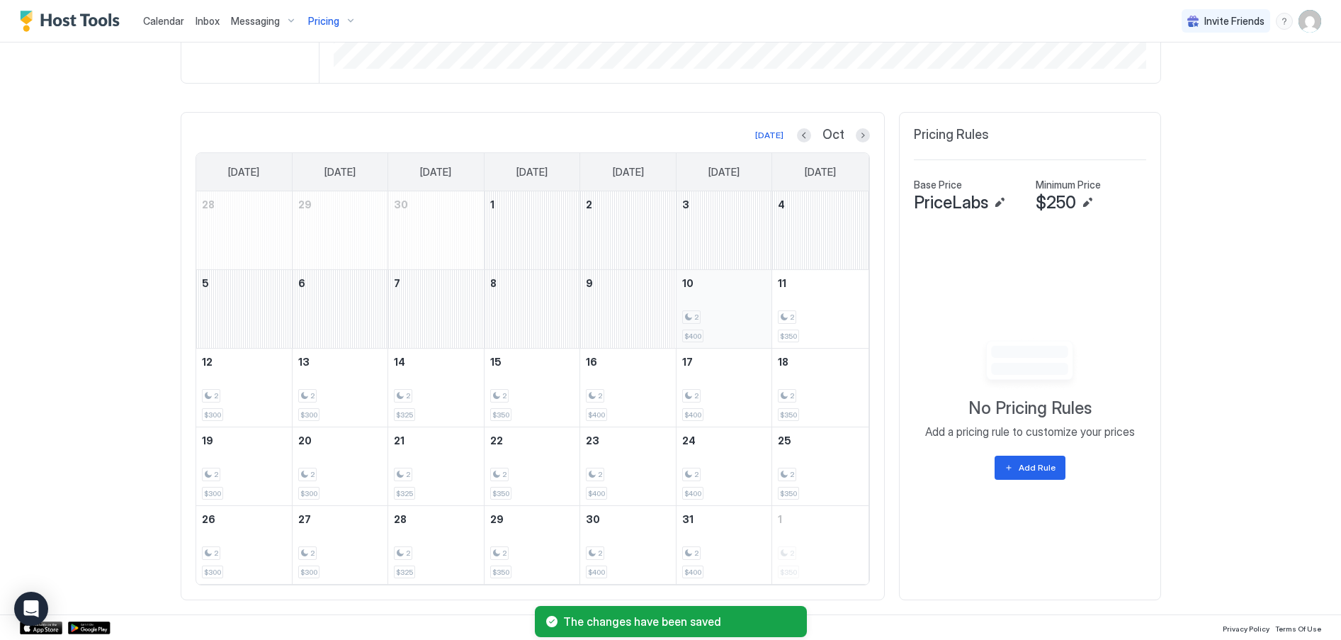
click at [715, 336] on div "2 $400" at bounding box center [724, 309] width 84 height 67
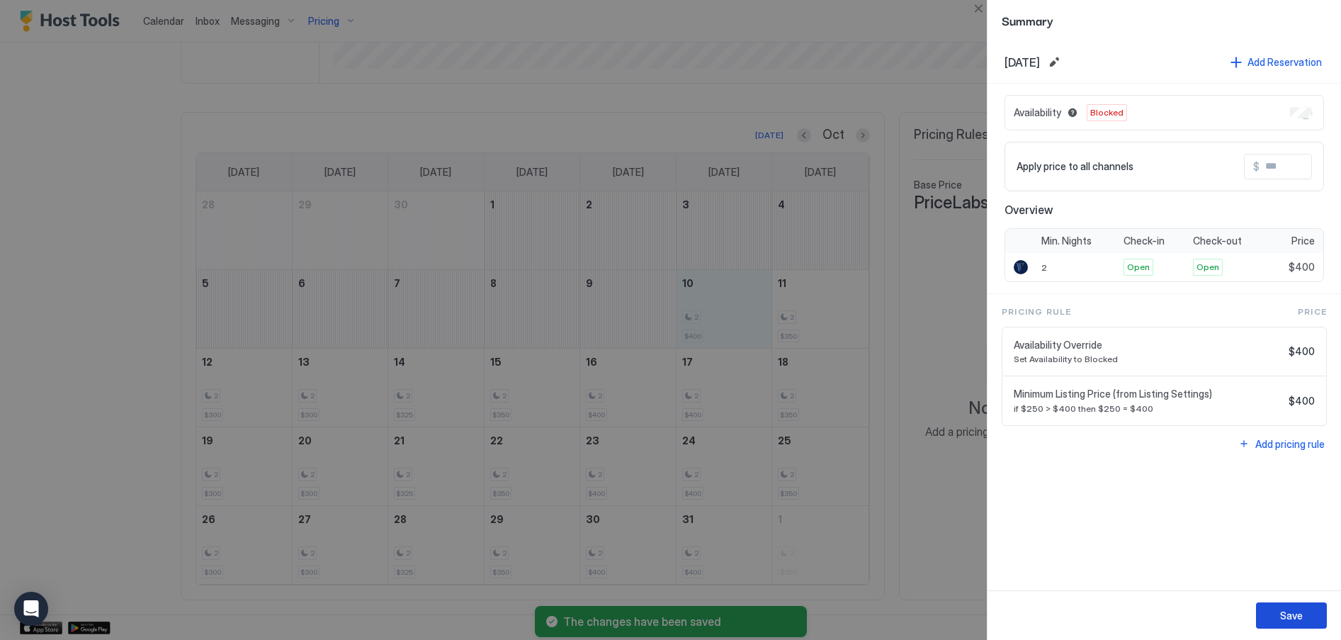
click at [1294, 619] on div "Save" at bounding box center [1291, 615] width 23 height 15
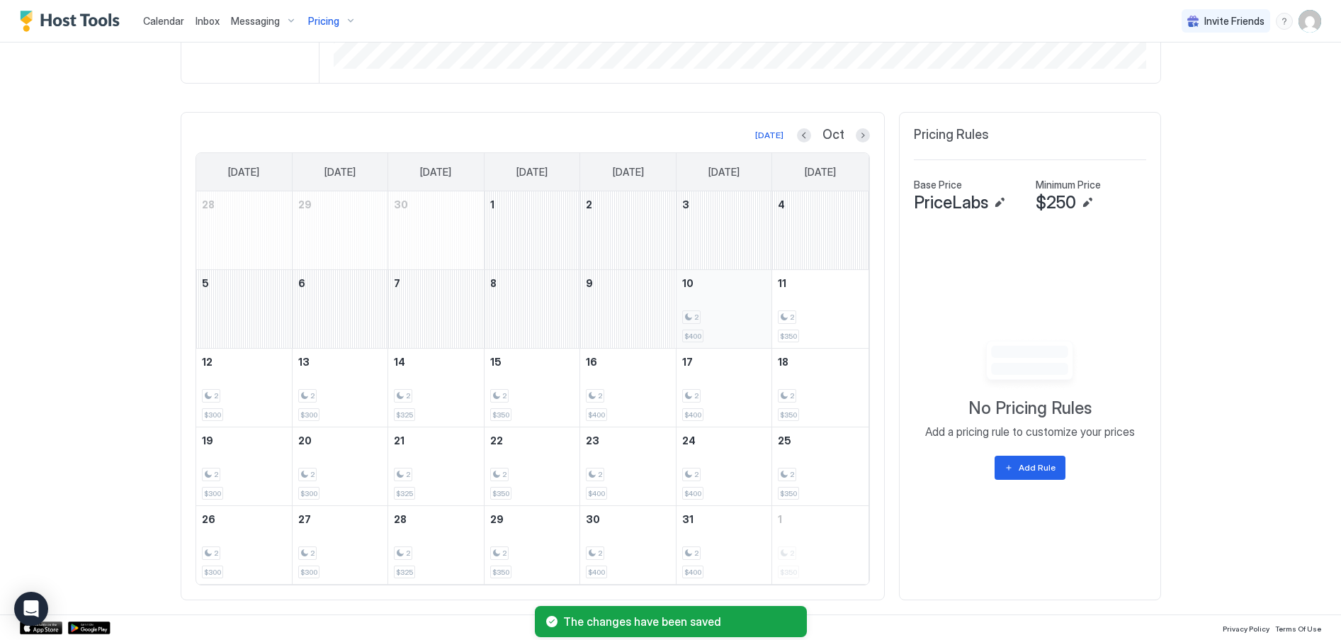
click at [734, 310] on div "2 $400" at bounding box center [724, 309] width 84 height 67
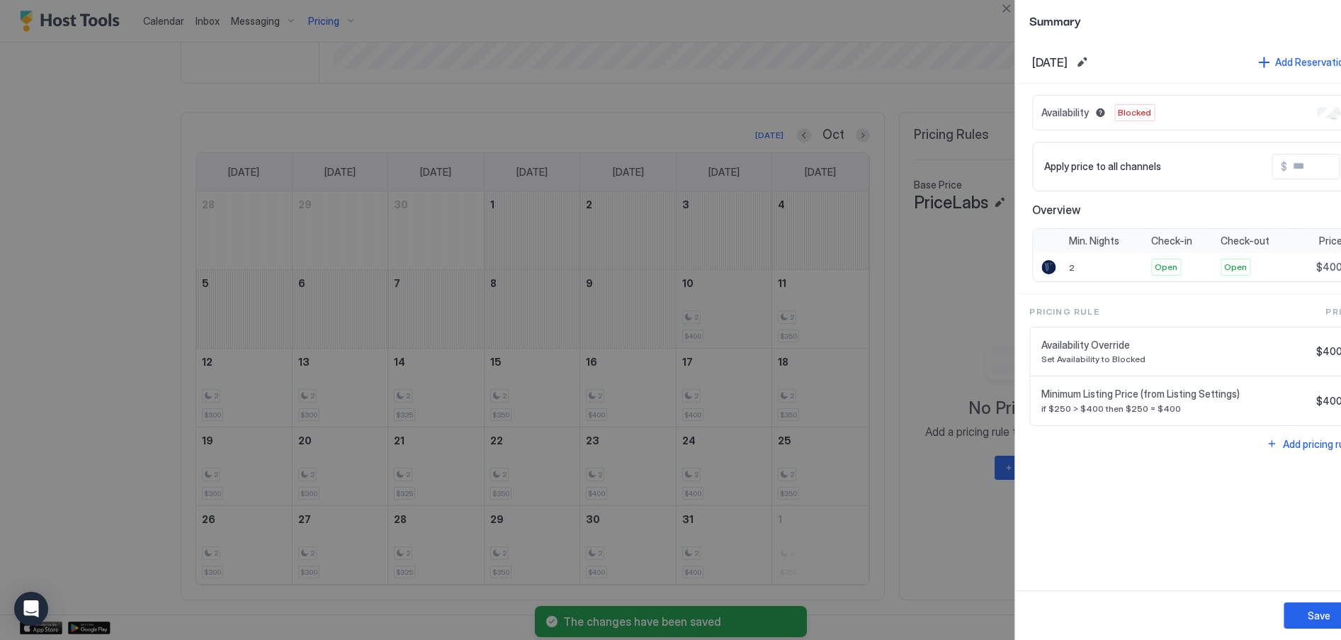
click at [734, 310] on div at bounding box center [670, 320] width 1341 height 640
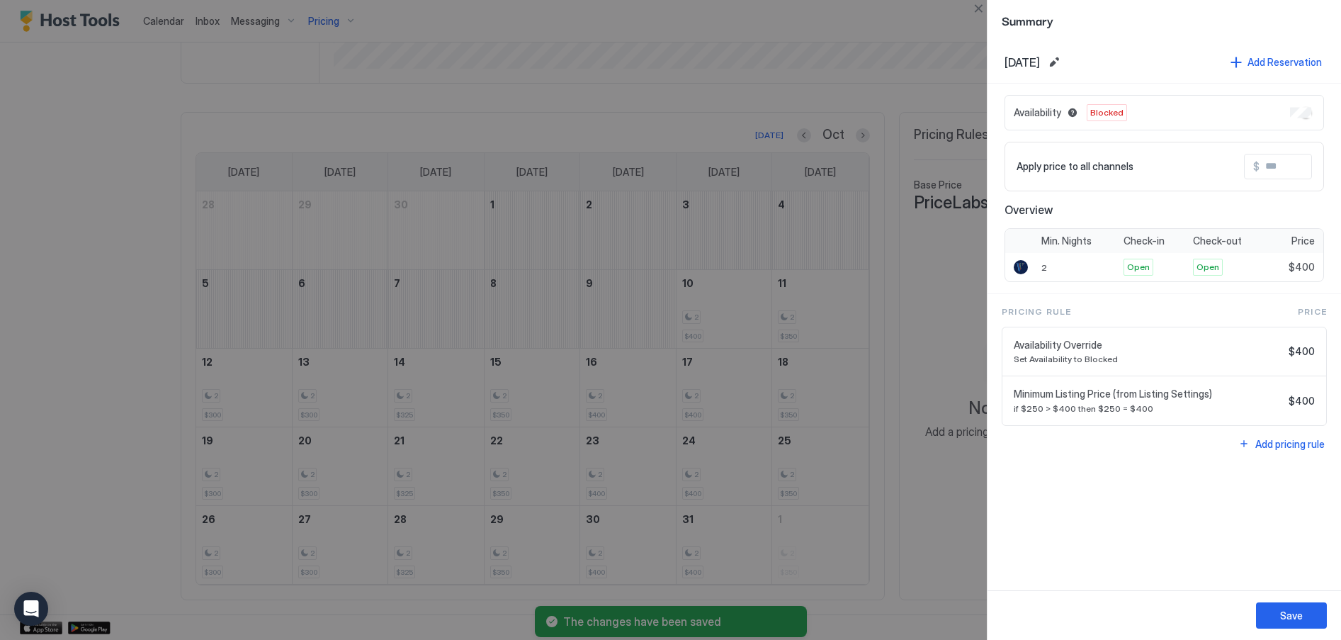
click at [735, 295] on div at bounding box center [670, 320] width 1341 height 640
click at [981, 8] on button "Close" at bounding box center [978, 8] width 17 height 17
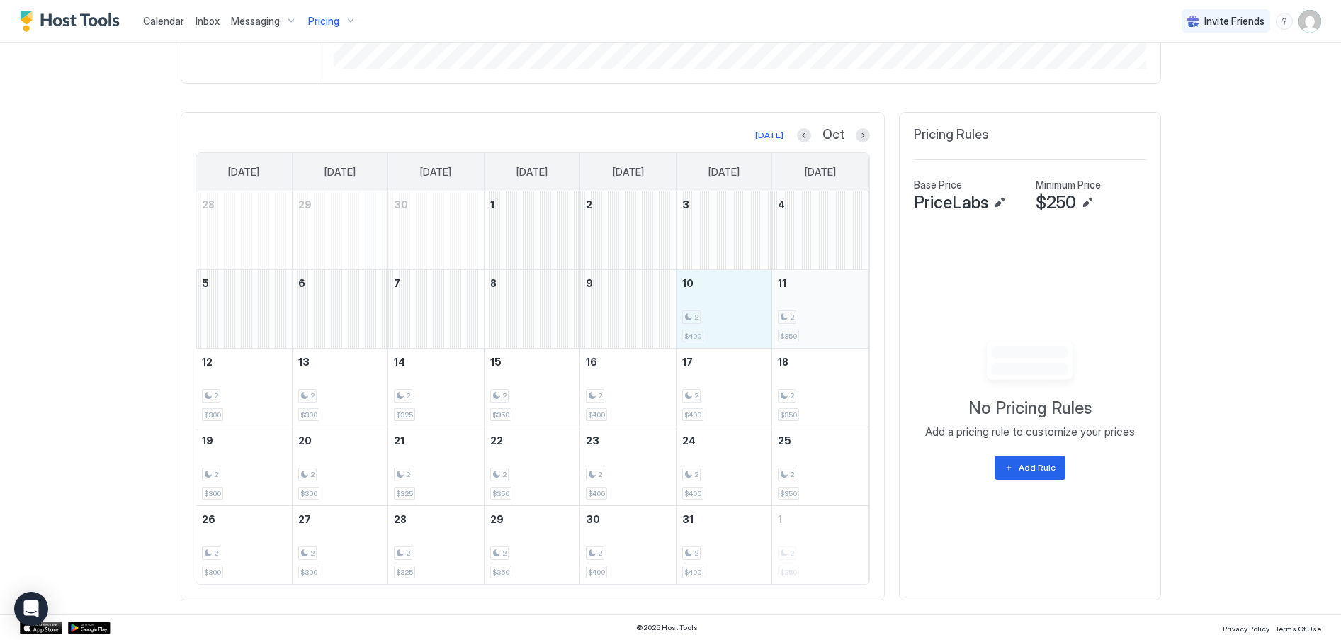
drag, startPoint x: 714, startPoint y: 308, endPoint x: 793, endPoint y: 305, distance: 78.7
click at [793, 305] on tr "5 6 7 8 9 10 2 $400 11 2 $350" at bounding box center [532, 309] width 672 height 79
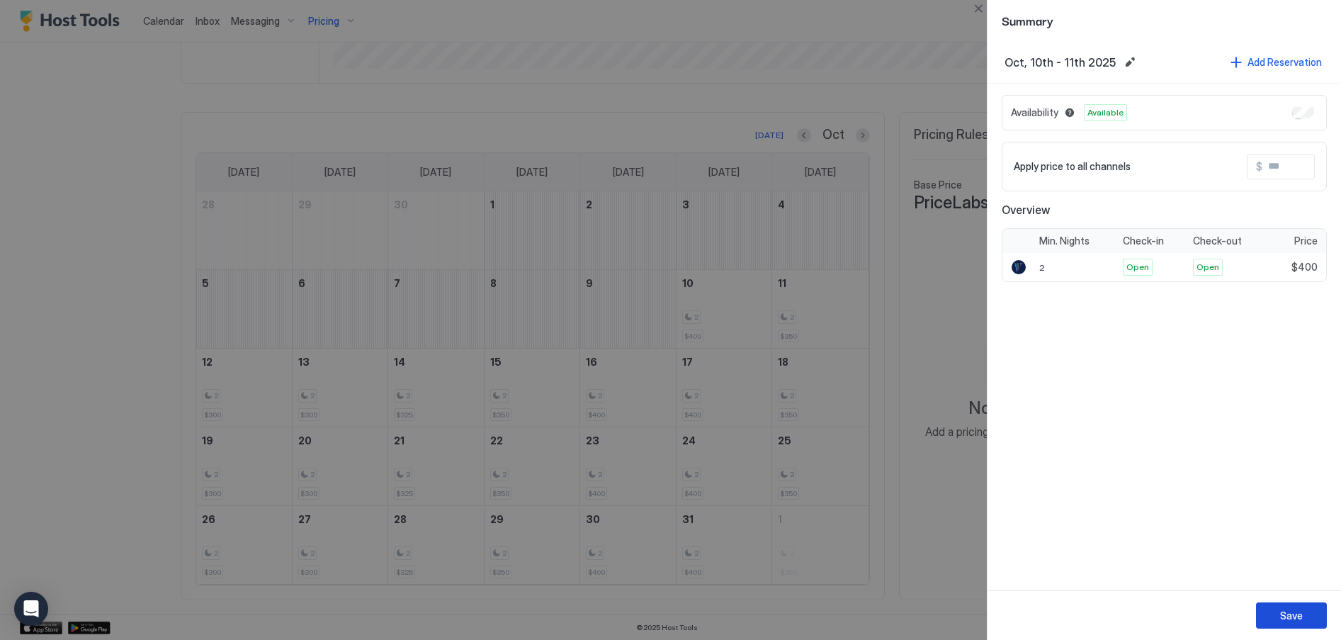
click at [1305, 622] on button "Save" at bounding box center [1291, 615] width 71 height 26
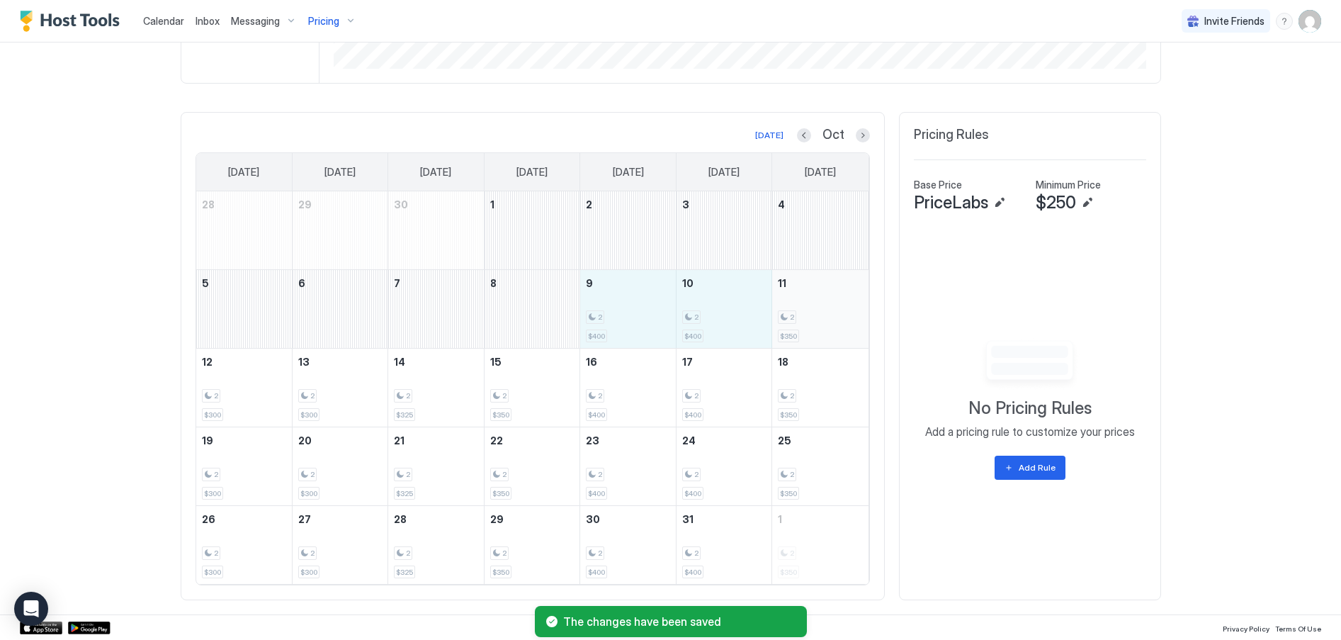
drag, startPoint x: 598, startPoint y: 310, endPoint x: 797, endPoint y: 307, distance: 199.1
click at [797, 307] on tr "5 6 7 8 9 2 $400 10 2 $400 11 2 $350" at bounding box center [532, 309] width 672 height 79
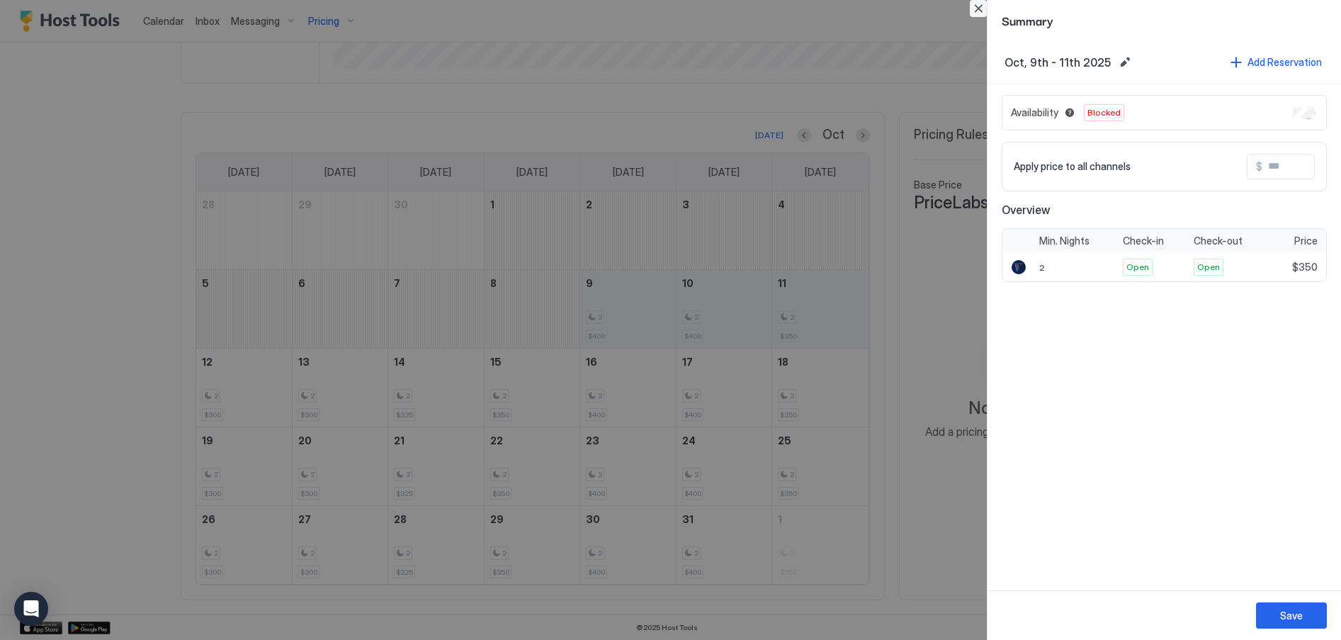
click at [977, 2] on button "Close" at bounding box center [978, 8] width 17 height 17
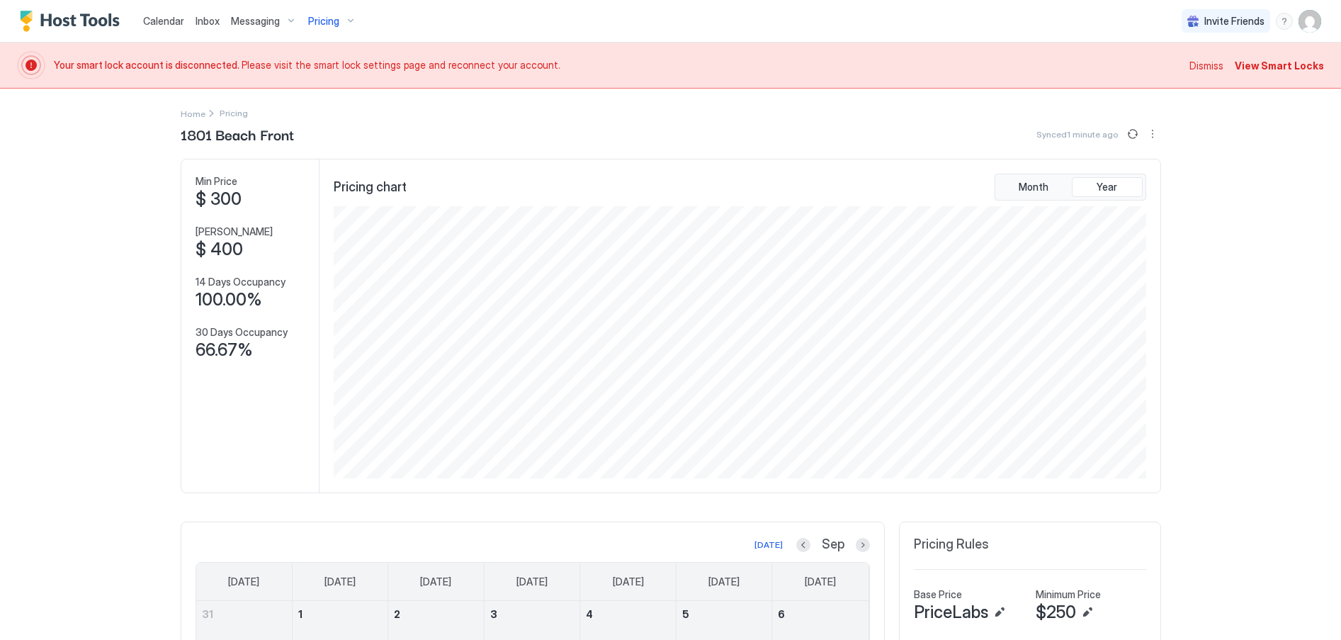
scroll to position [272, 815]
click at [1204, 62] on span "Dismiss" at bounding box center [1207, 65] width 34 height 15
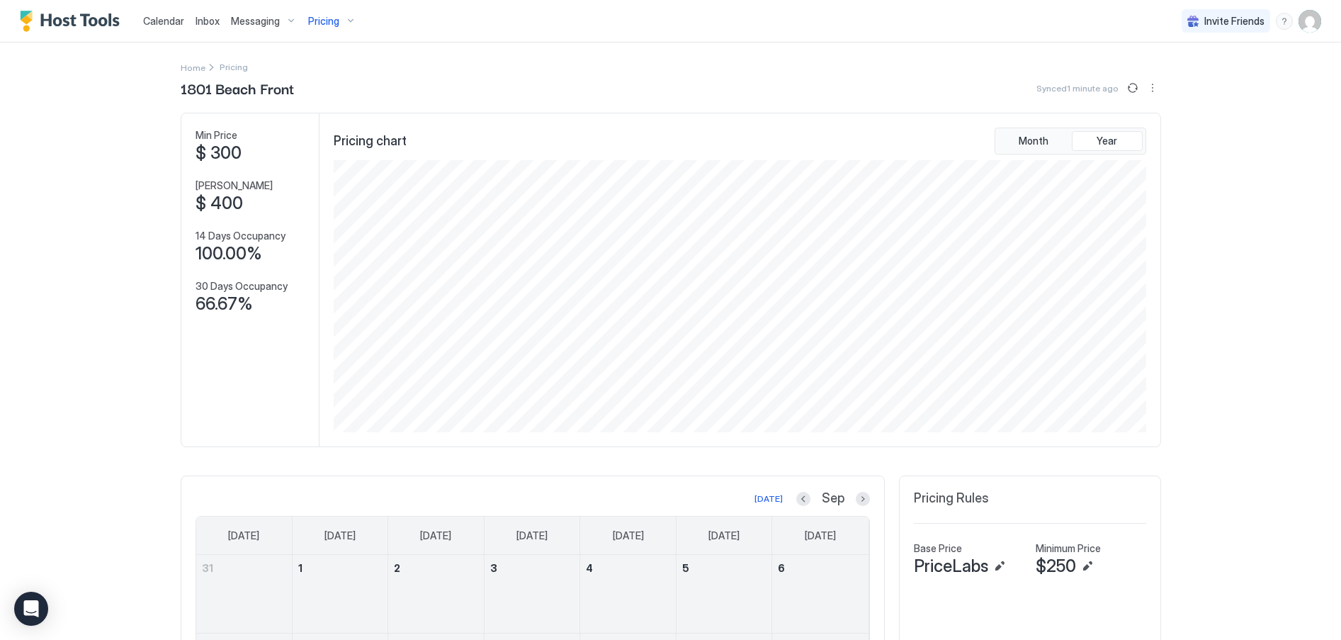
scroll to position [283, 0]
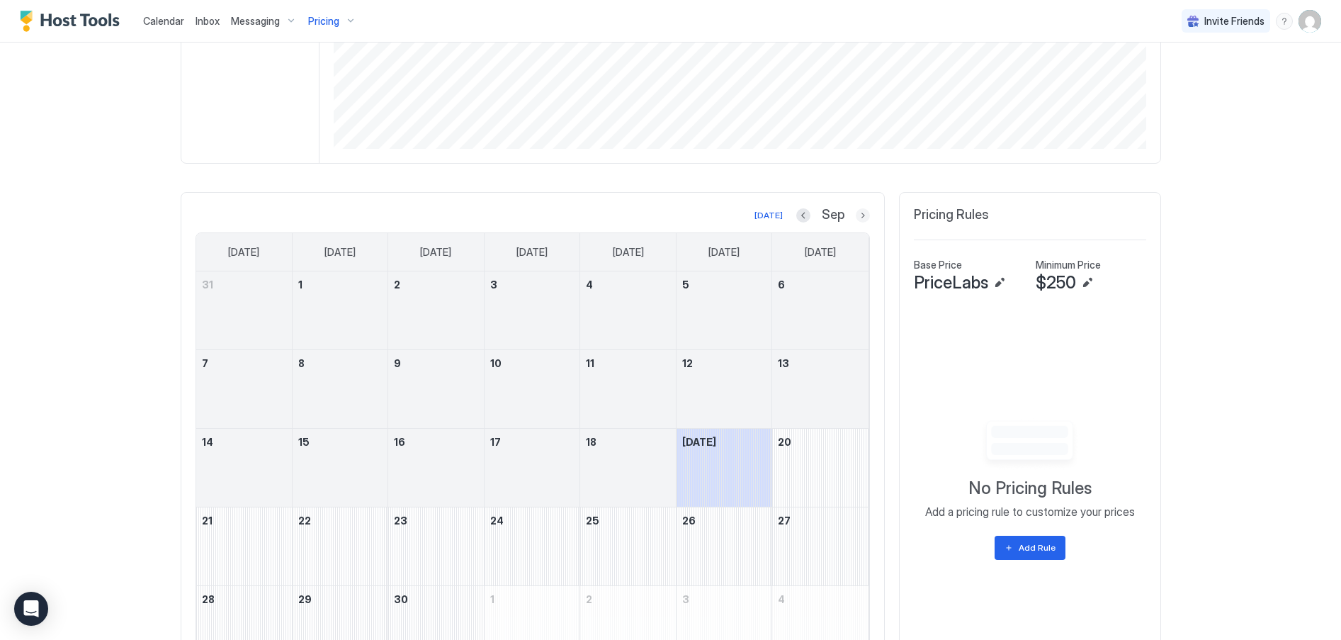
click at [856, 210] on button "Next month" at bounding box center [863, 215] width 14 height 14
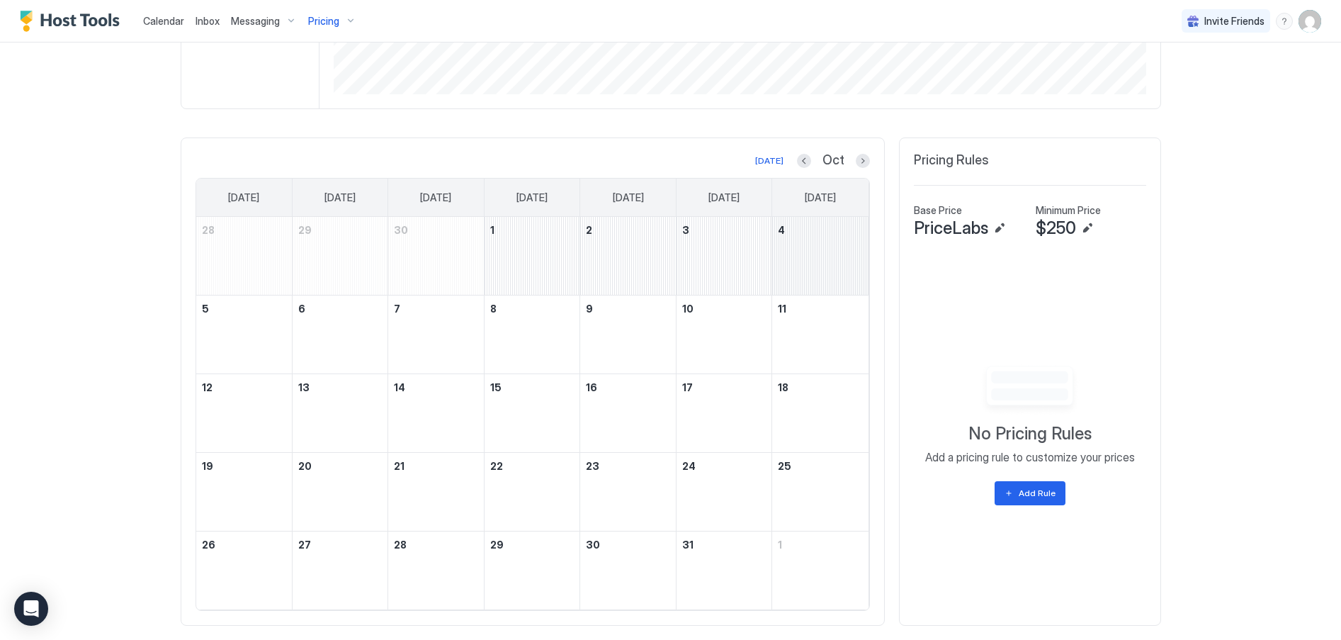
scroll to position [363, 0]
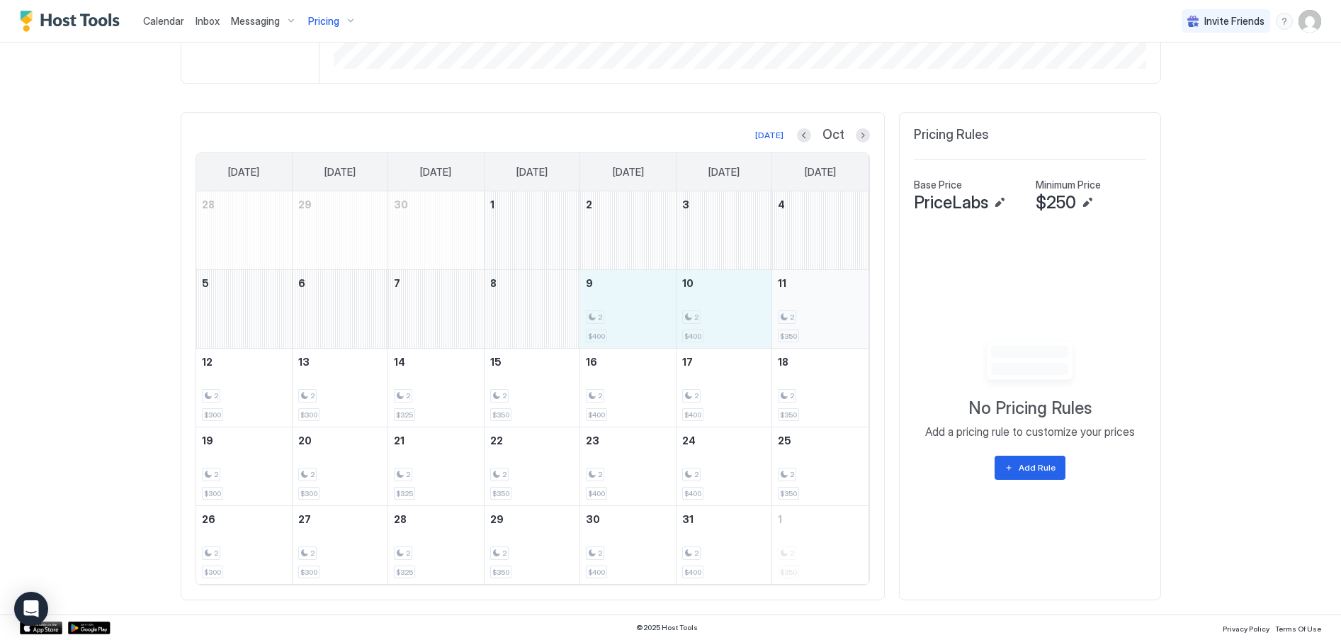
drag, startPoint x: 603, startPoint y: 321, endPoint x: 798, endPoint y: 314, distance: 195.7
click at [798, 314] on tr "5 6 7 8 9 2 $400 10 2 $400 11 2 $350" at bounding box center [532, 309] width 672 height 79
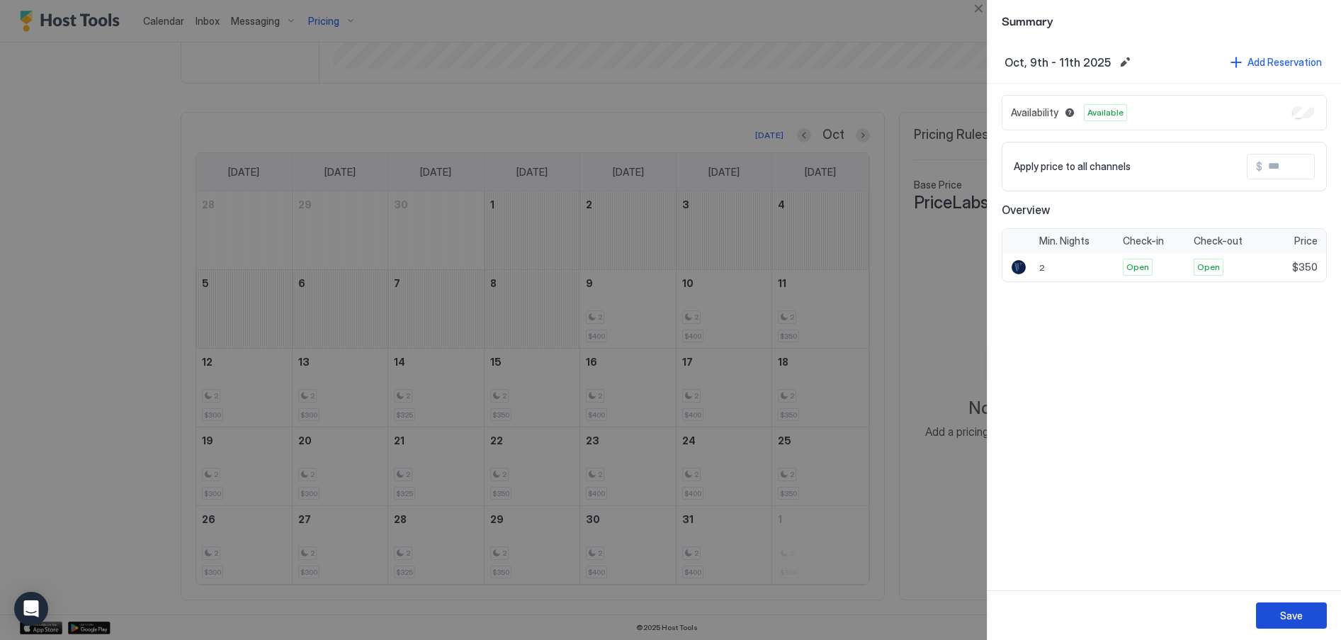
click at [1277, 609] on button "Save" at bounding box center [1291, 615] width 71 height 26
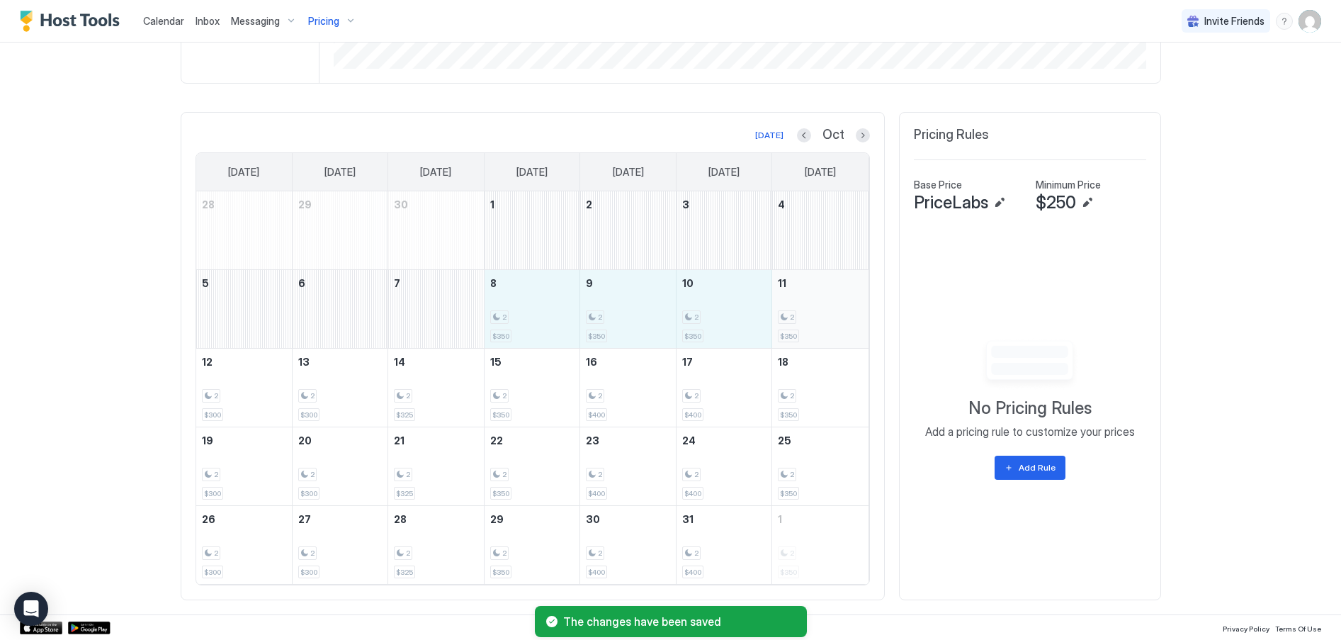
drag, startPoint x: 527, startPoint y: 322, endPoint x: 802, endPoint y: 324, distance: 274.9
click at [802, 324] on tr "5 6 7 8 2 $350 9 2 $350 10 2 $350 11 2 $350" at bounding box center [532, 309] width 672 height 79
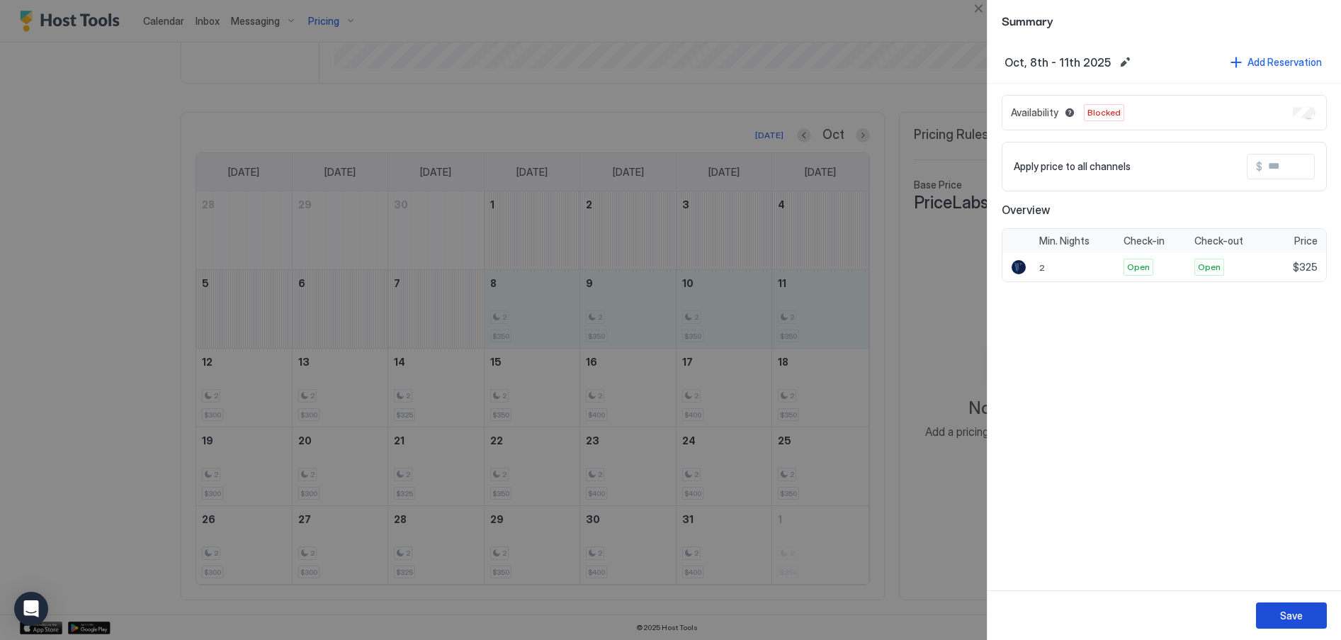
click at [1290, 623] on button "Save" at bounding box center [1291, 615] width 71 height 26
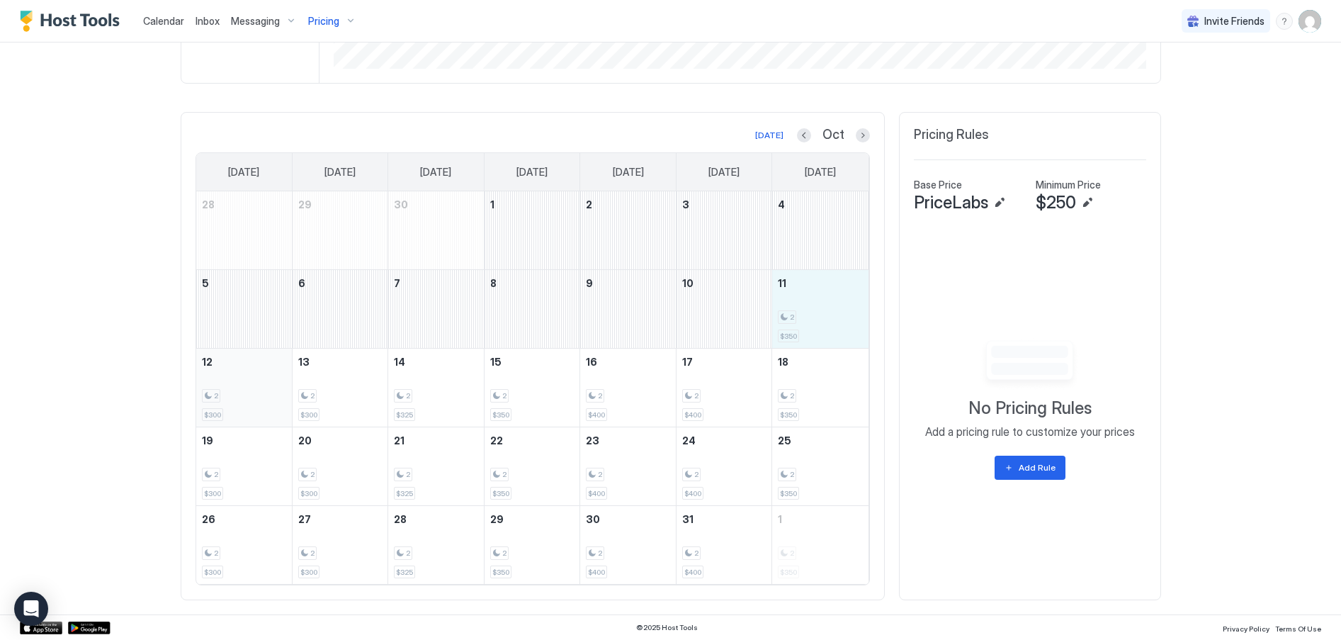
drag, startPoint x: 795, startPoint y: 306, endPoint x: 240, endPoint y: 397, distance: 562.2
click at [240, 397] on tbody "28 29 30 1 2 3 4 5 6 7 8 9 10 11 2 $350 12 2 $300 13 2 $300 14 2 $325 15 2 $350…" at bounding box center [532, 387] width 672 height 392
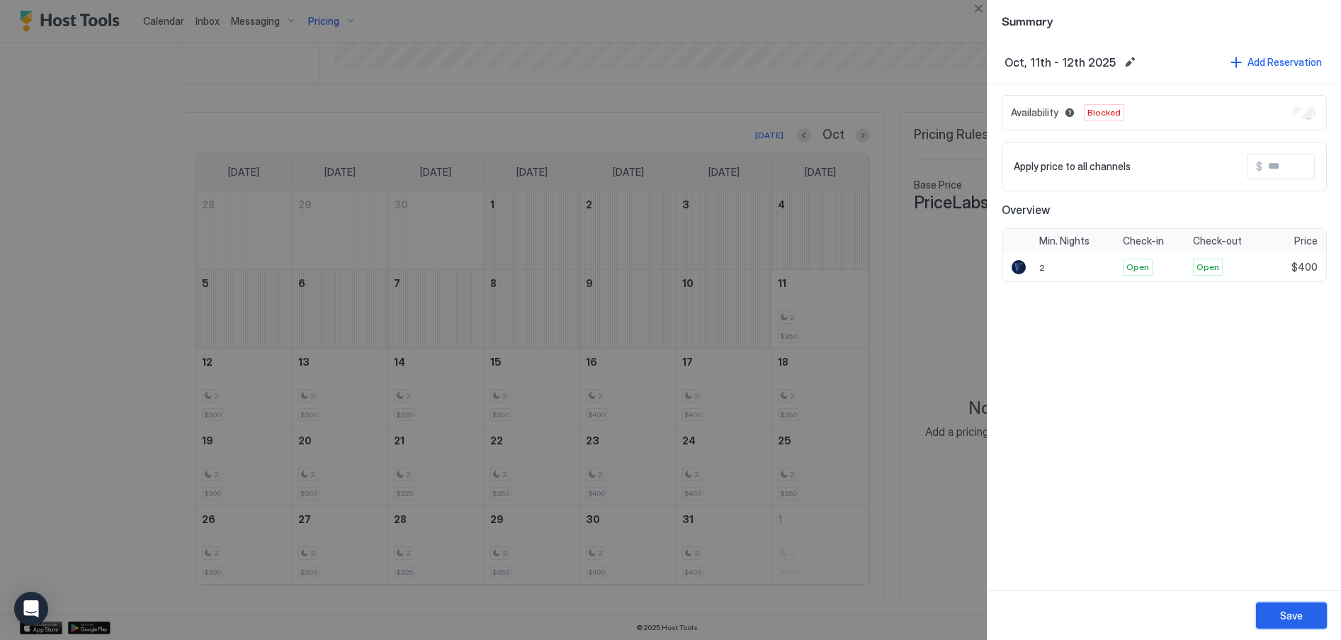
click at [1299, 615] on div "Save" at bounding box center [1291, 615] width 23 height 15
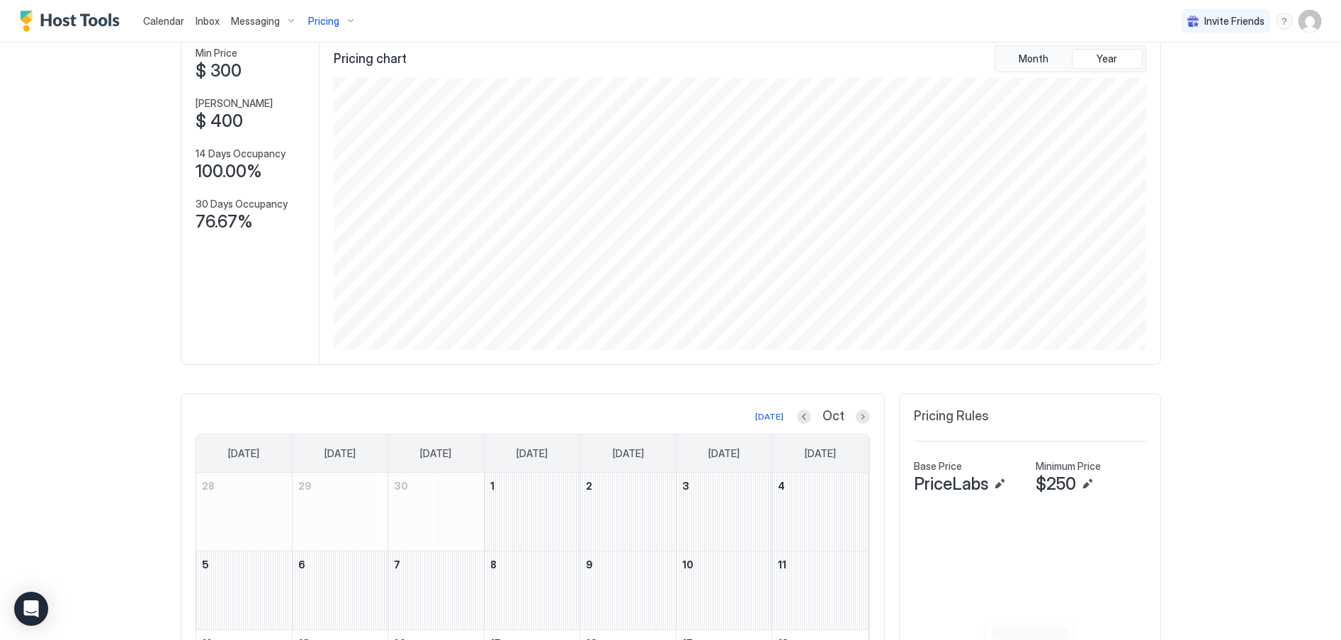
scroll to position [0, 0]
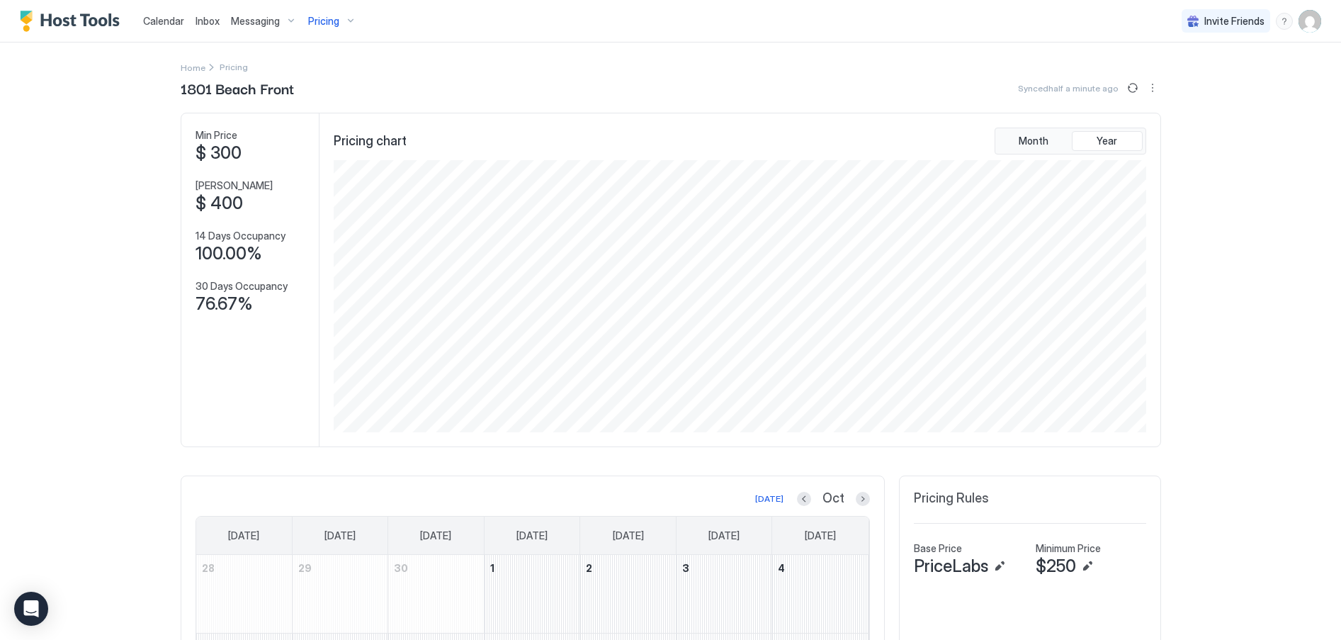
click at [162, 15] on span "Calendar" at bounding box center [163, 21] width 41 height 12
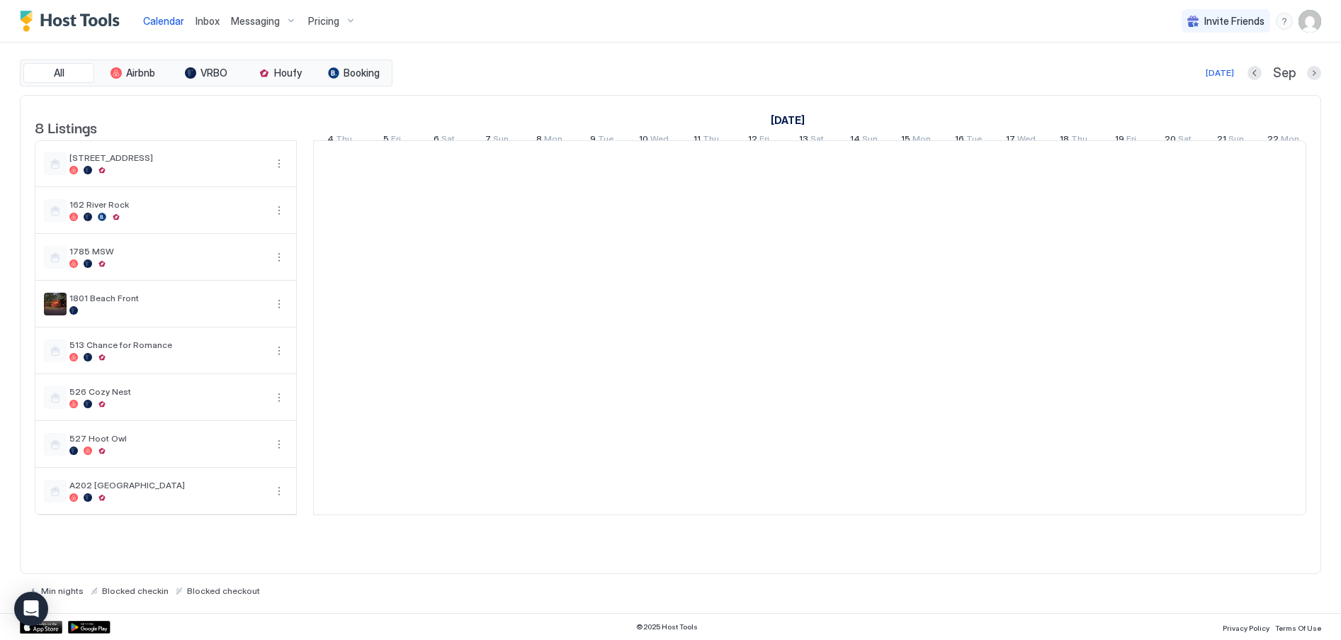
scroll to position [0, 787]
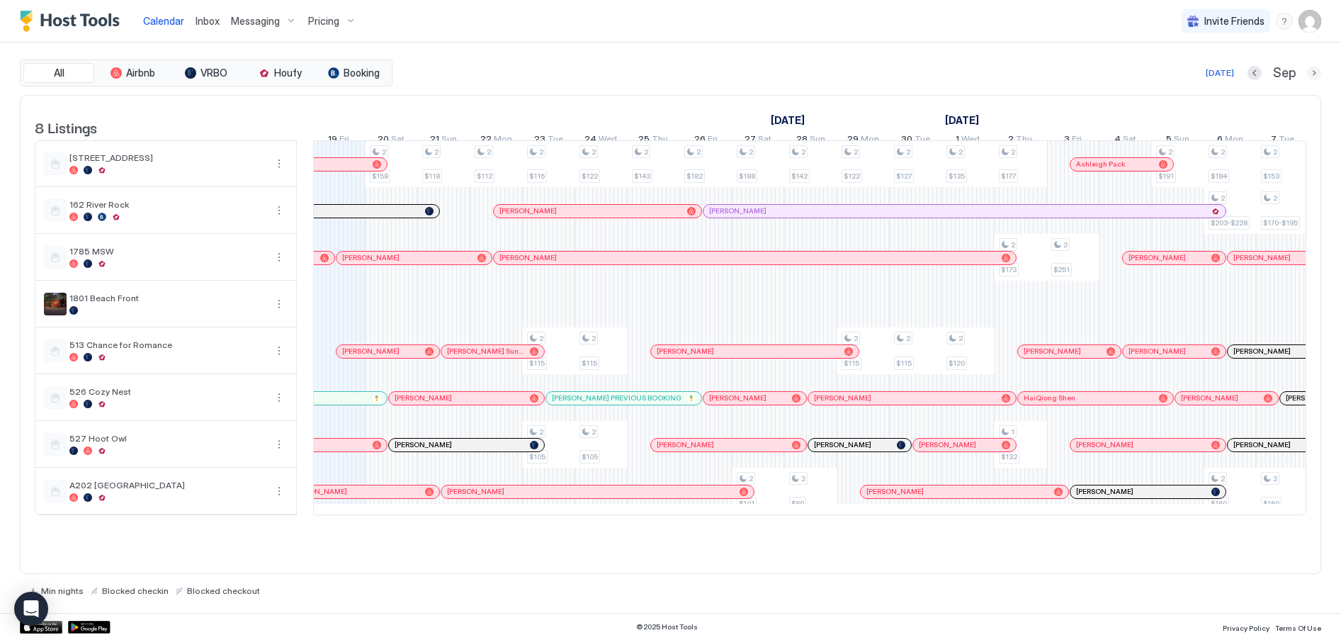
click at [1311, 72] on button "Next month" at bounding box center [1314, 73] width 14 height 14
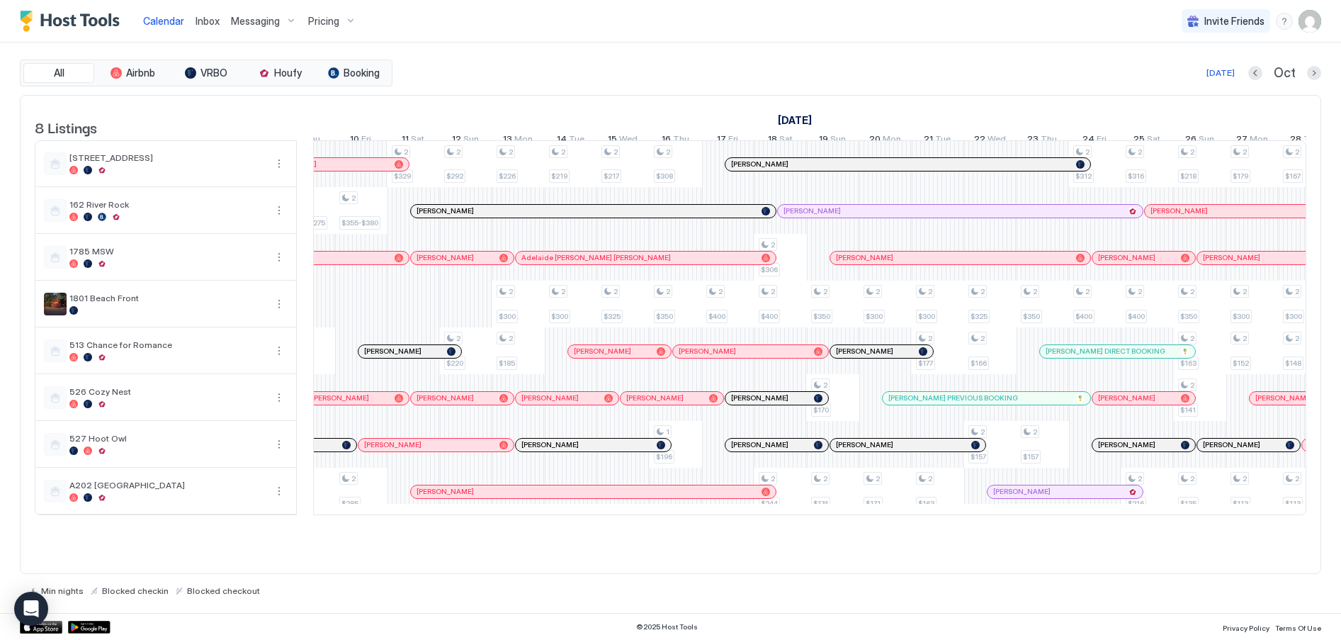
scroll to position [0, 230]
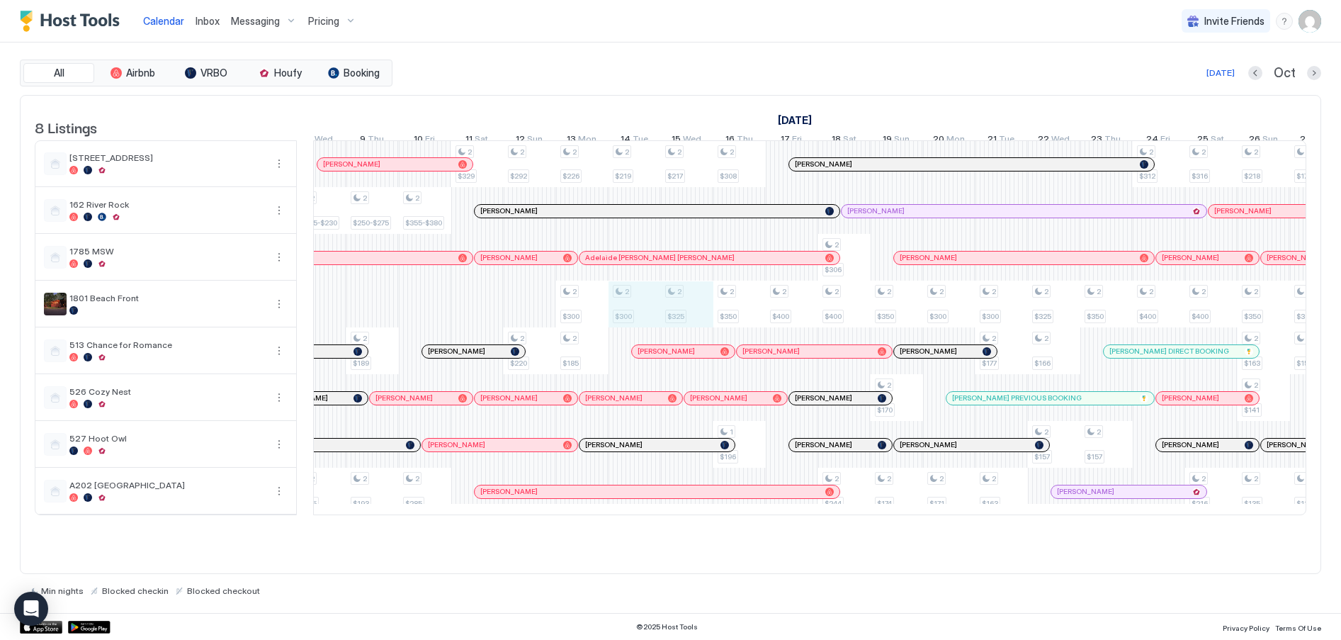
drag, startPoint x: 652, startPoint y: 320, endPoint x: 688, endPoint y: 320, distance: 36.1
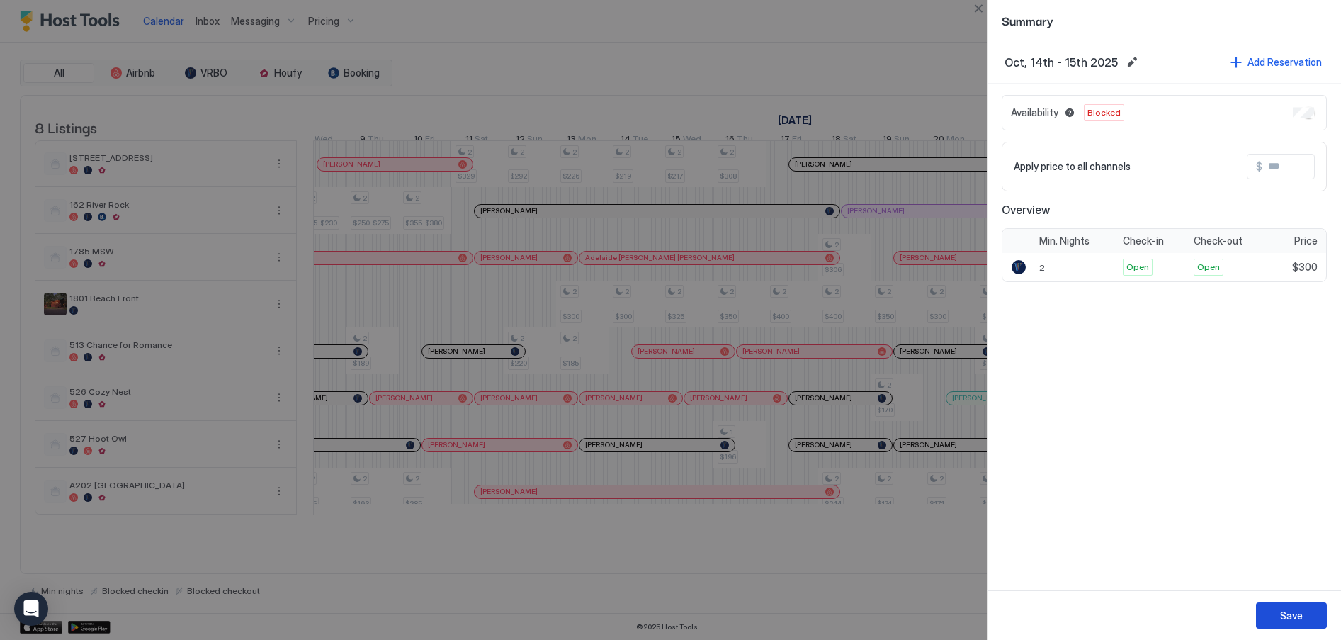
click at [1289, 612] on div "Save" at bounding box center [1291, 615] width 23 height 15
